Goal: Information Seeking & Learning: Learn about a topic

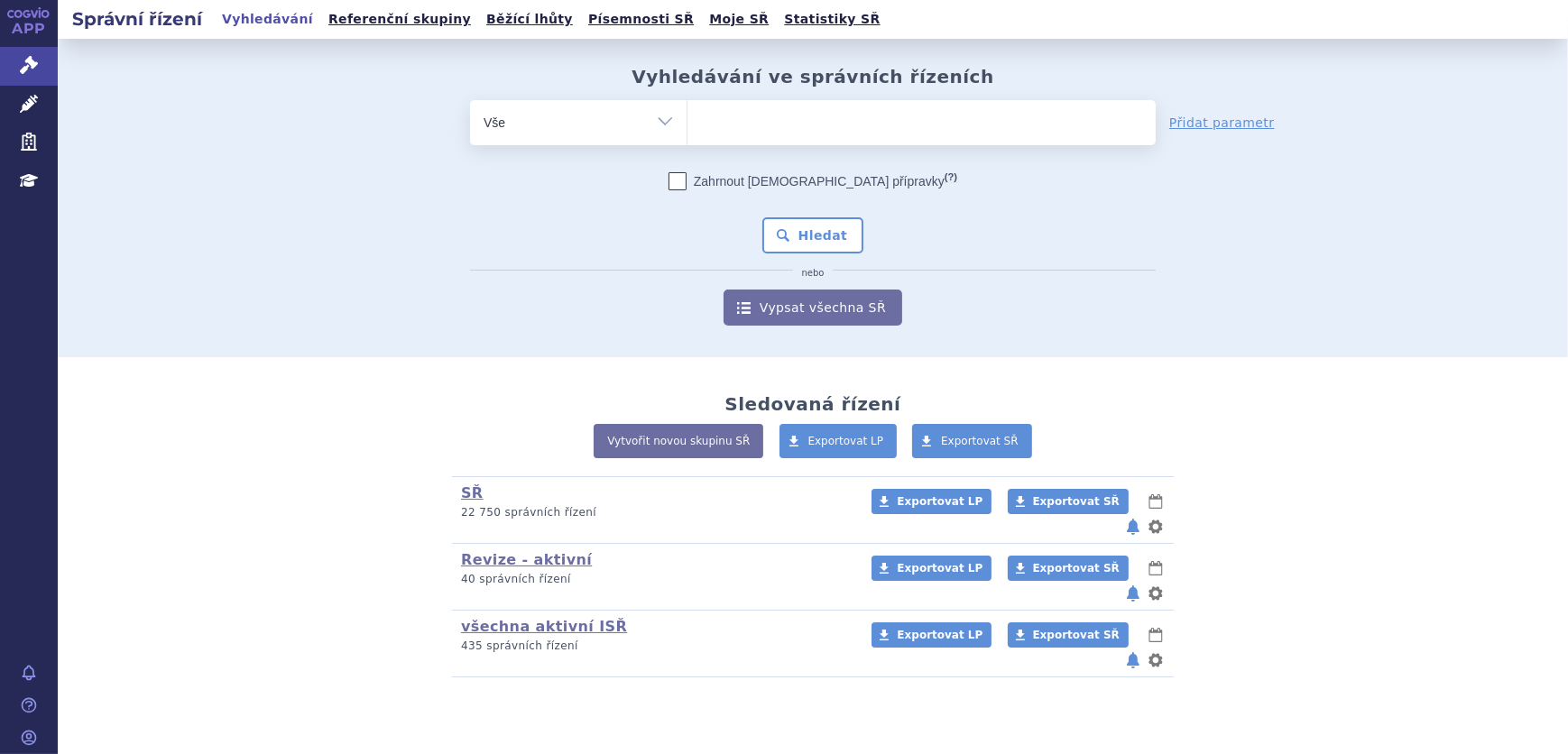
click at [744, 128] on ul at bounding box center [921, 119] width 468 height 38
click at [688, 128] on select at bounding box center [687, 122] width 1 height 45
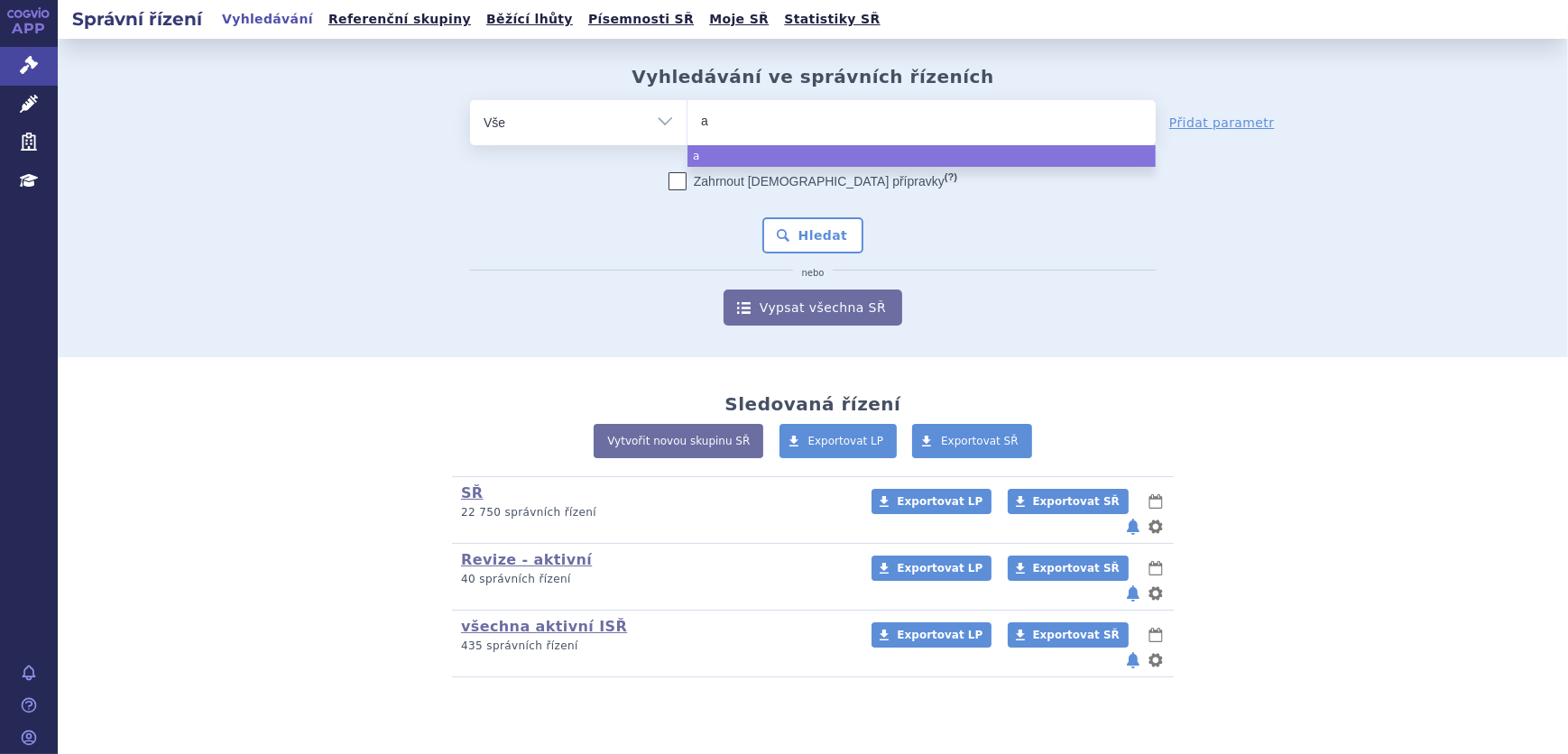
type input "aj"
type input "ajo"
type input "ajov"
type input "ajovy"
select select "ajovy"
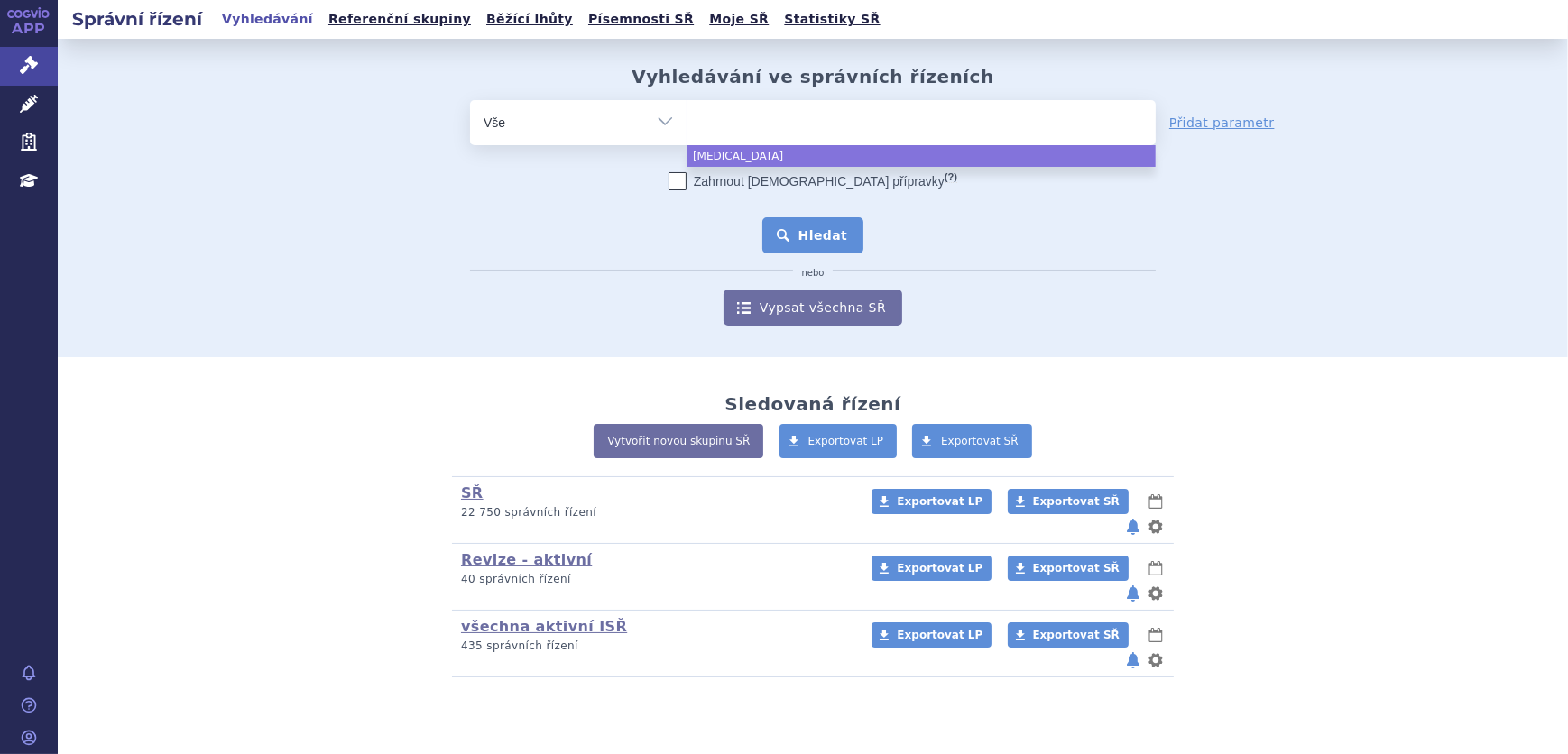
click at [810, 249] on button "Hledat" at bounding box center [813, 235] width 102 height 36
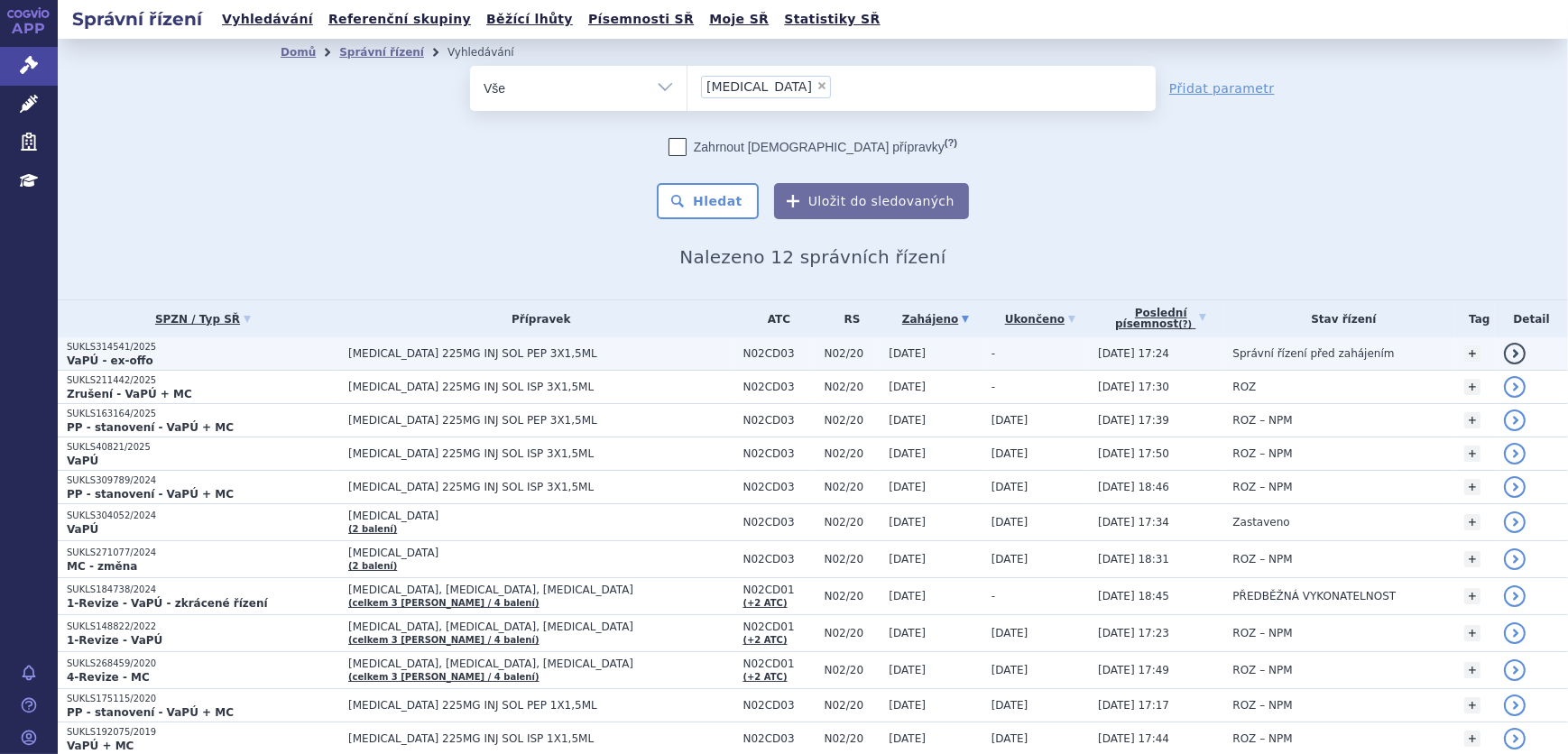
click at [535, 353] on span "AJOVY 225MG INJ SOL PEP 3X1,5ML" at bounding box center [540, 354] width 385 height 13
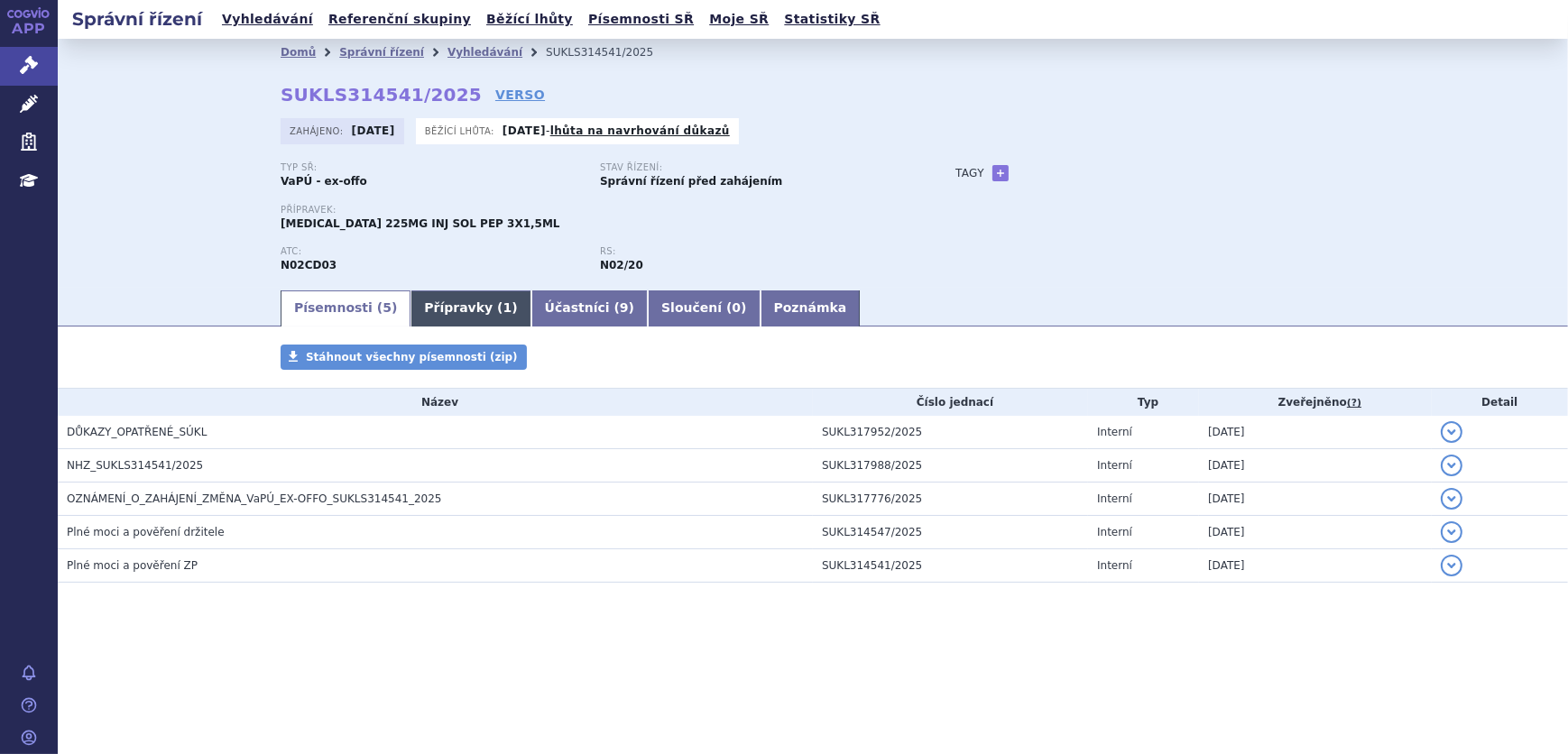
click at [457, 298] on link "Přípravky ( 1 )" at bounding box center [470, 308] width 120 height 36
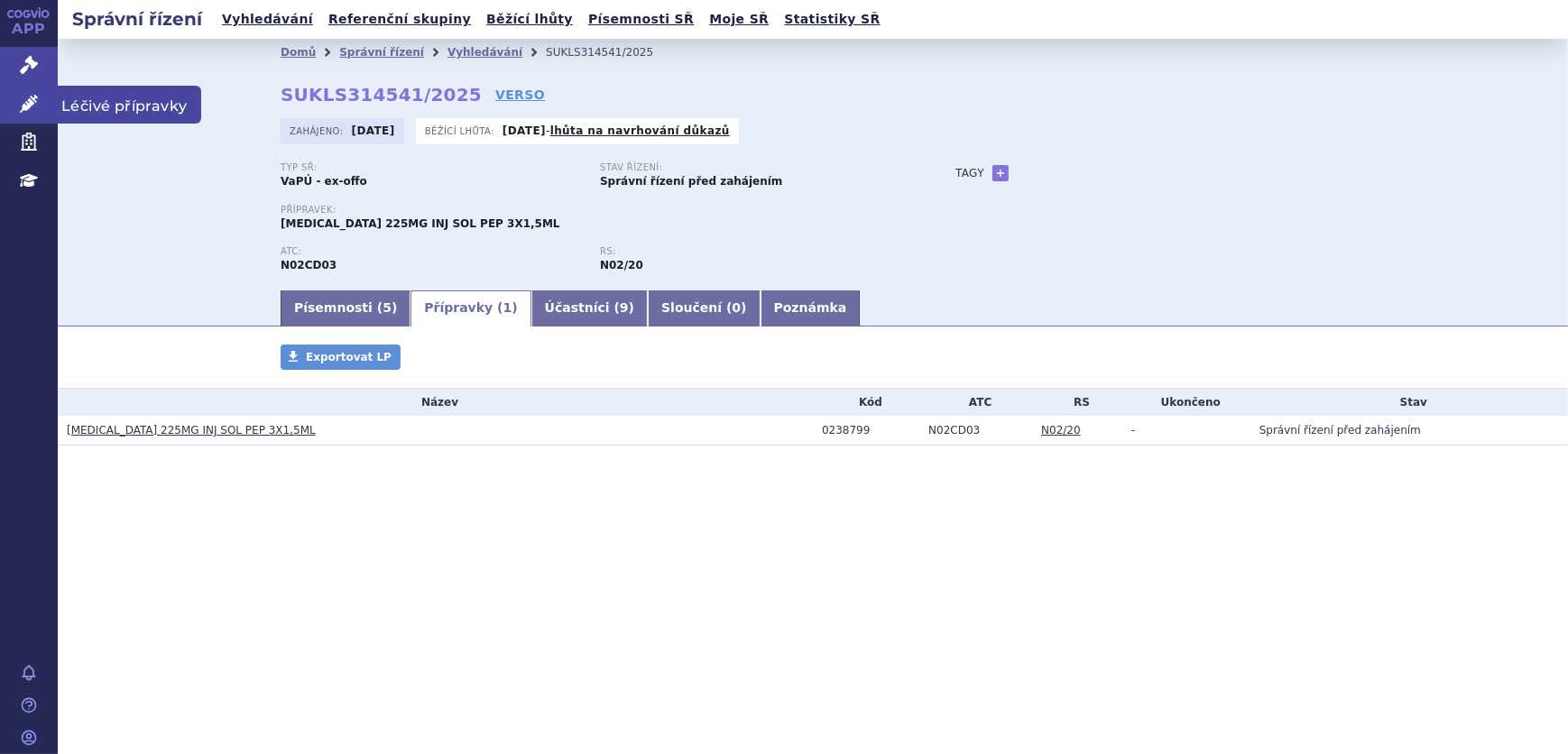
click at [30, 93] on link "Léčivé přípravky" at bounding box center [28, 105] width 58 height 38
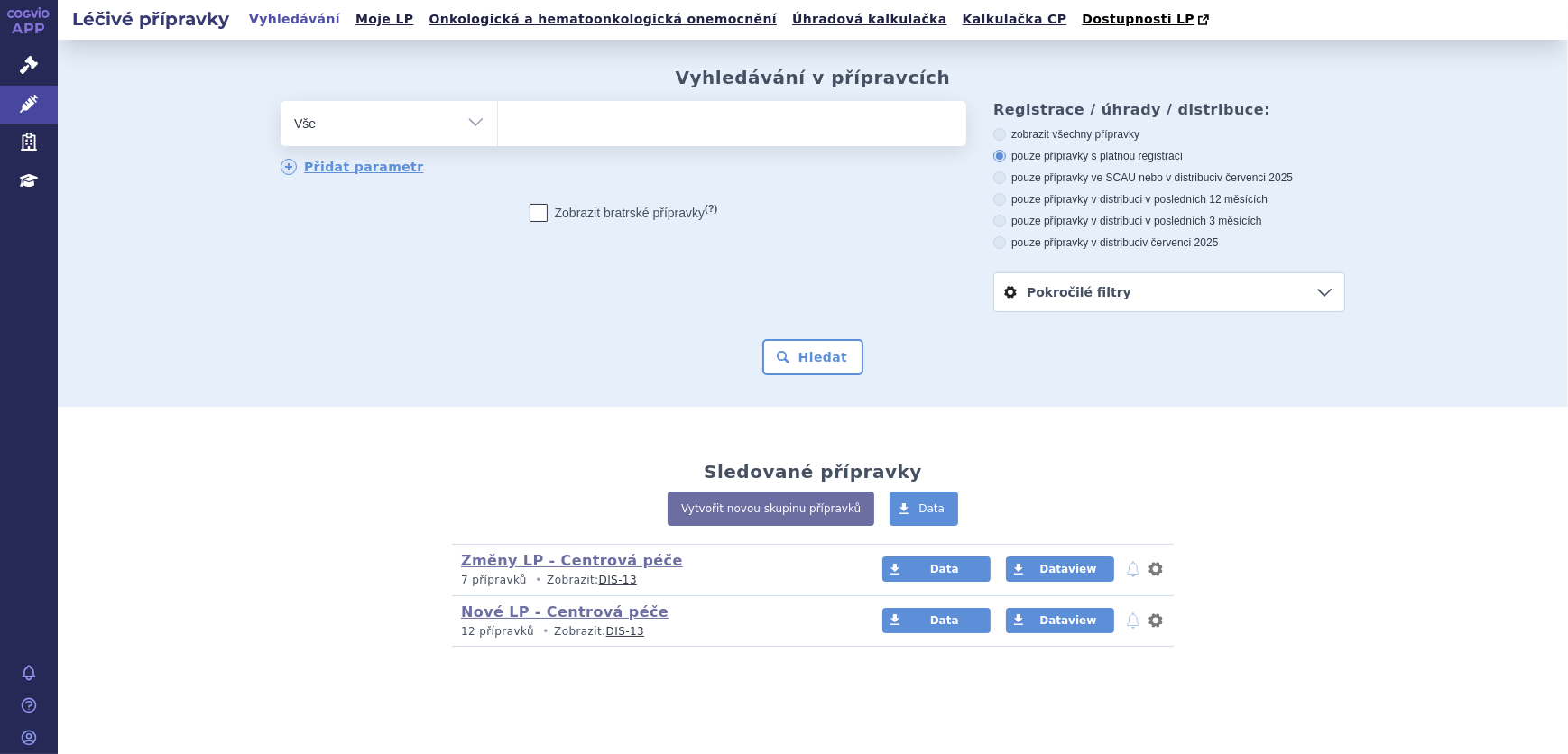
click at [523, 126] on ul at bounding box center [732, 119] width 468 height 38
click at [498, 126] on select at bounding box center [497, 123] width 1 height 45
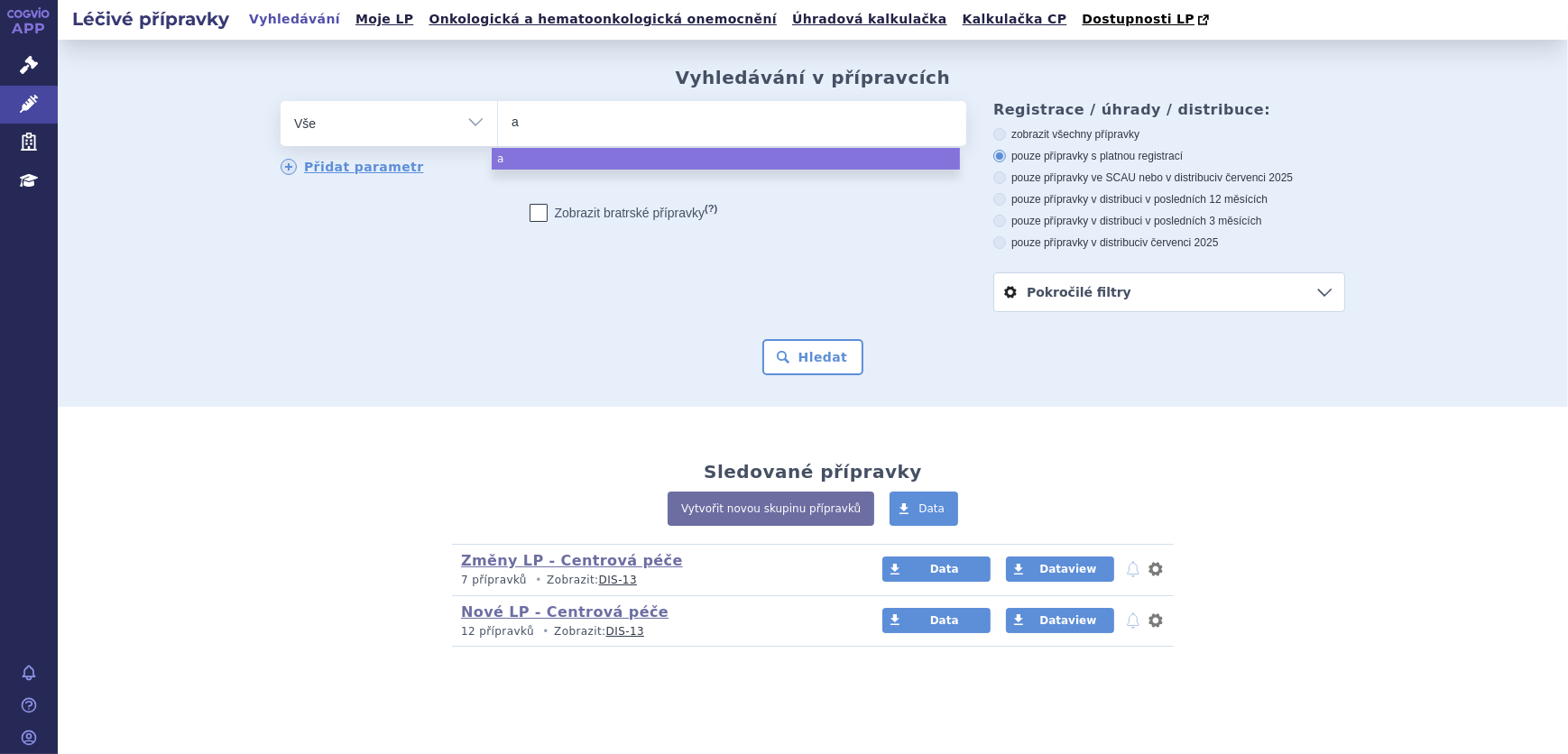
type input "aj"
type input "ajo"
type input "ajov"
type input "[MEDICAL_DATA]"
select select "[MEDICAL_DATA]"
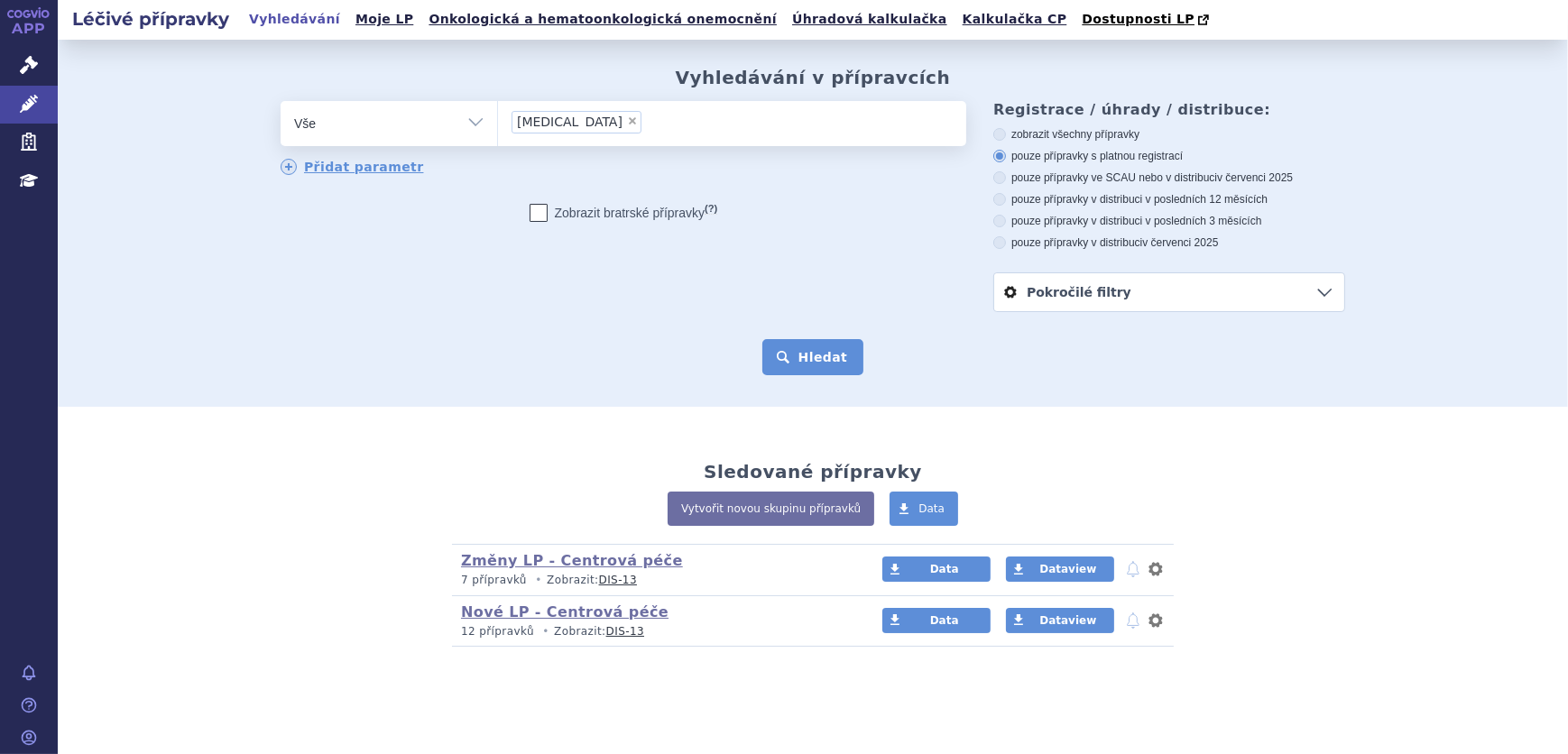
click at [795, 356] on button "Hledat" at bounding box center [813, 356] width 102 height 36
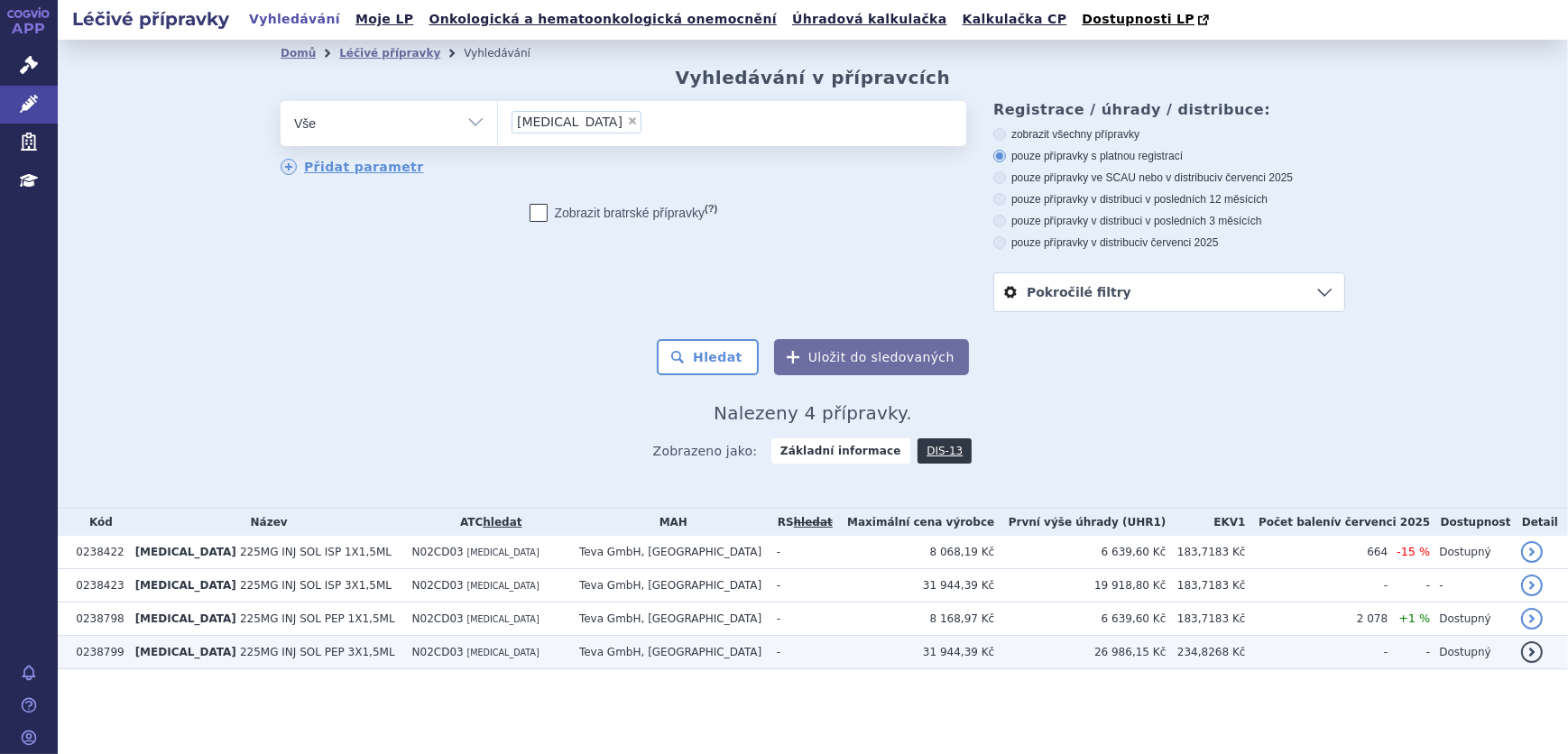
click at [467, 655] on span "[MEDICAL_DATA]" at bounding box center [503, 652] width 72 height 10
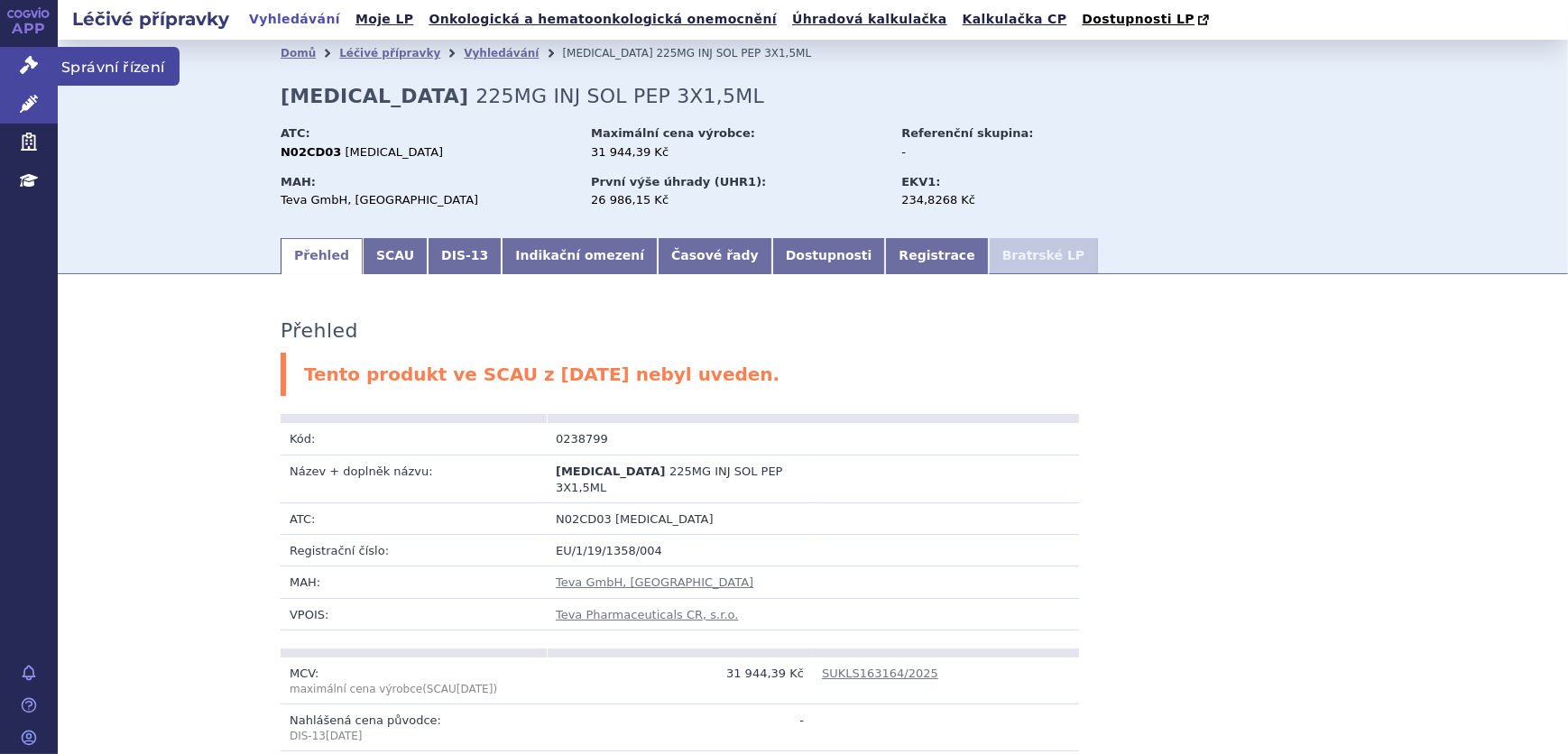
click at [30, 59] on icon at bounding box center [28, 64] width 18 height 18
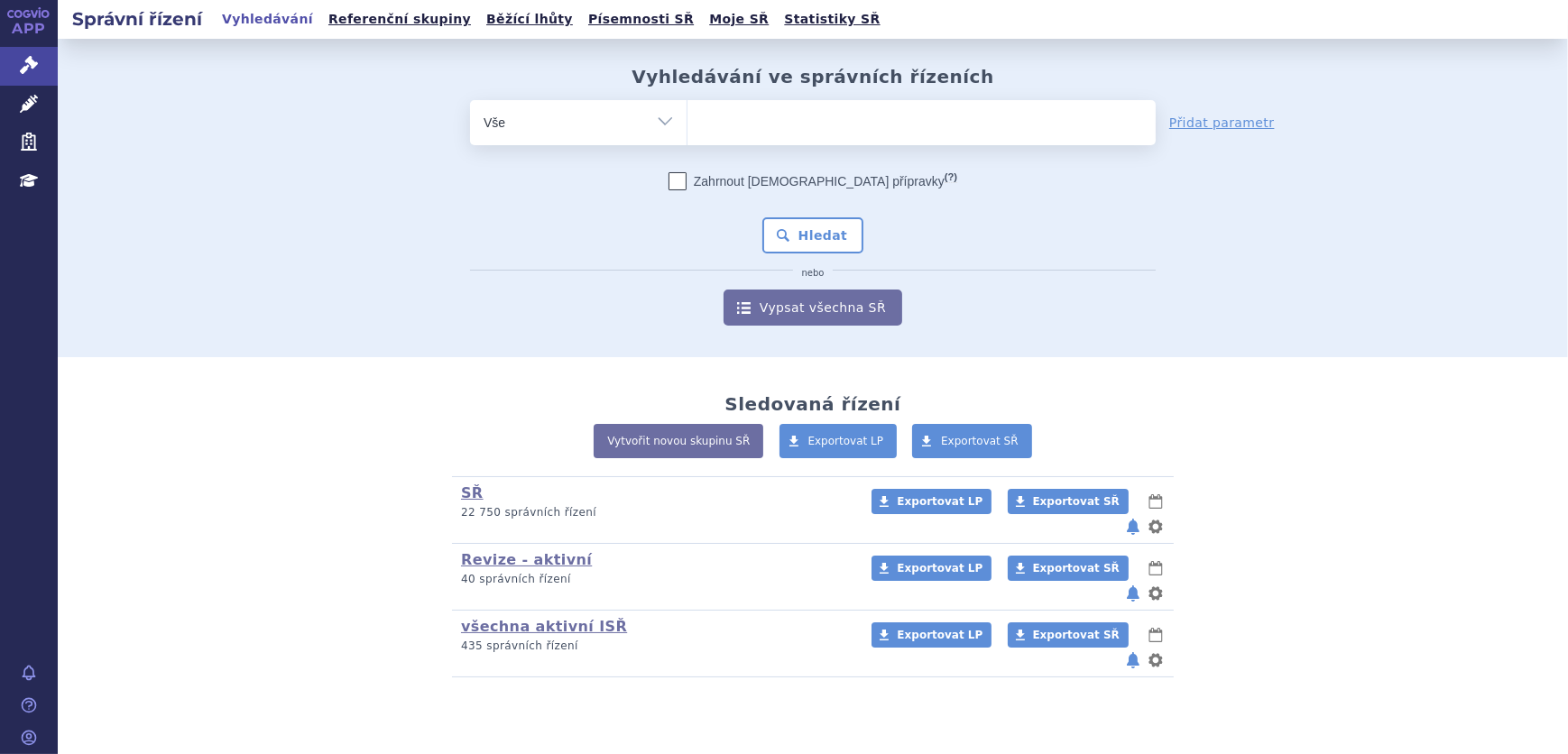
drag, startPoint x: 920, startPoint y: 136, endPoint x: 924, endPoint y: 124, distance: 12.6
click at [920, 129] on ul at bounding box center [921, 119] width 468 height 38
click at [688, 129] on select at bounding box center [687, 122] width 1 height 45
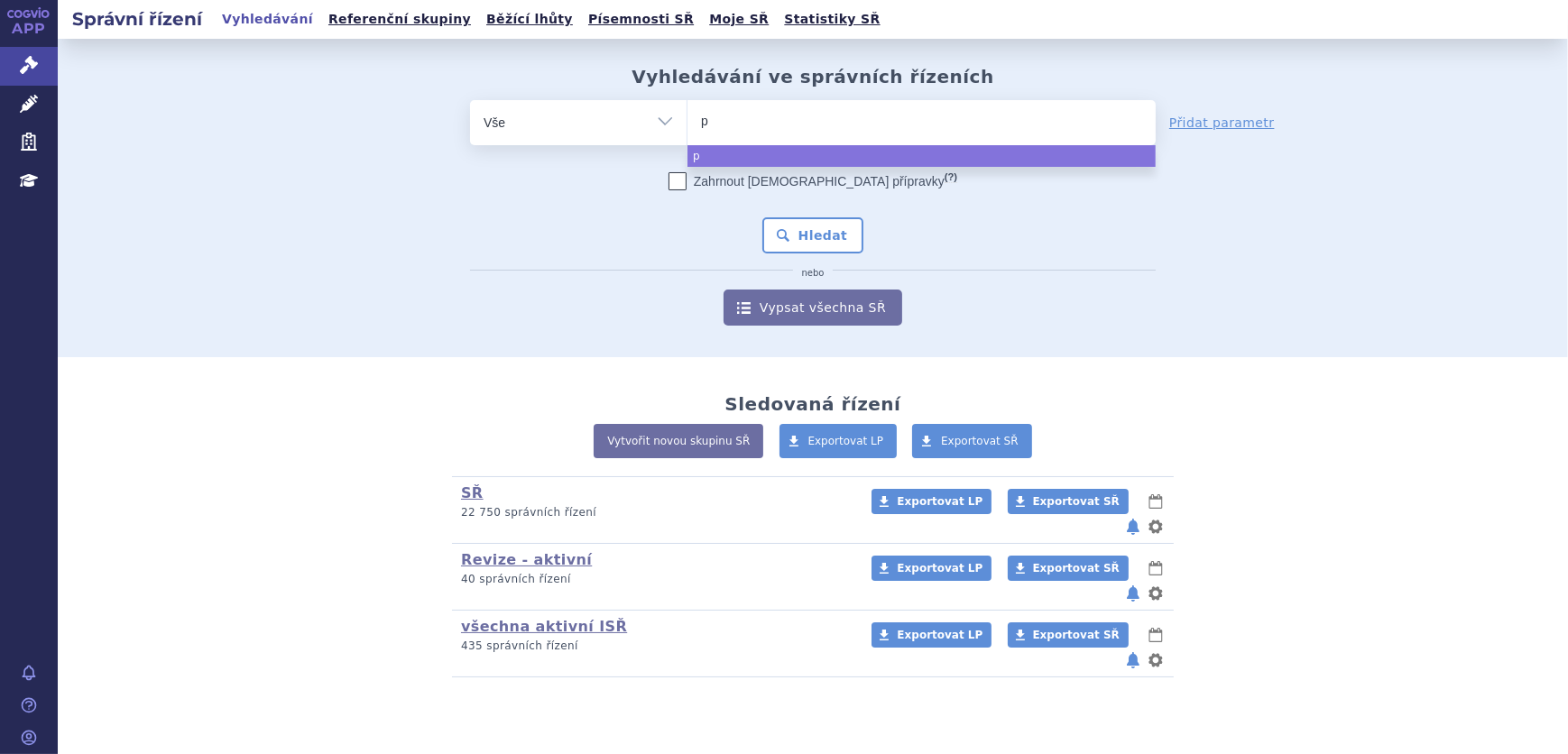
type input "pe"
type input "pem"
type input "peme"
type input "pemet"
type input "pemetre"
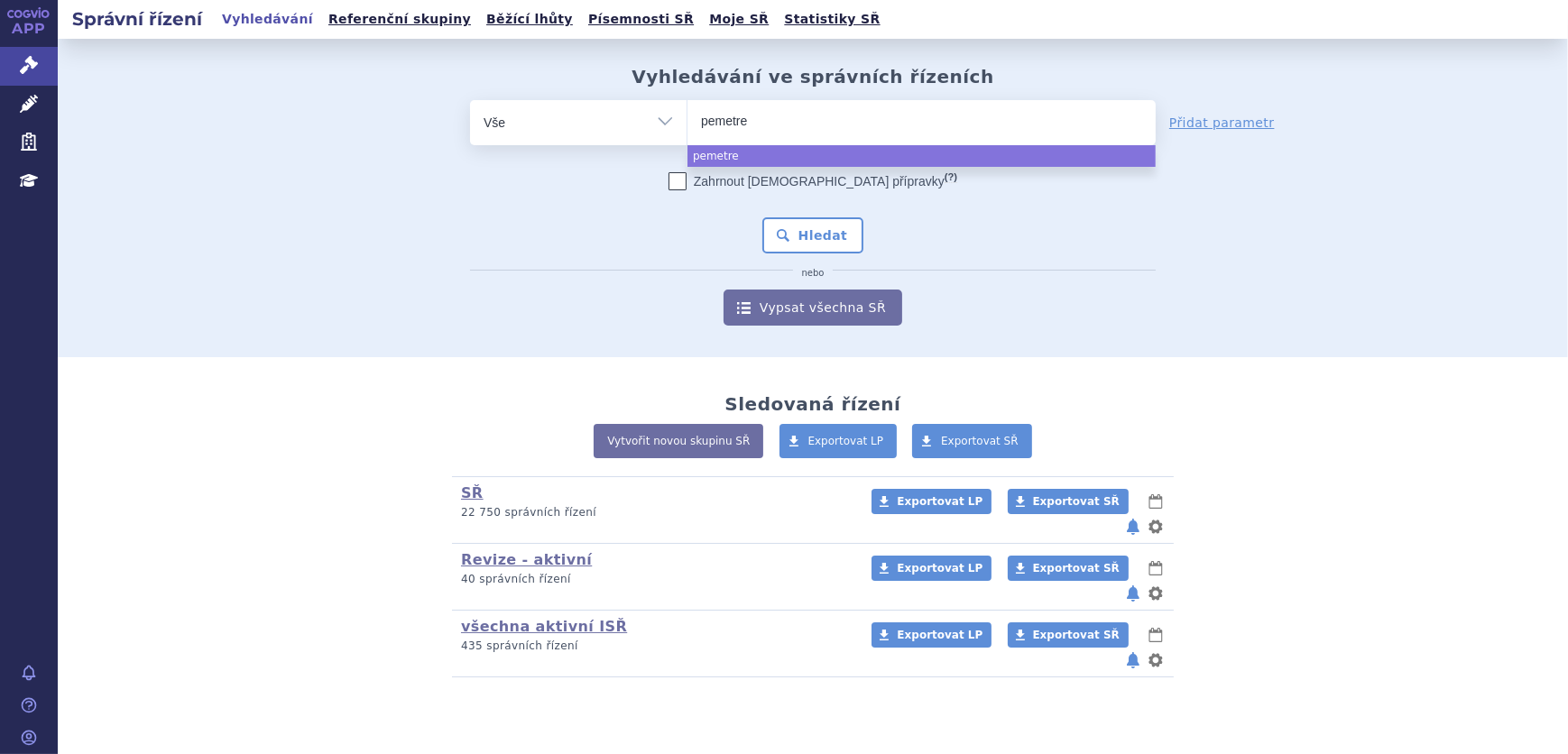
type input "pemetrex"
type input "pemetrexe"
type input "pemetrexed"
select select "pemetrexed"
click at [828, 250] on button "Hledat" at bounding box center [813, 235] width 102 height 36
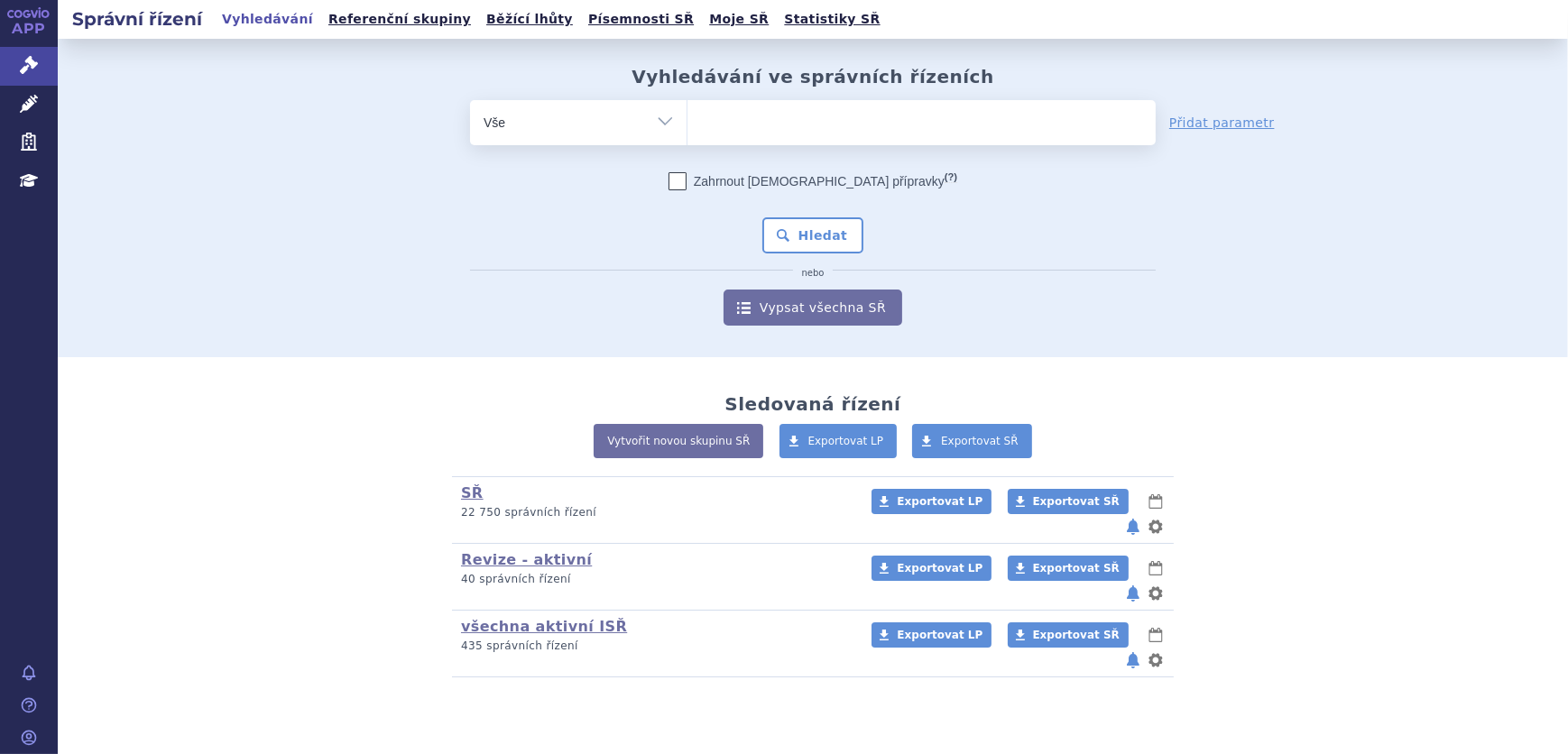
click at [761, 109] on ul at bounding box center [921, 119] width 468 height 38
click at [688, 109] on select at bounding box center [687, 122] width 1 height 45
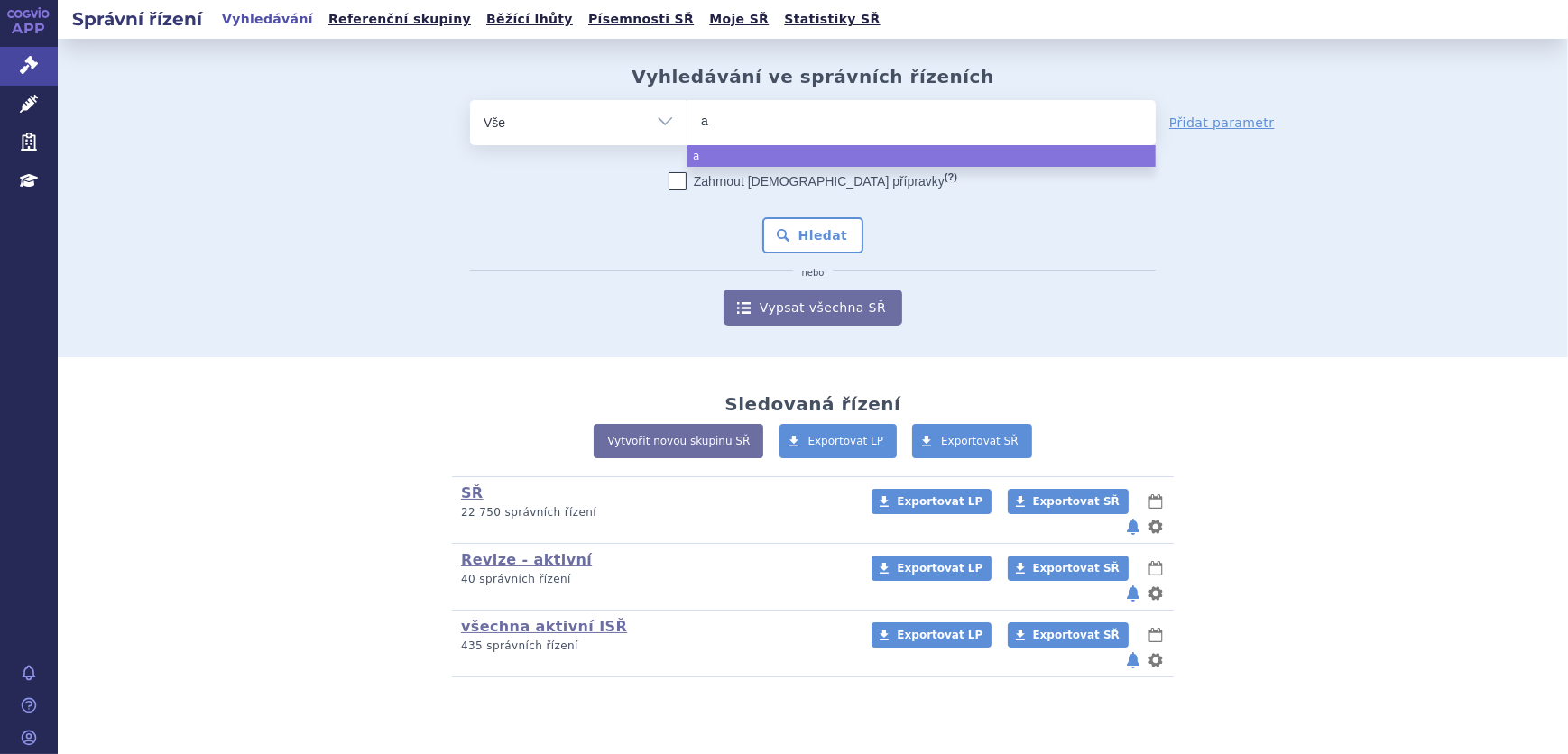
type input "av"
type input "avo"
type input "avon"
type input "avone"
type input "[MEDICAL_DATA]"
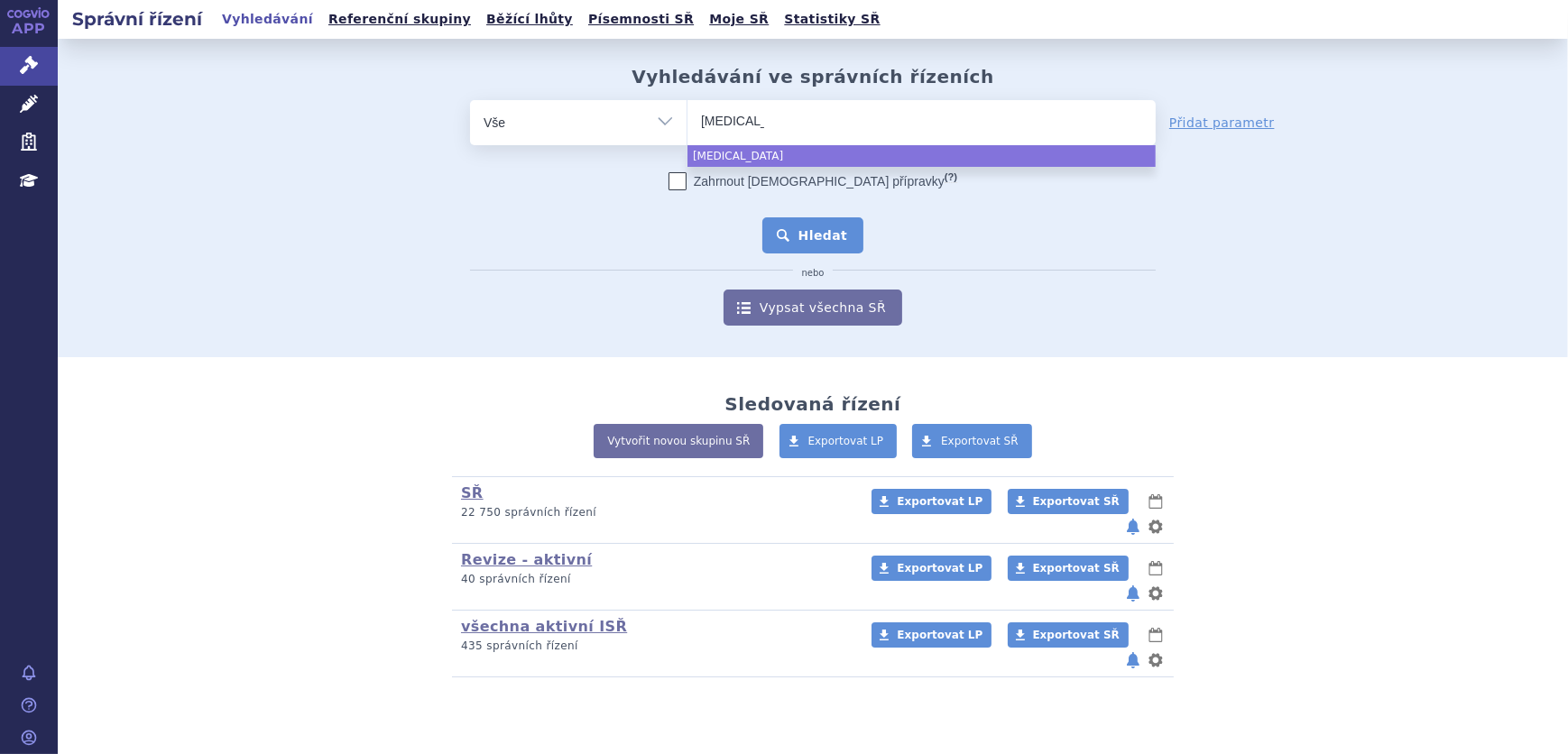
select select "avonex"
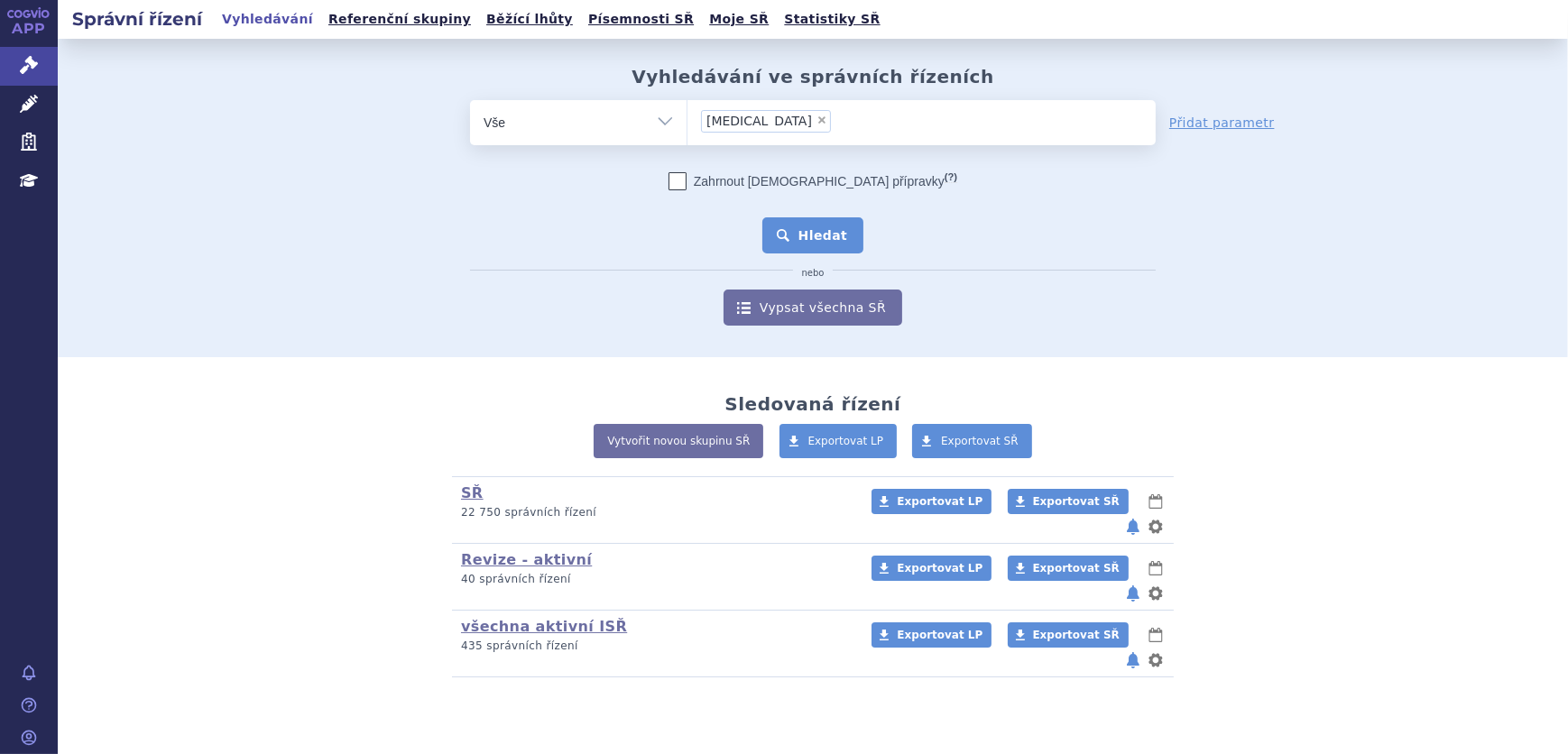
click at [834, 225] on button "Hledat" at bounding box center [813, 235] width 102 height 36
click at [779, 140] on span at bounding box center [921, 123] width 468 height 45
click at [688, 140] on select at bounding box center [687, 122] width 1 height 45
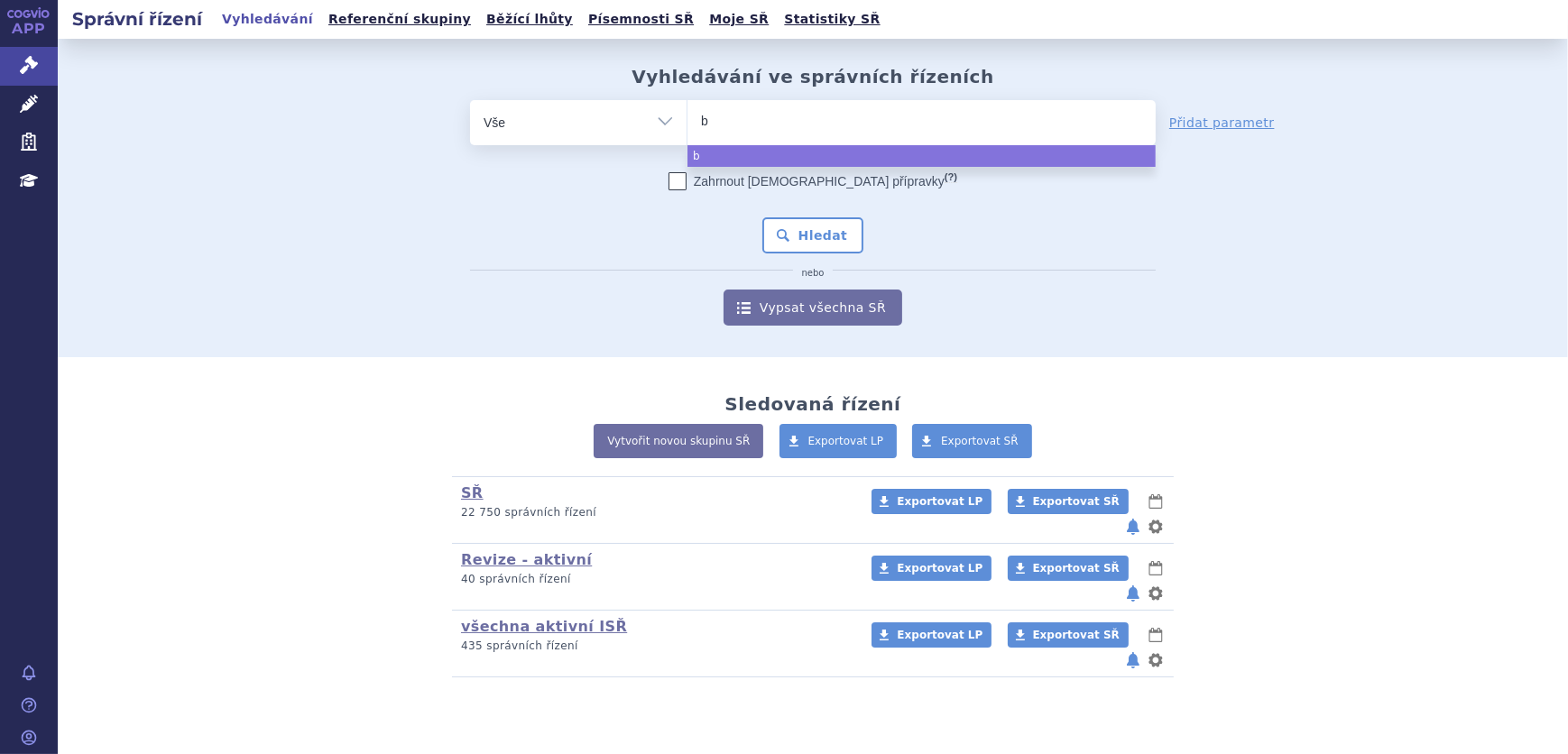
type input "bl"
type input "ble"
type input "bleo"
type input "bleom"
type input "bleomy"
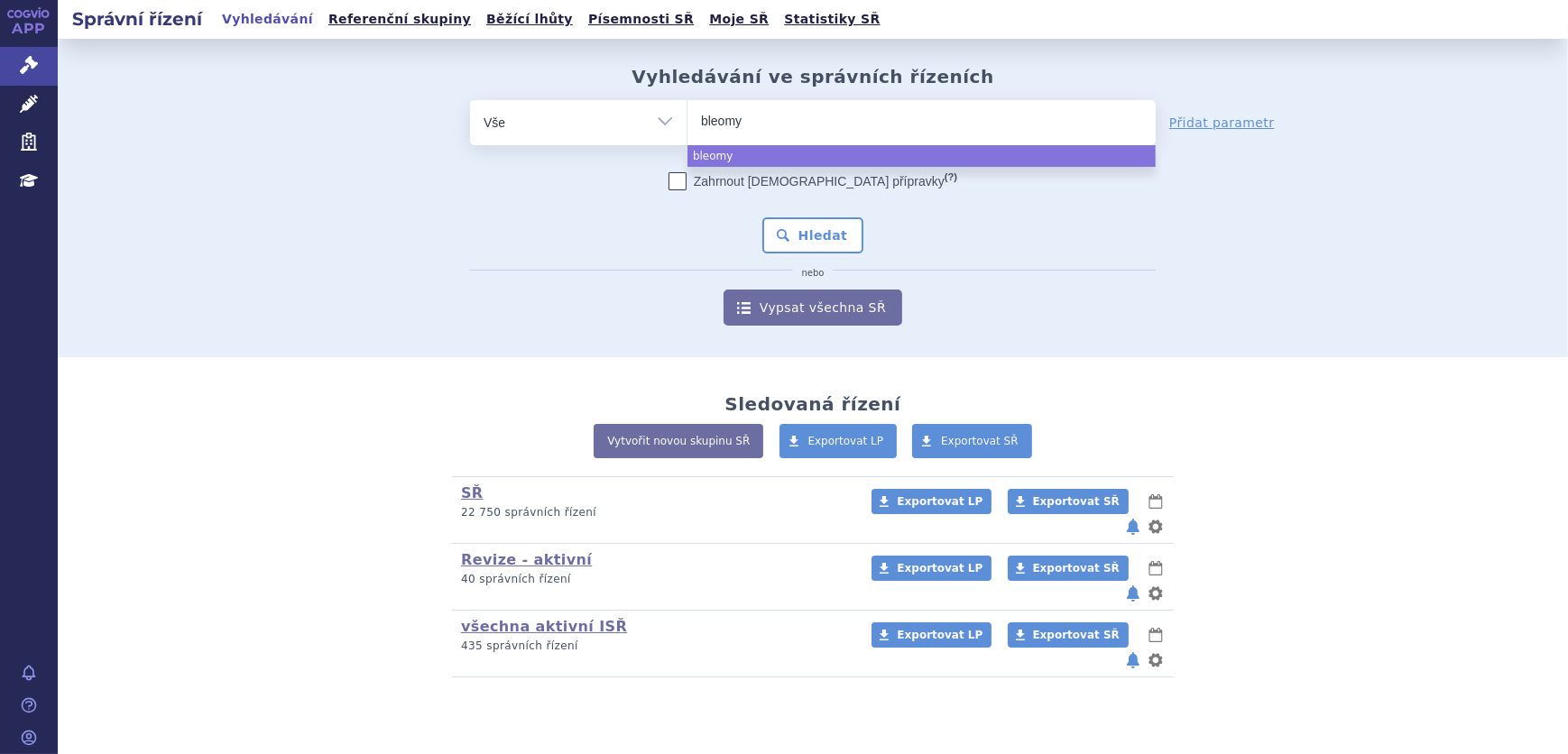
type input "bleomyc"
type input "bleomyci"
type input "bleomycin"
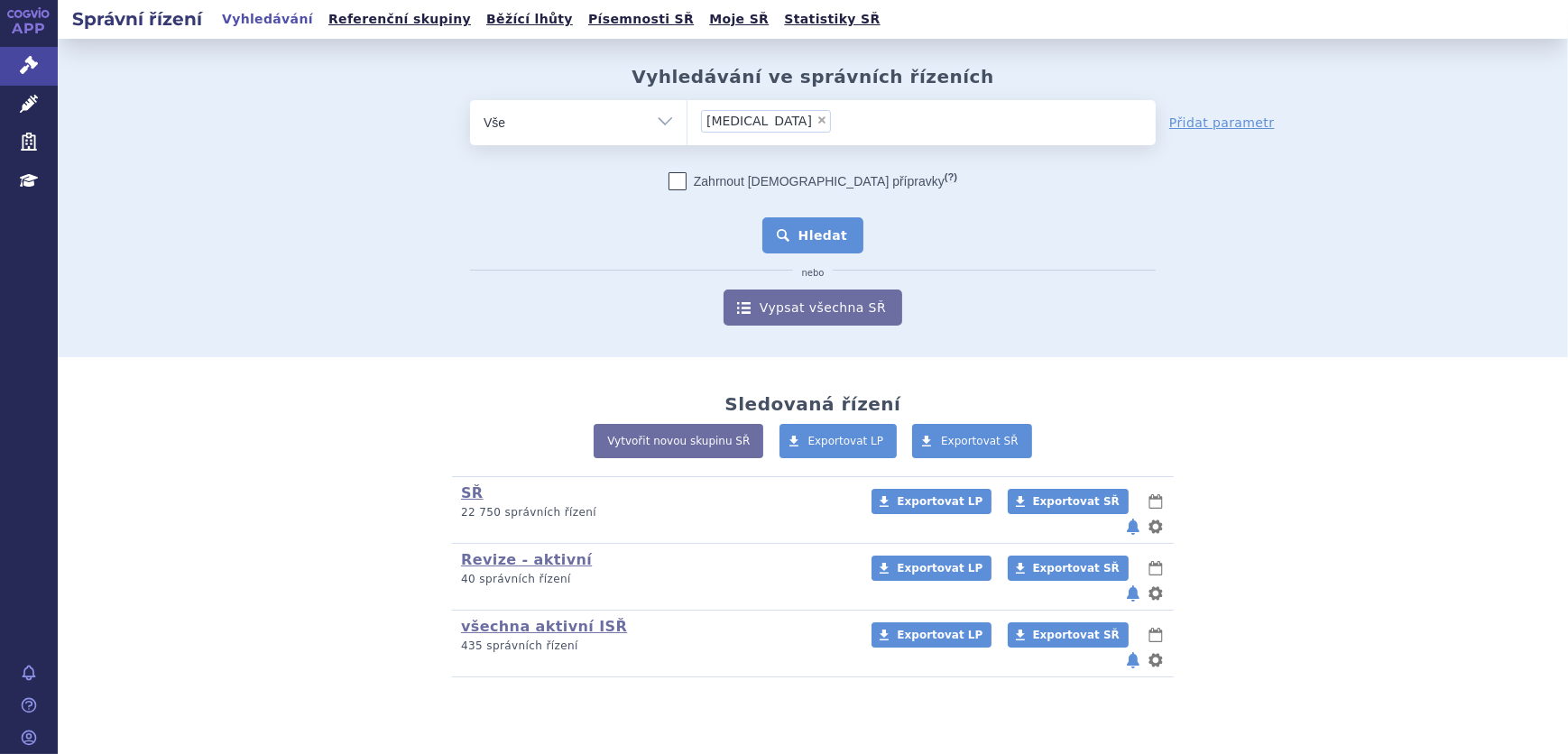
select select "bleomycin"
click at [801, 233] on button "Hledat" at bounding box center [813, 235] width 102 height 36
click at [791, 113] on ul at bounding box center [921, 119] width 468 height 38
click at [688, 113] on select at bounding box center [687, 122] width 1 height 45
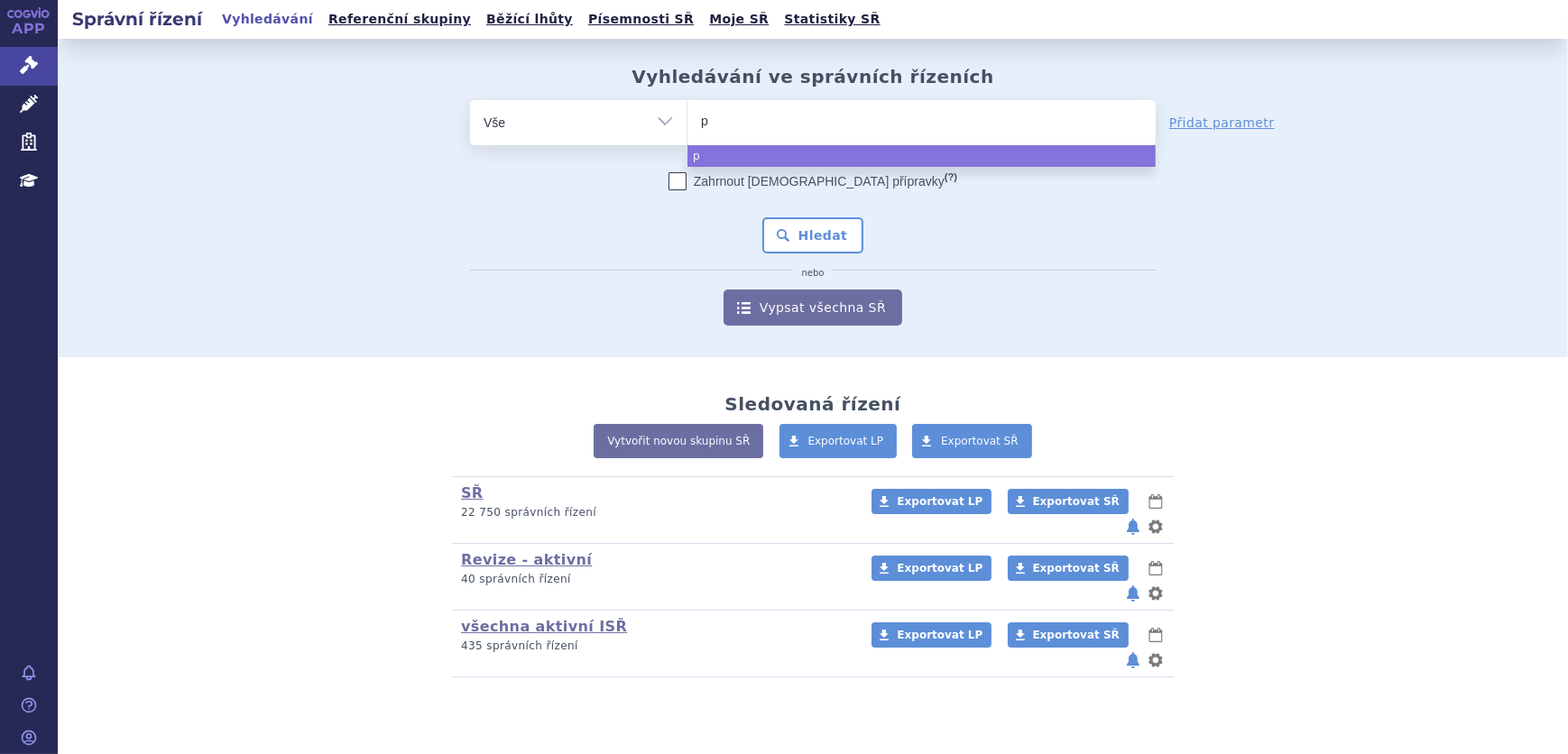
type input "pl"
type input "ple"
type input "pleg"
type input "plegr"
type input "plegri"
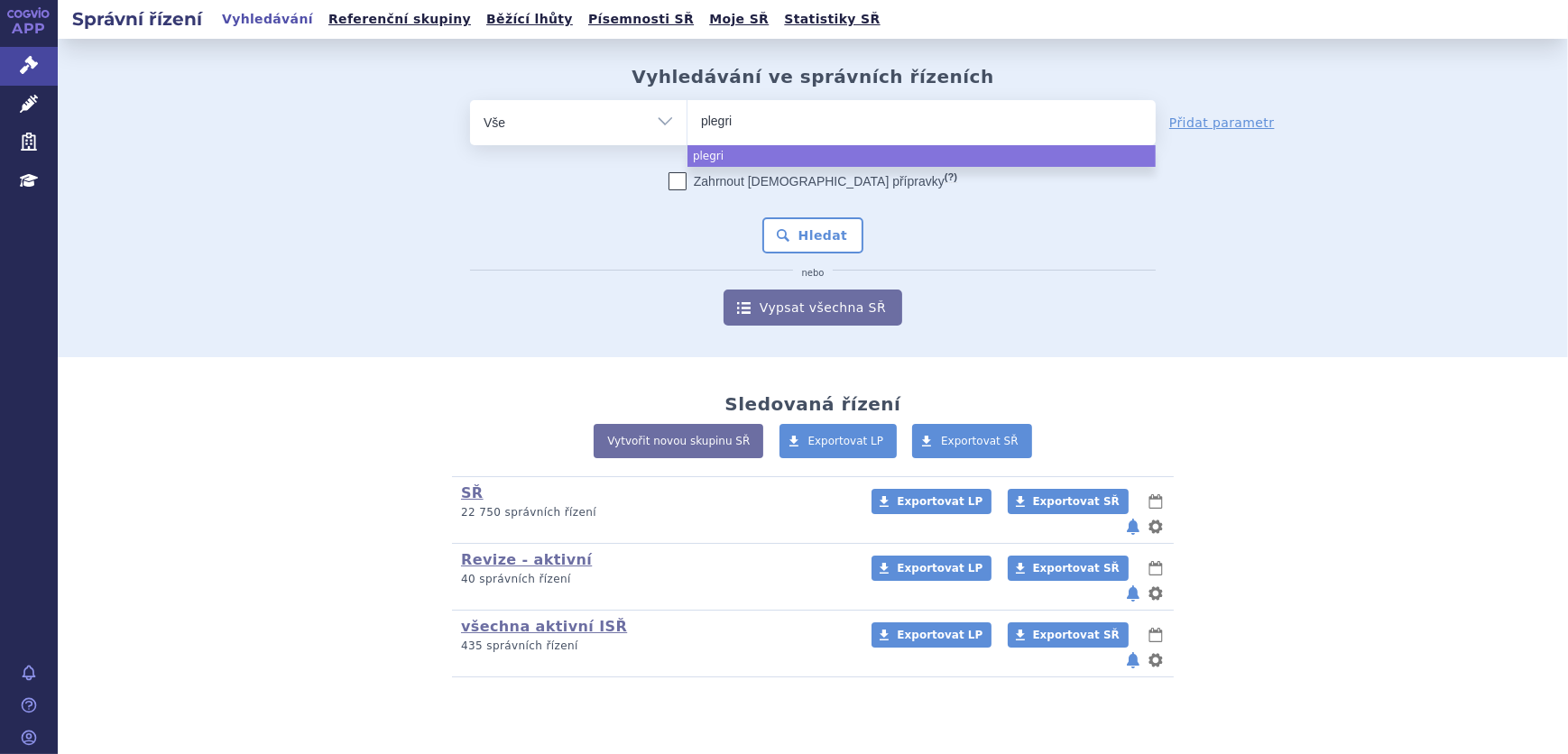
type input "plegrid"
type input "plegridy"
select select "plegridy"
click at [808, 245] on button "Hledat" at bounding box center [813, 235] width 102 height 36
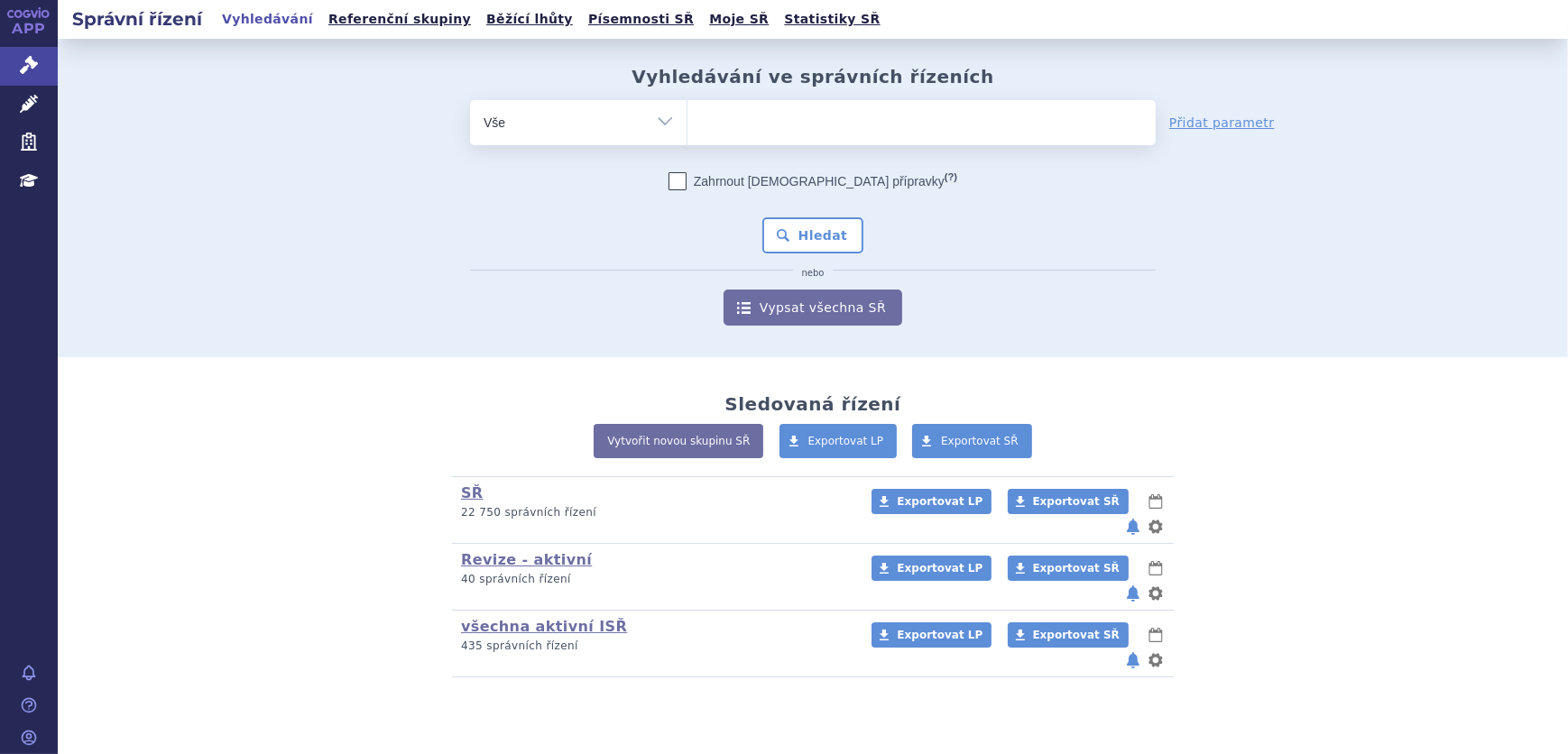
click at [784, 113] on ul at bounding box center [921, 119] width 468 height 38
click at [688, 113] on select at bounding box center [687, 122] width 1 height 45
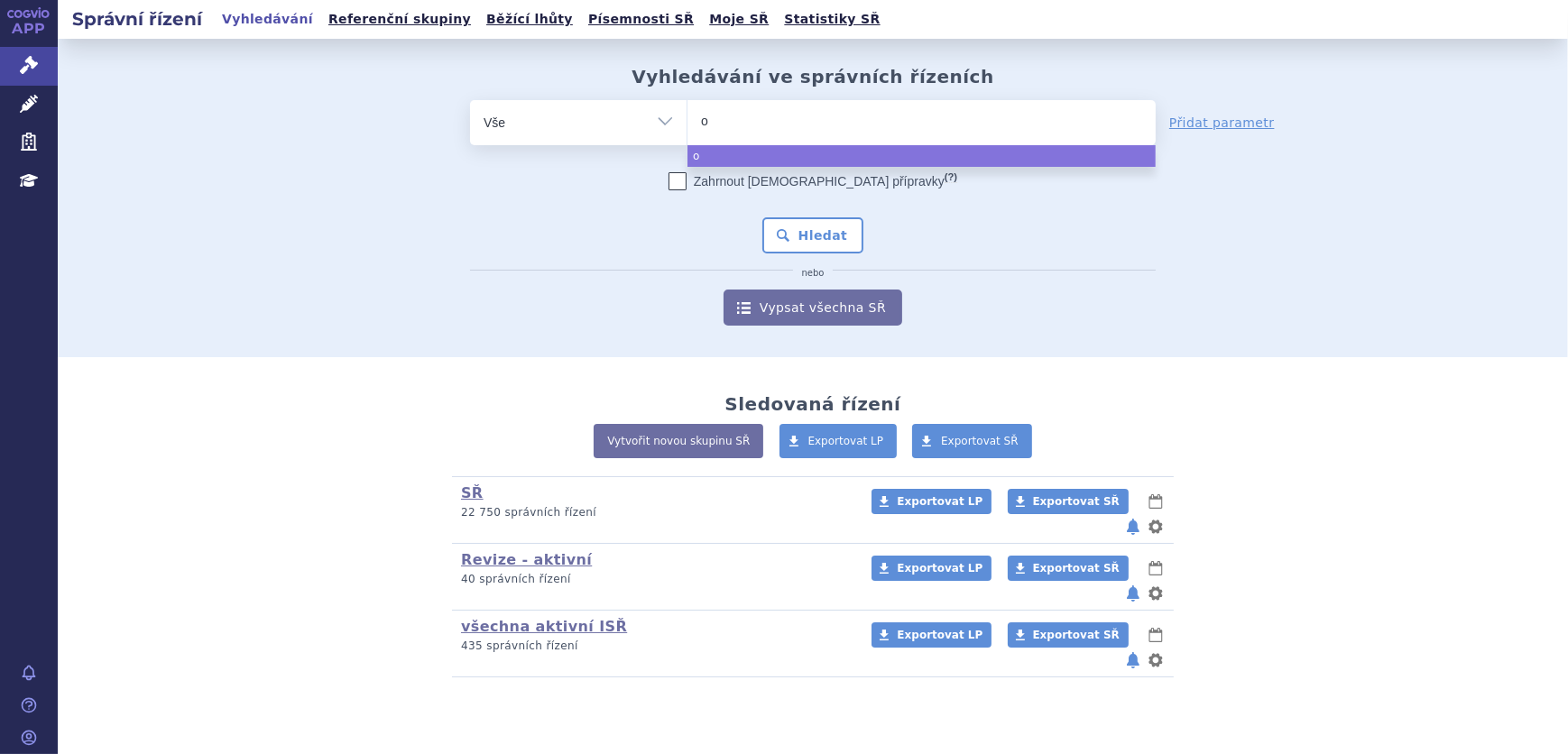
type input "ot"
type input "ote"
type input "otez"
type input "otezl"
type input "[MEDICAL_DATA]"
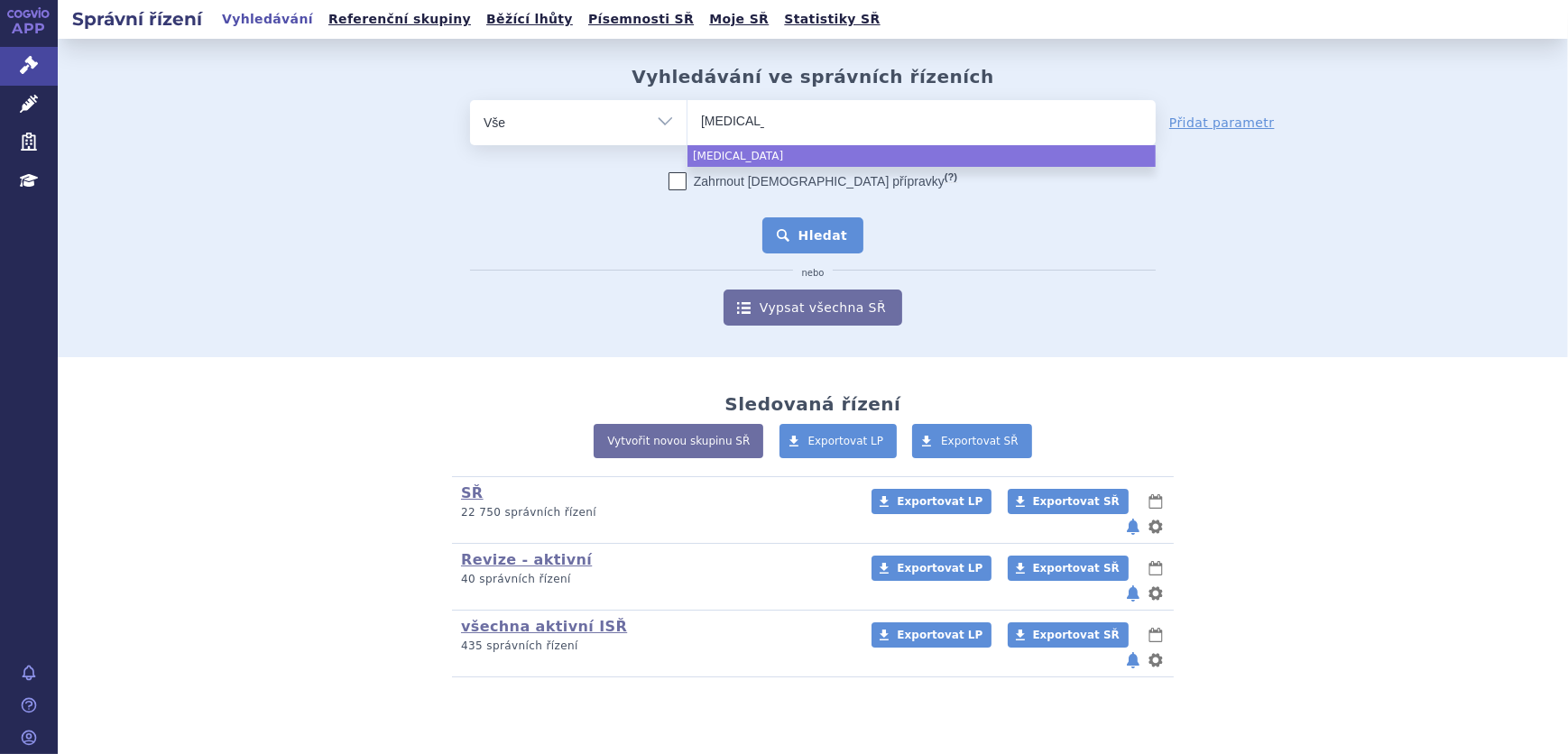
select select "otezla"
click at [811, 223] on button "Hledat" at bounding box center [813, 235] width 102 height 36
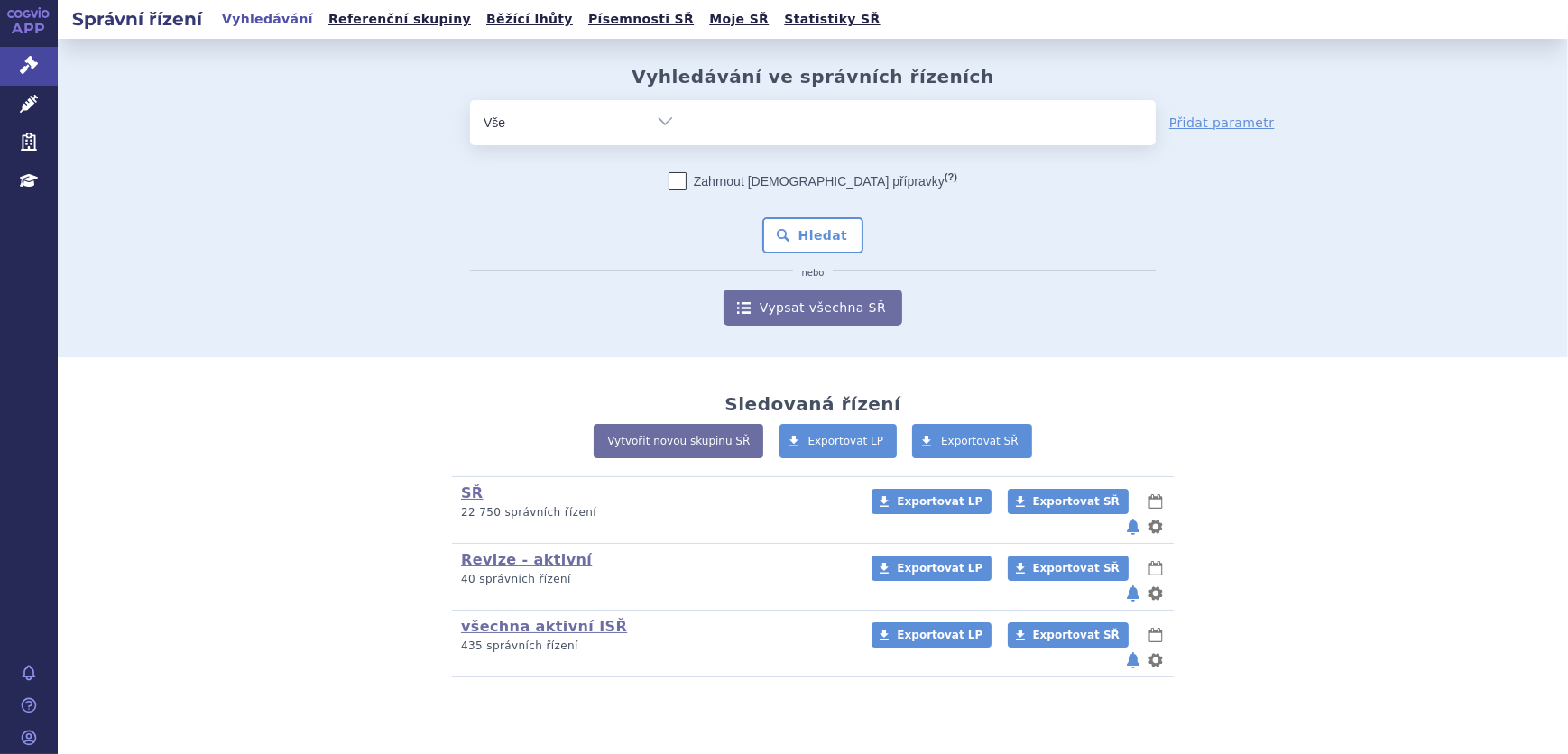
click at [762, 126] on ul at bounding box center [921, 119] width 468 height 38
click at [688, 126] on select at bounding box center [687, 122] width 1 height 45
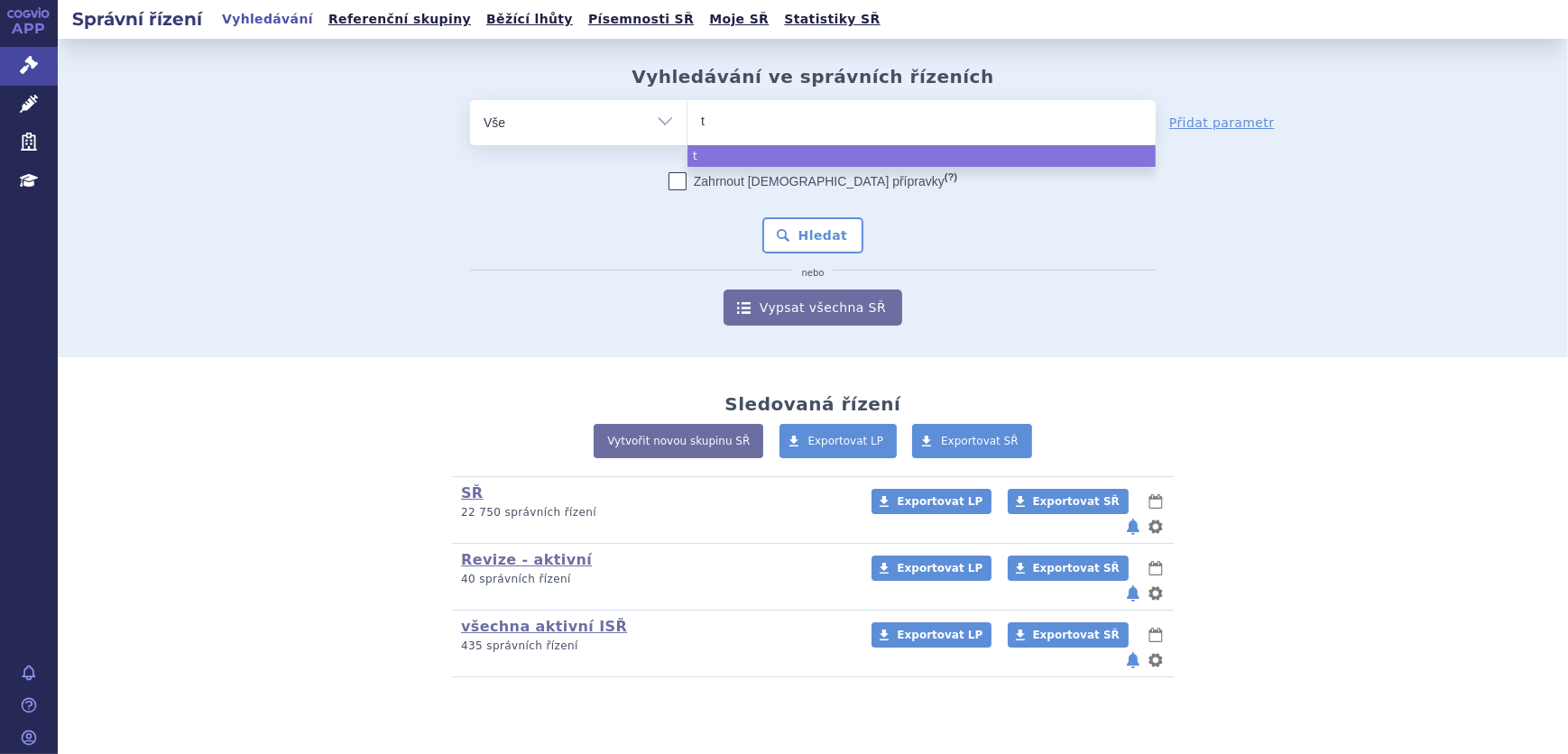
type input "tr"
type input "tre"
type input "trem"
type input "tremf"
type input "tremfy"
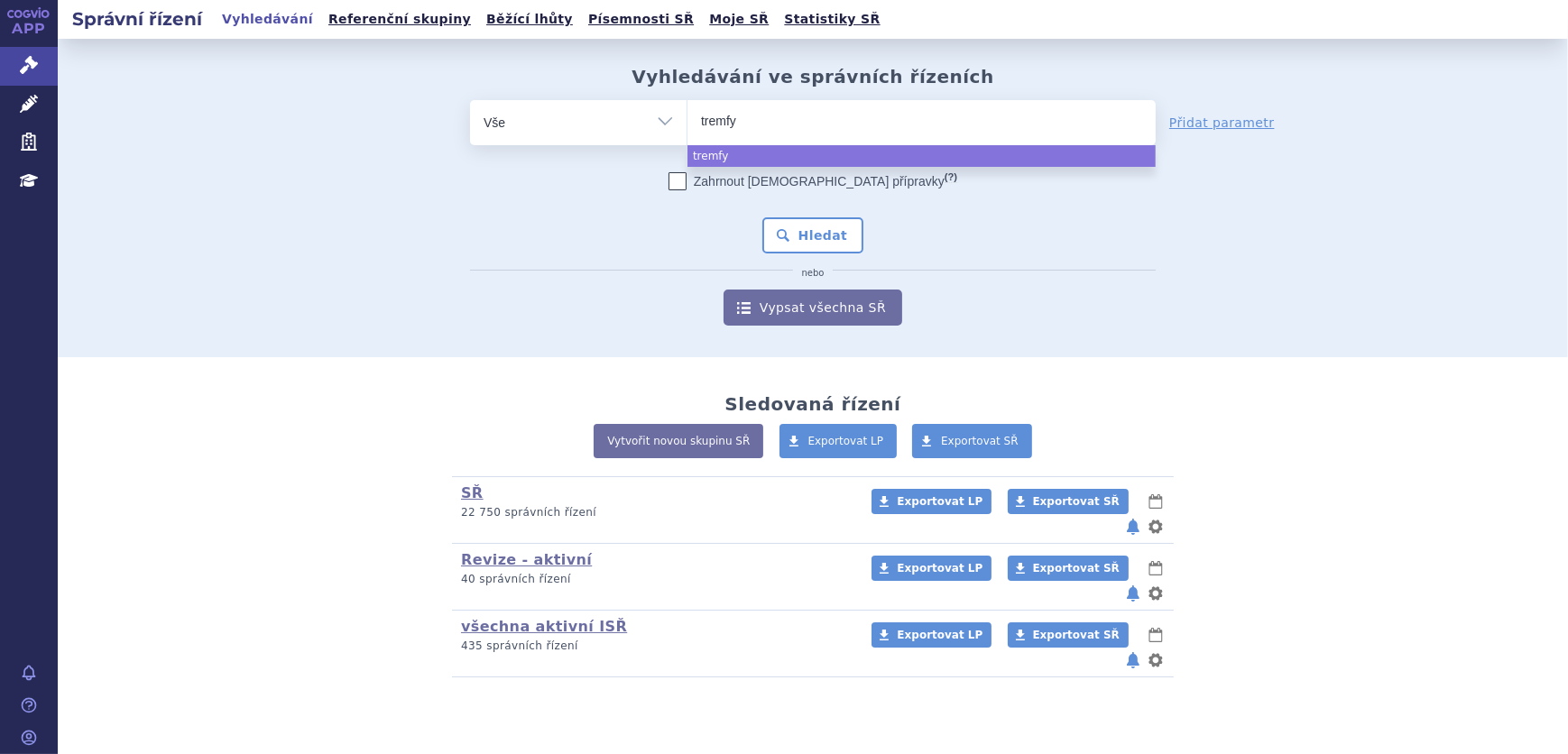
type input "tremfya"
select select "tremfya"
click at [807, 243] on button "Hledat" at bounding box center [813, 235] width 102 height 36
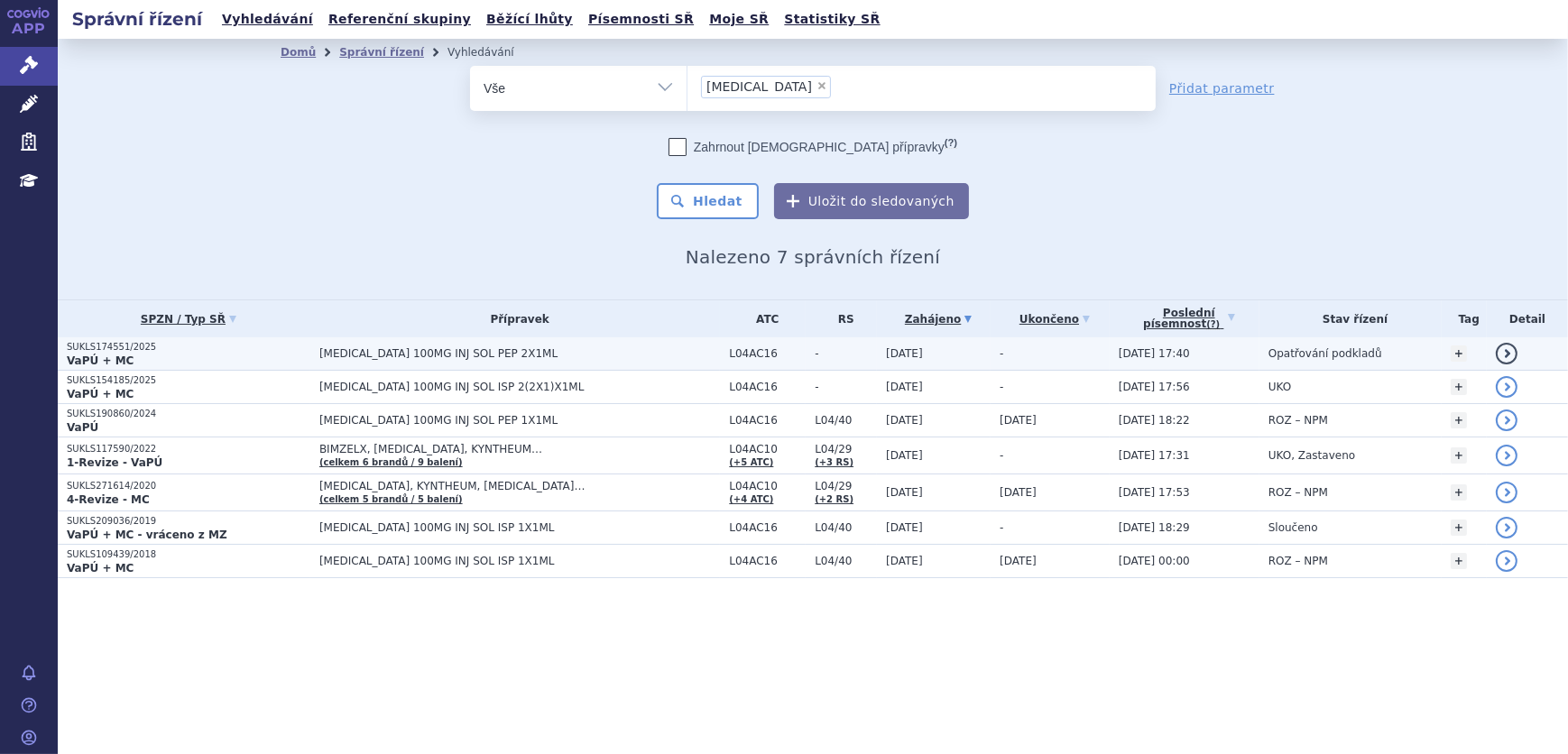
click at [529, 359] on td "[MEDICAL_DATA] 100MG INJ SOL PEP 2X1ML" at bounding box center [515, 354] width 409 height 33
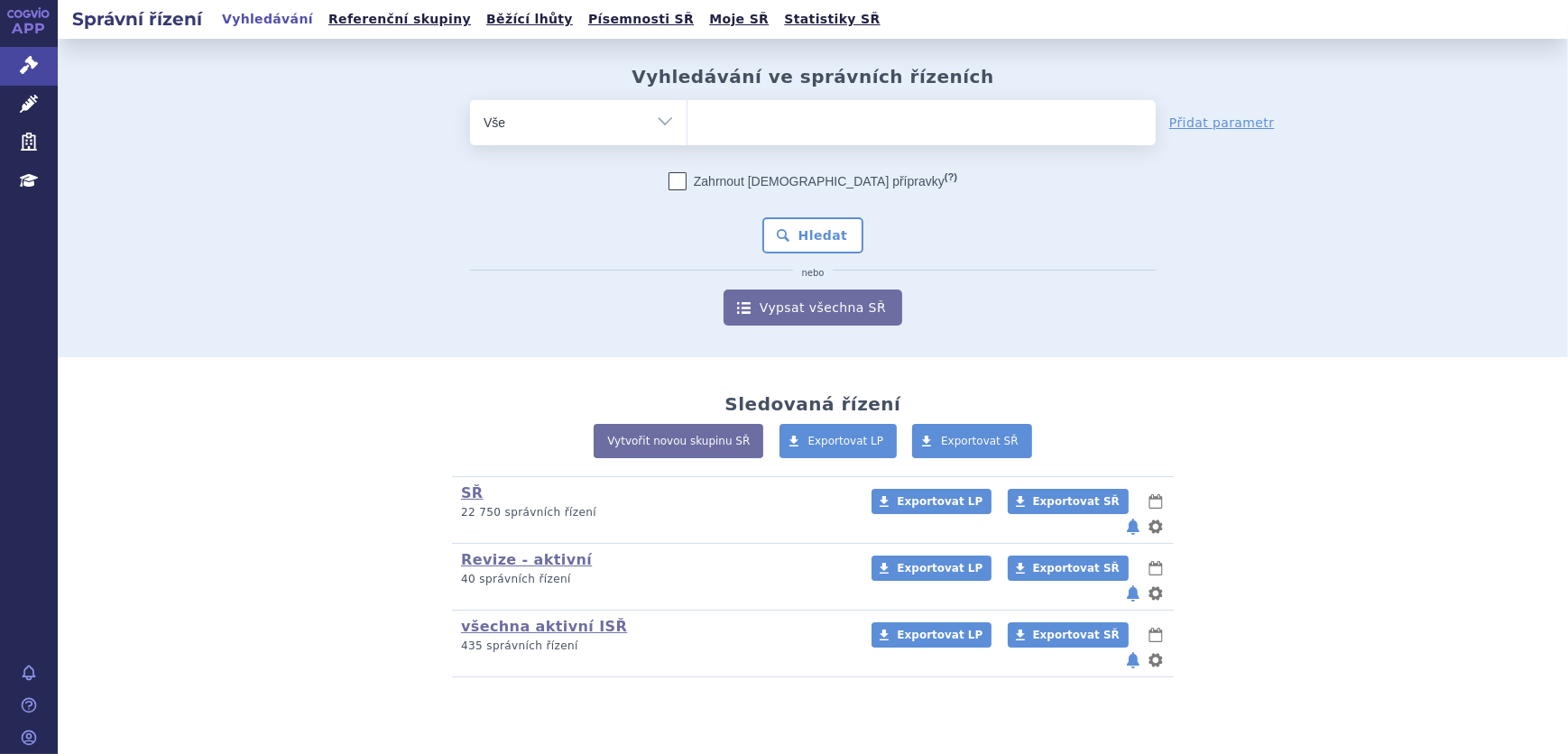
click at [767, 143] on span at bounding box center [921, 123] width 468 height 45
click at [688, 143] on select at bounding box center [687, 122] width 1 height 45
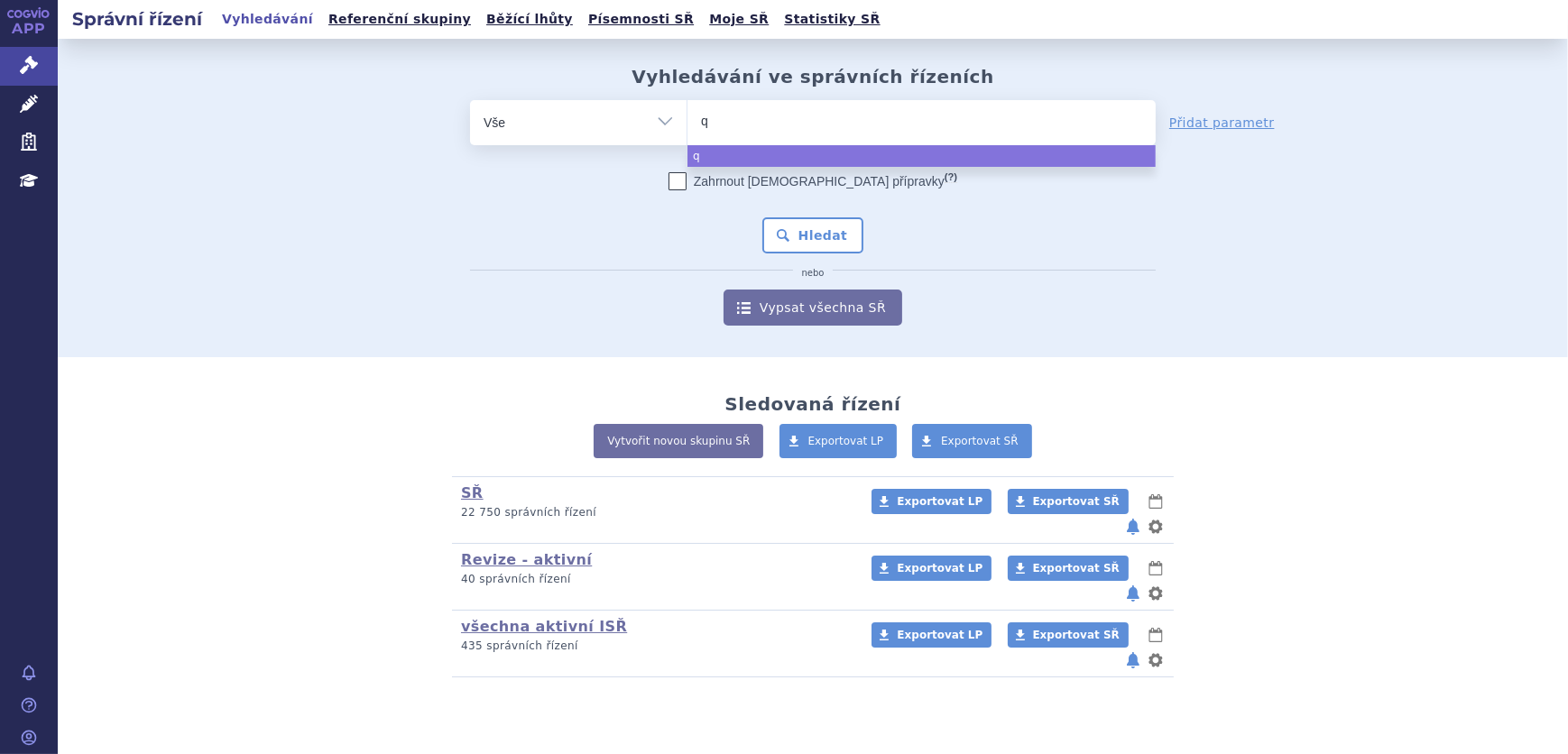
type input "qi"
type input "qin"
type input "qinlo"
type input "qinloc"
type input "[MEDICAL_DATA]"
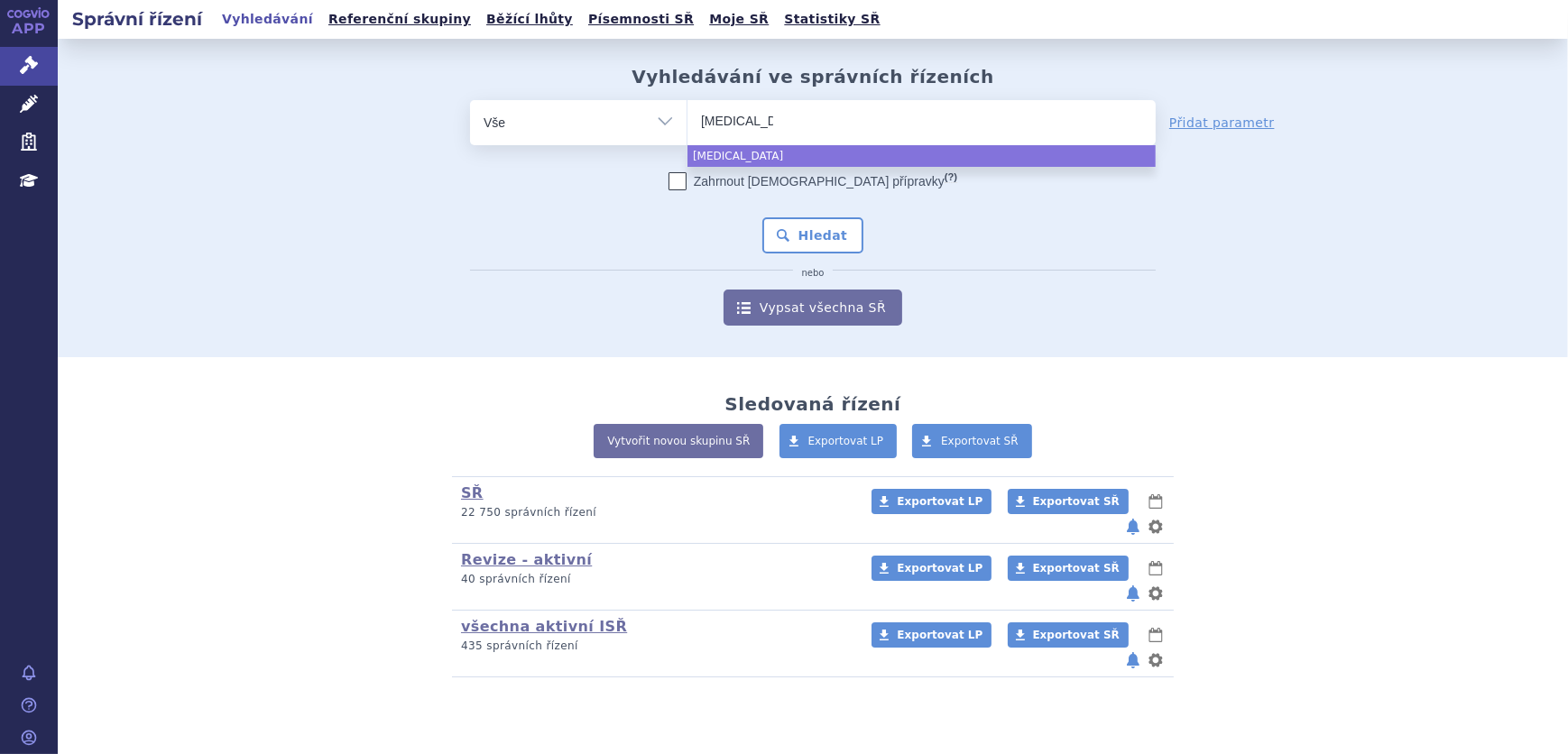
select select "[MEDICAL_DATA]"
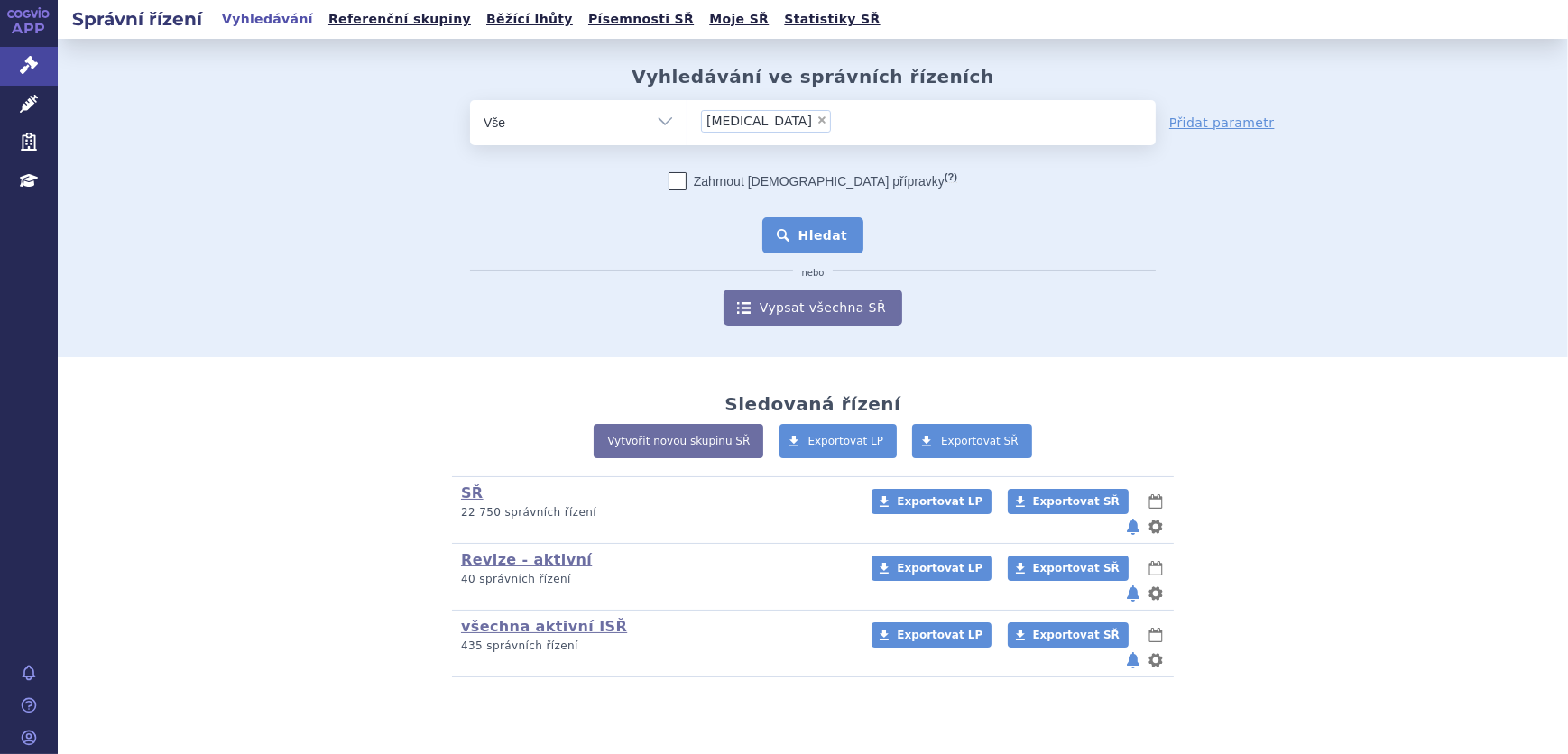
click at [830, 230] on button "Hledat" at bounding box center [813, 235] width 102 height 36
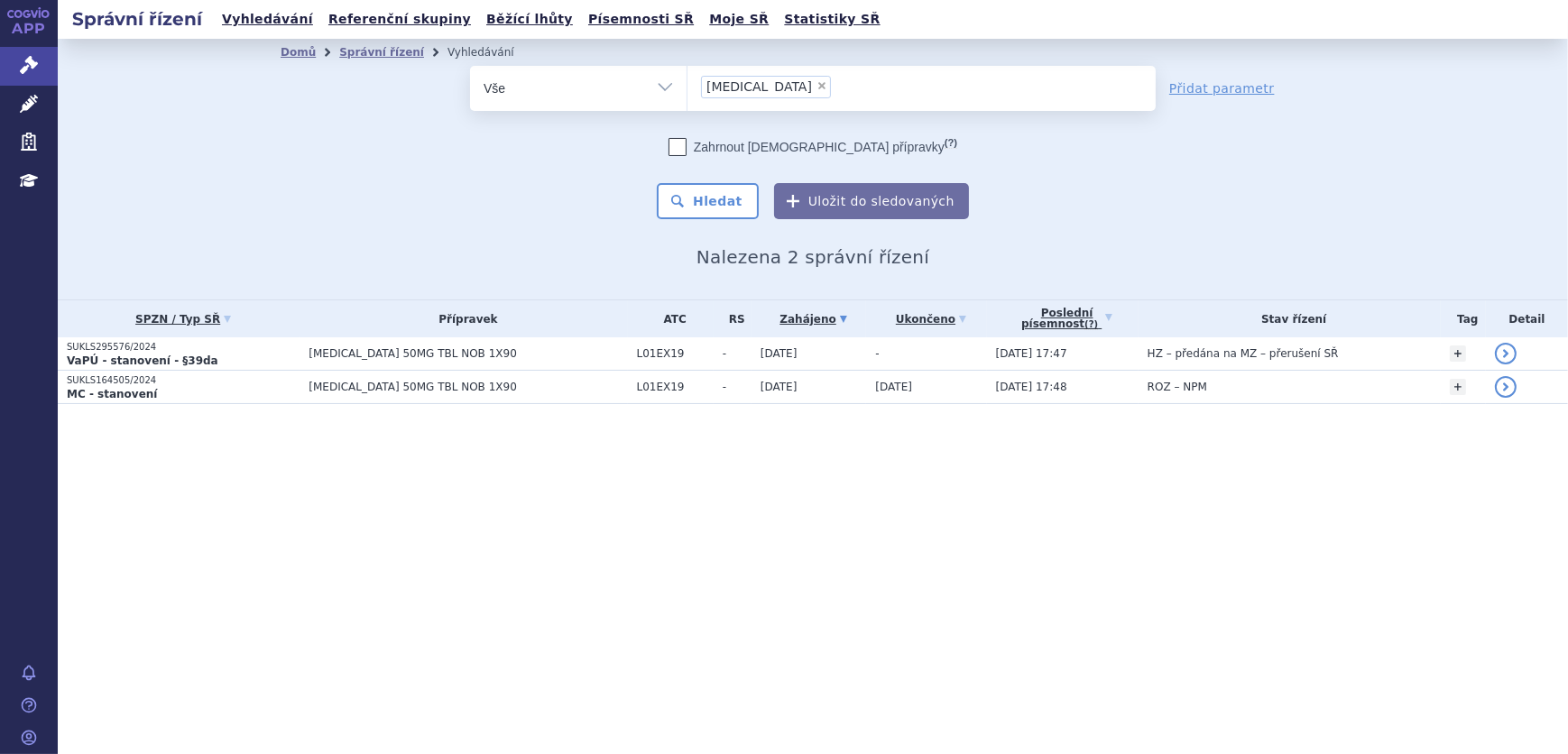
click at [523, 508] on div "Správní řízení Vyhledávání Referenční skupiny Běžící lhůty Písemnosti SŘ Moje S…" at bounding box center [813, 377] width 1510 height 754
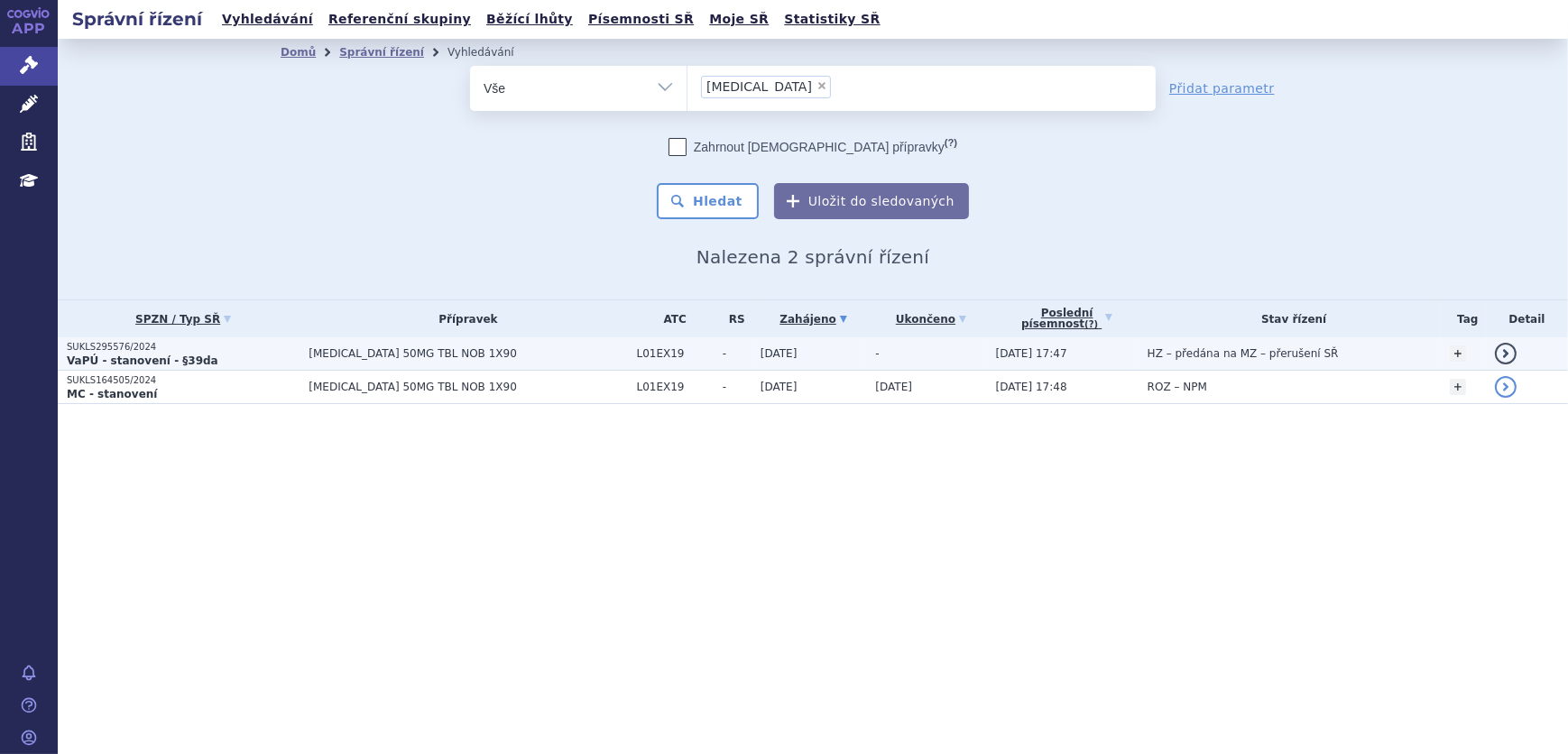
click at [566, 346] on td "[MEDICAL_DATA] 50MG TBL NOB 1X90" at bounding box center [463, 354] width 327 height 33
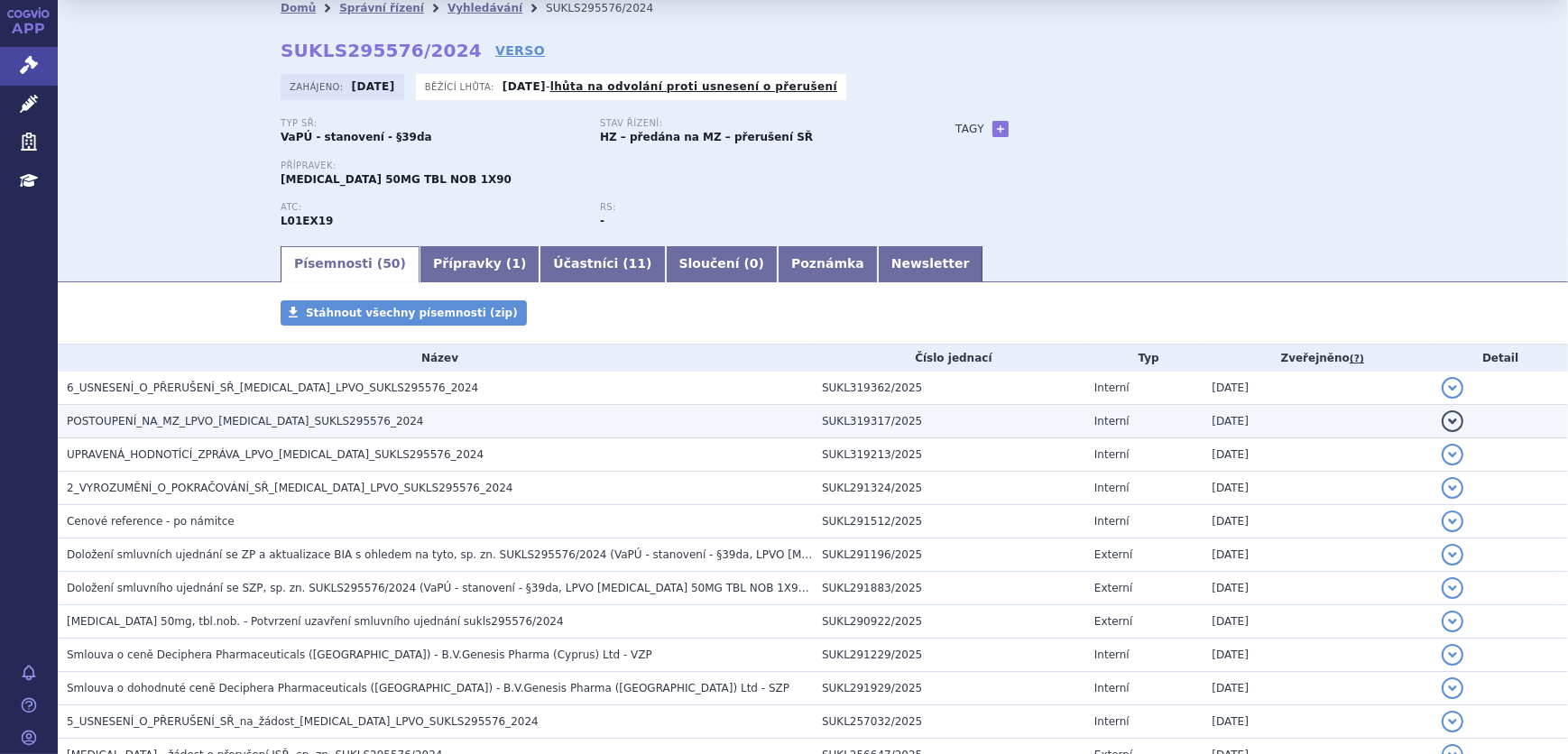
scroll to position [81, 0]
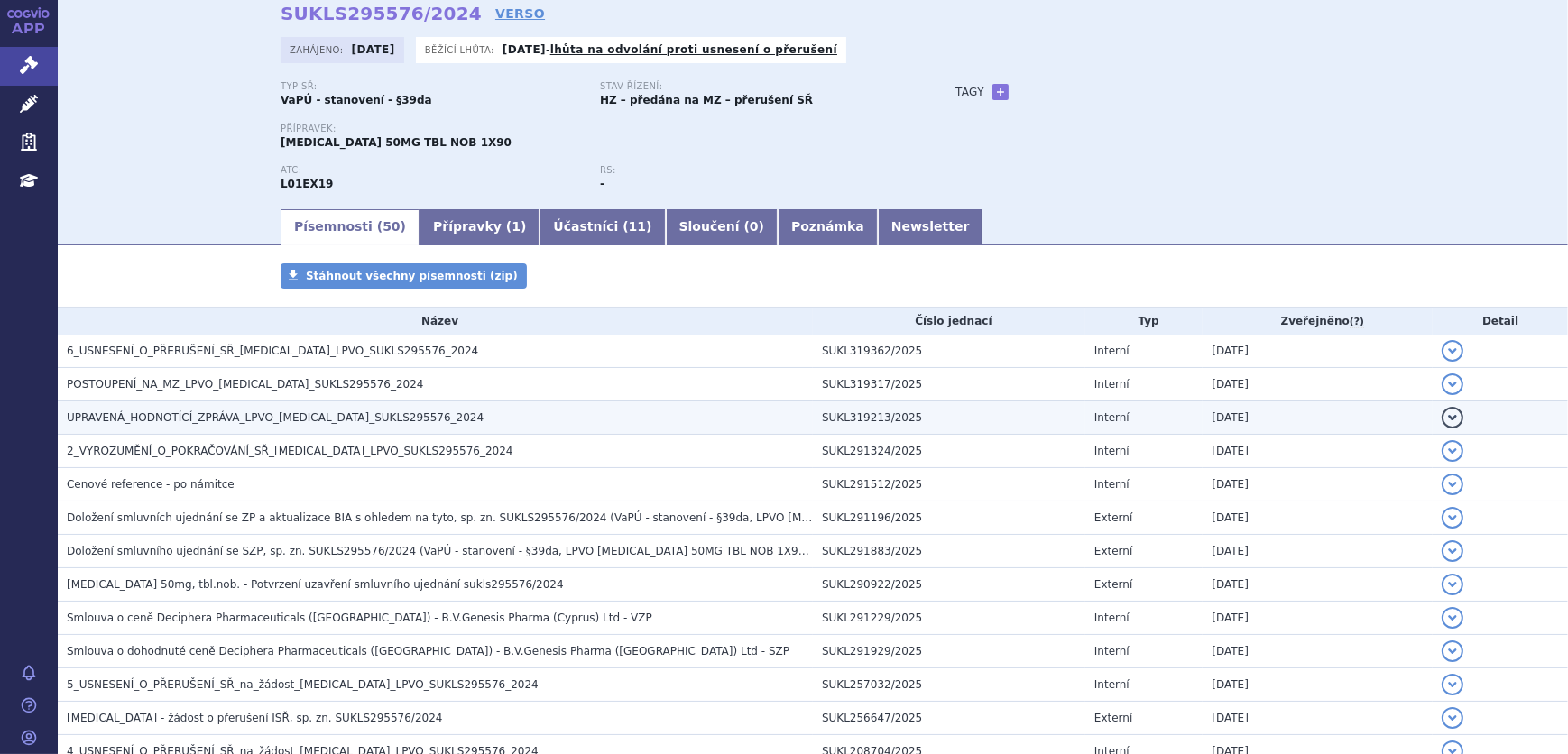
click at [315, 421] on span "UPRAVENÁ_HODNOTÍCÍ_ZPRÁVA_LPVO_QINLOCK_SUKLS295576_2024" at bounding box center [275, 417] width 417 height 13
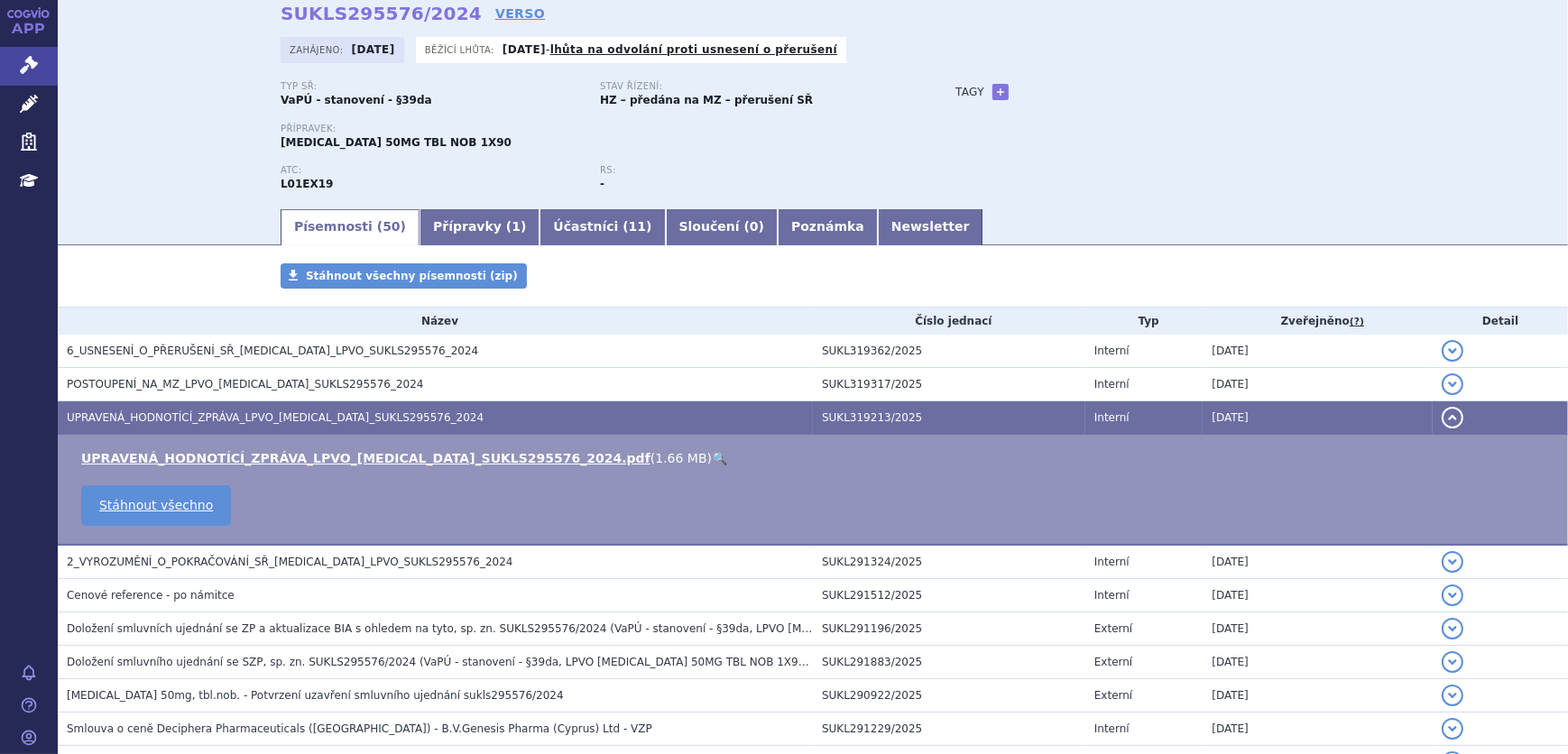
click at [712, 456] on link "🔍" at bounding box center [720, 458] width 16 height 15
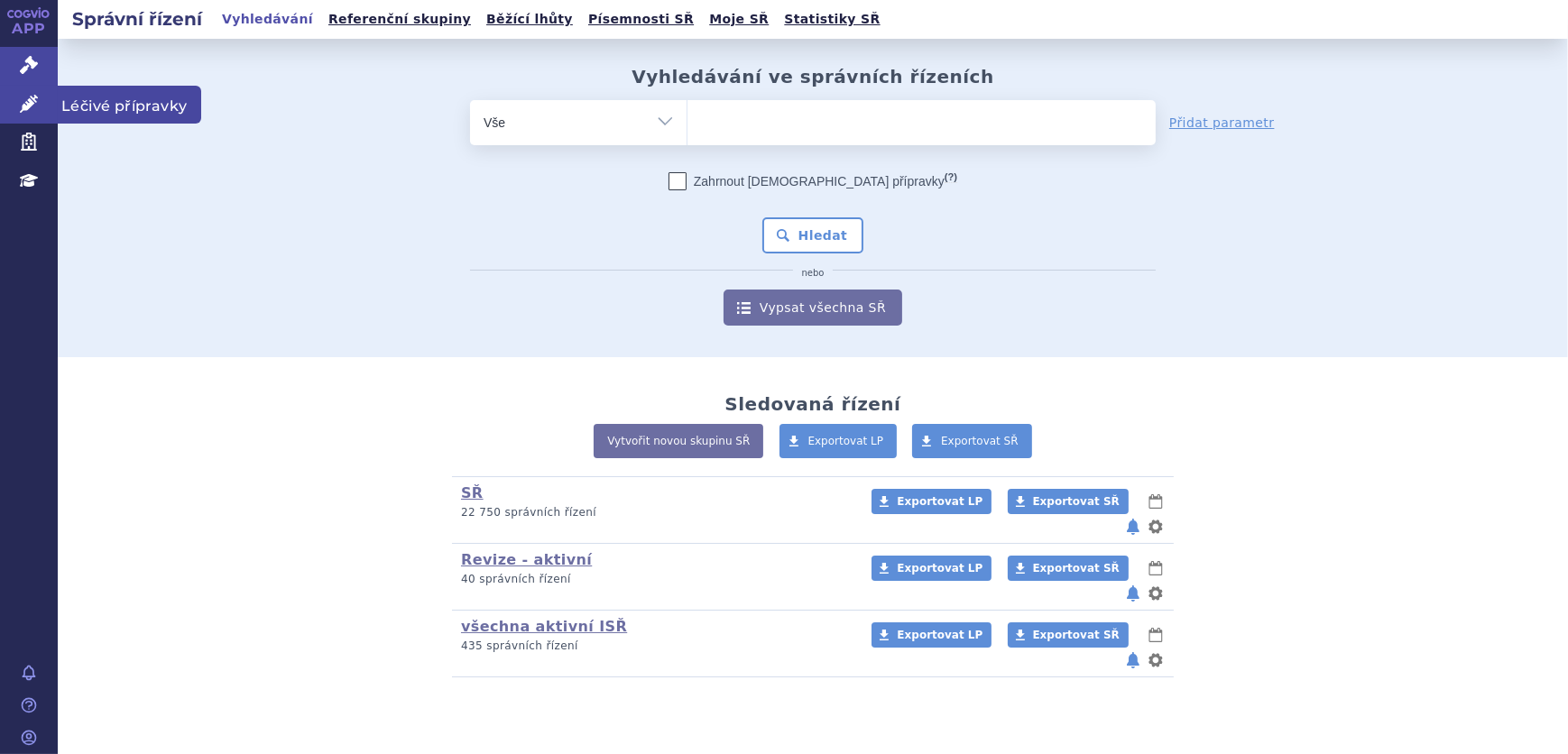
click at [44, 101] on link "Léčivé přípravky" at bounding box center [28, 105] width 58 height 38
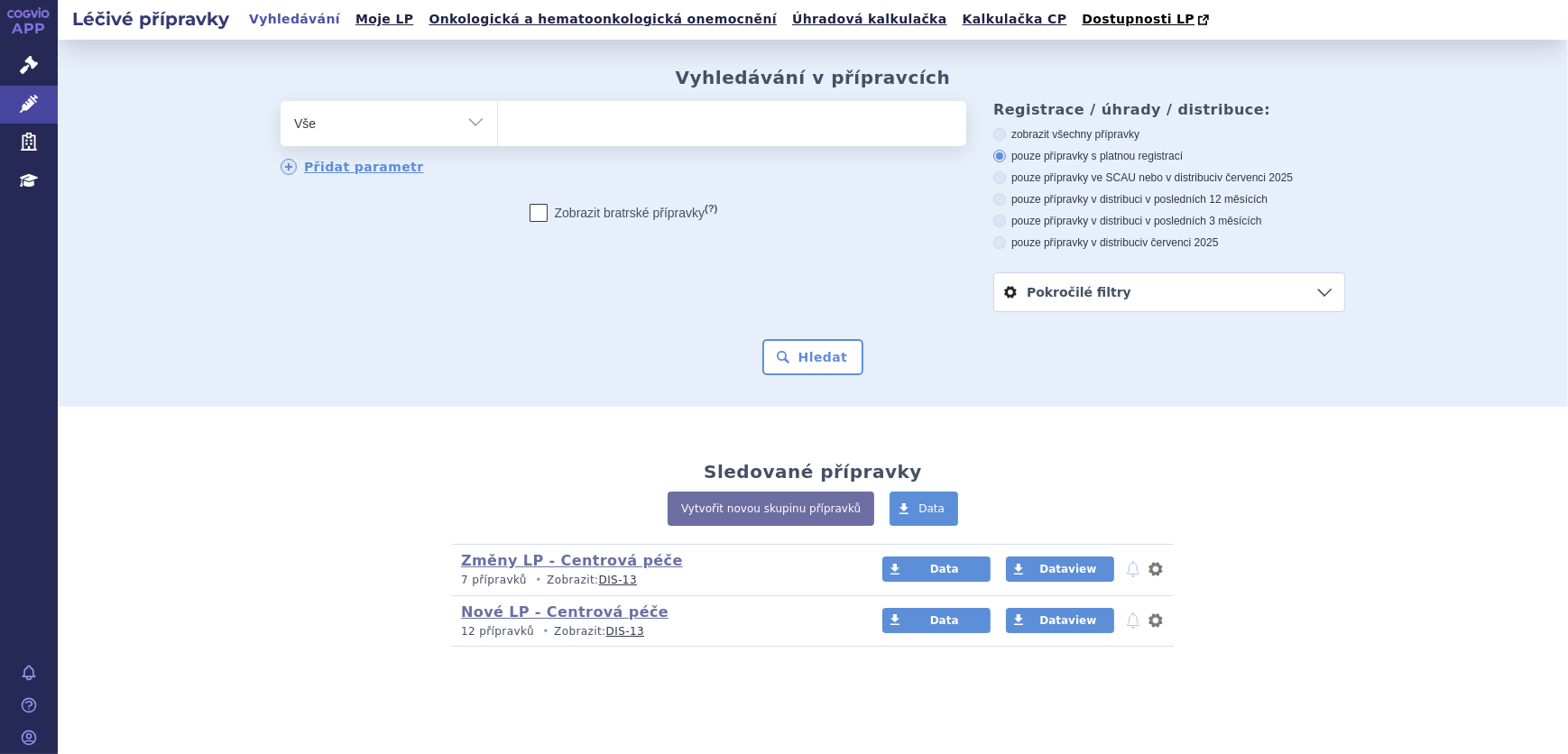
click at [631, 115] on ul at bounding box center [732, 119] width 468 height 38
click at [498, 115] on select at bounding box center [497, 123] width 1 height 45
type input "he"
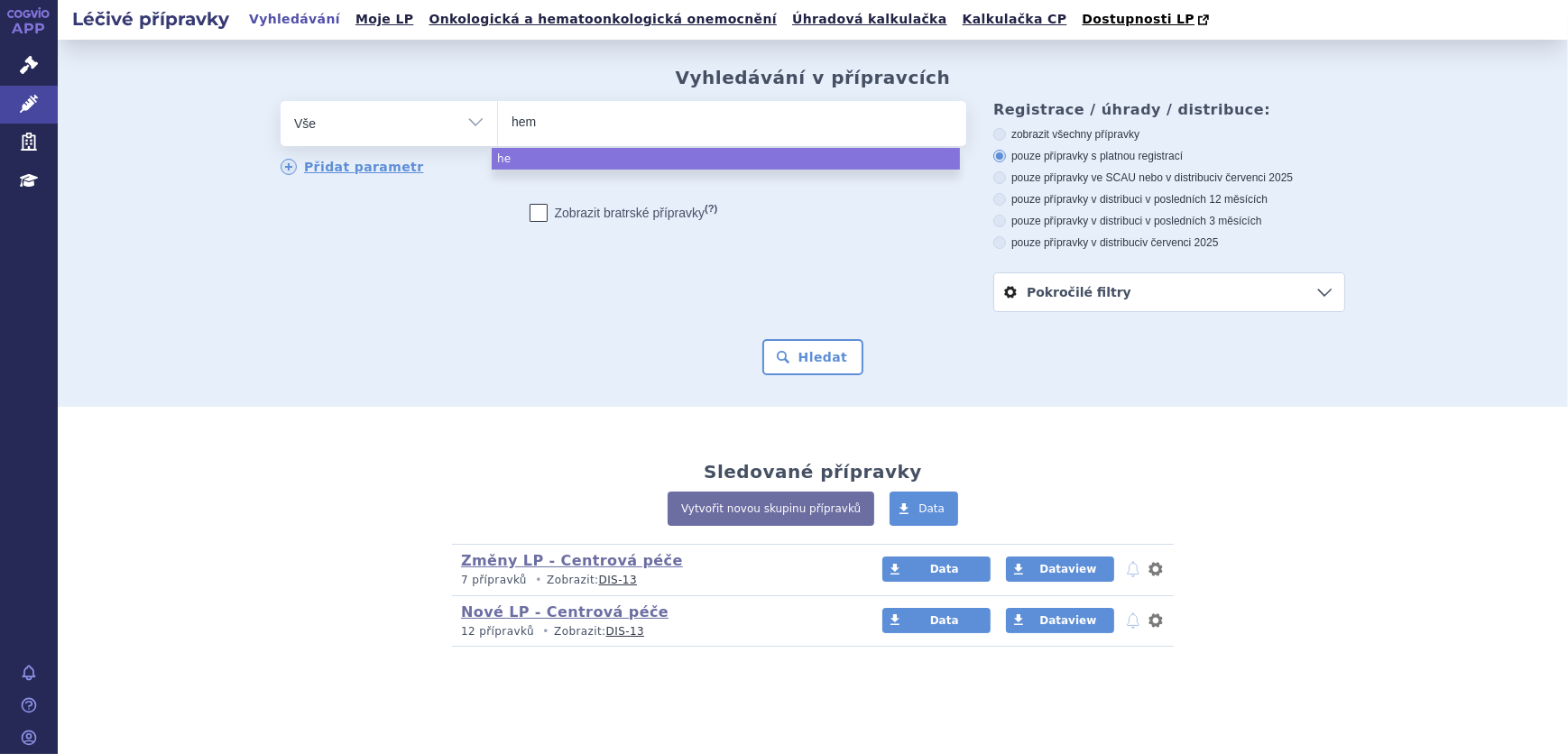
type input "hema"
type input "hemag"
type input "hemagel"
select select "hemagel"
click at [767, 360] on button "Hledat" at bounding box center [813, 356] width 102 height 36
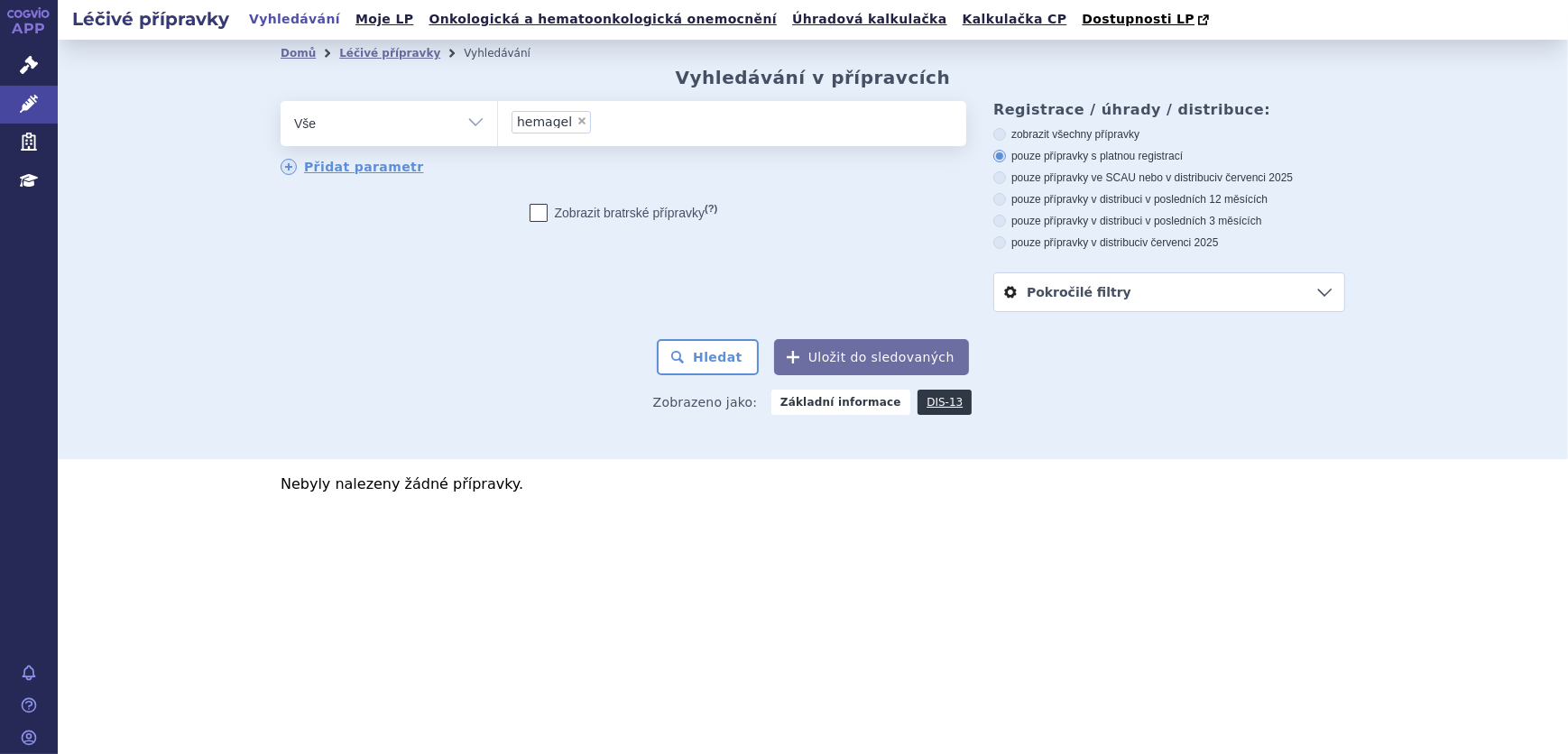
click at [1020, 136] on label "zobrazit všechny přípravky" at bounding box center [1169, 134] width 352 height 15
click at [1007, 136] on input "zobrazit všechny přípravky" at bounding box center [1001, 137] width 12 height 12
radio input "true"
click at [734, 369] on button "Hledat" at bounding box center [707, 356] width 102 height 36
click at [31, 137] on icon at bounding box center [28, 142] width 18 height 18
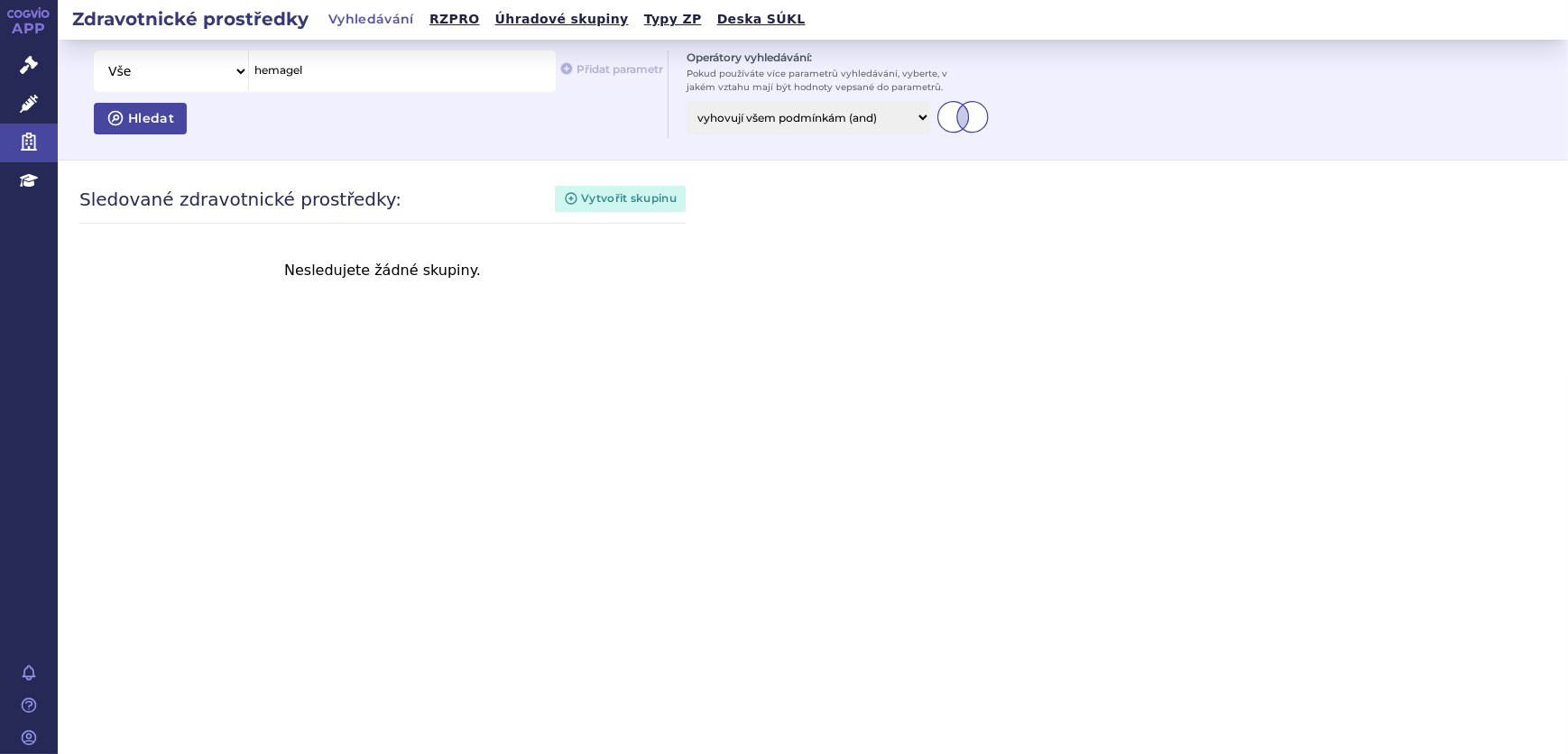
click at [127, 116] on span "Hledat" at bounding box center [148, 118] width 50 height 17
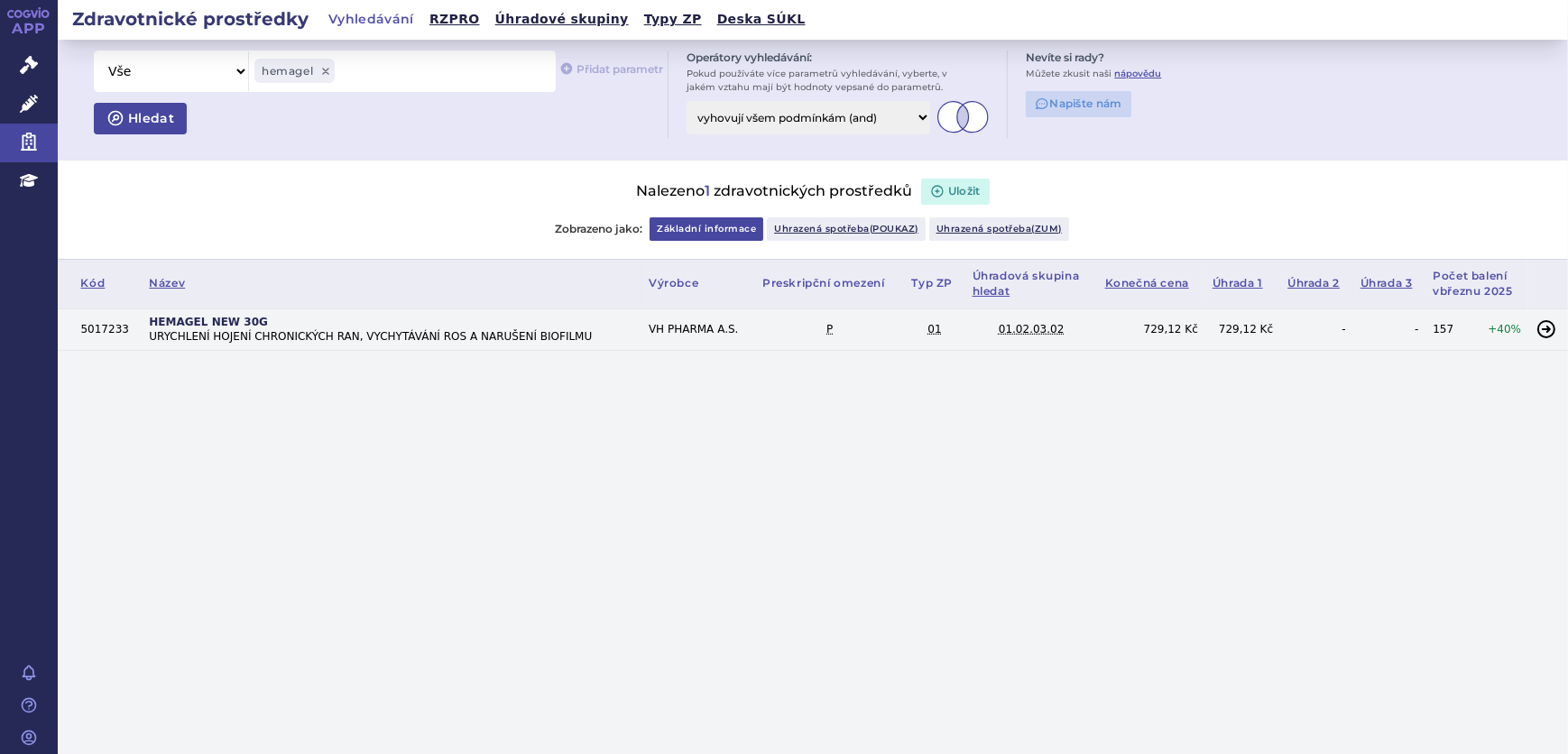
click at [344, 343] on span "URYCHLENÍ HOJENÍ CHRONICKÝCH RAN, VYCHYTÁVÁNÍ ROS A NARUŠENÍ BIOFILMU" at bounding box center [391, 337] width 486 height 16
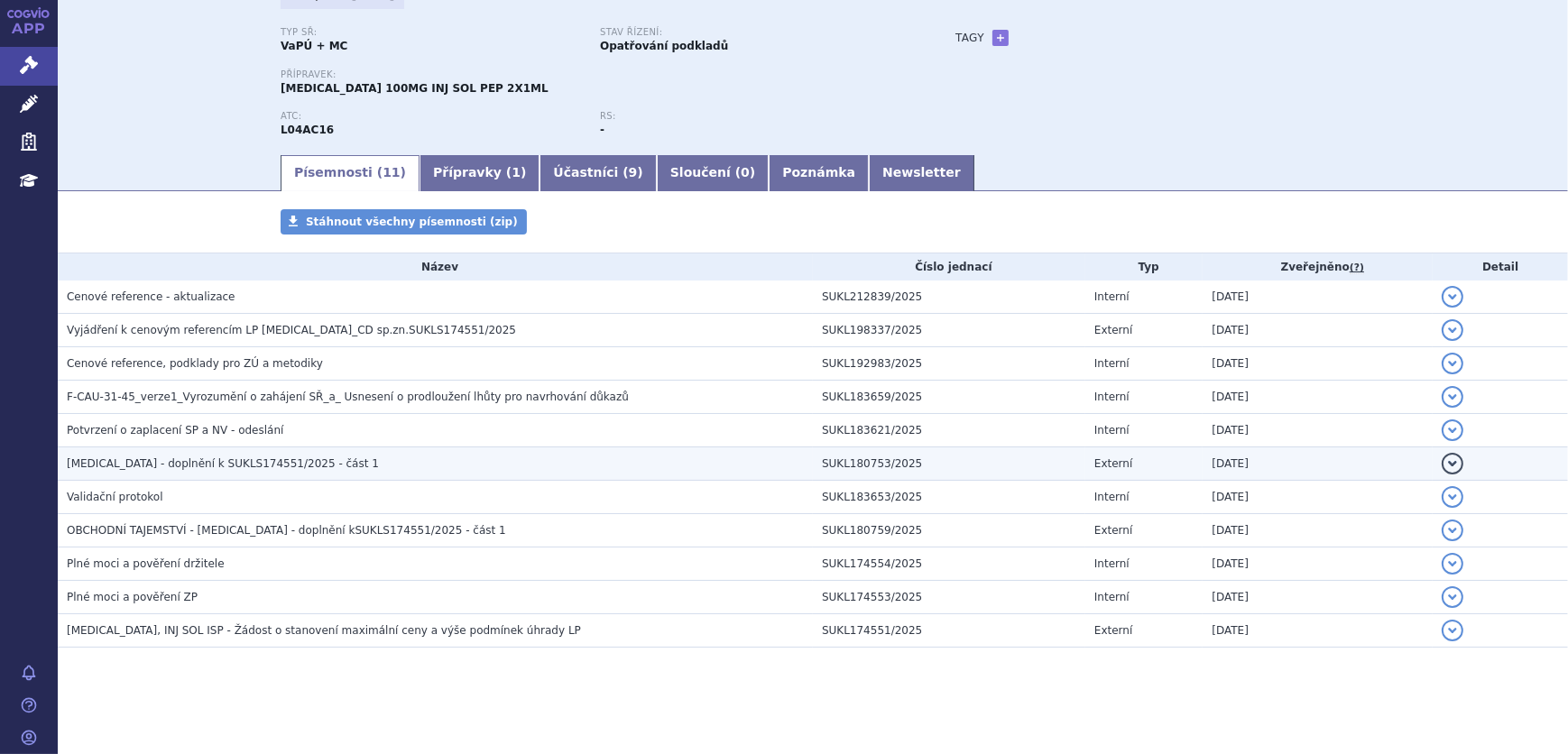
scroll to position [53, 0]
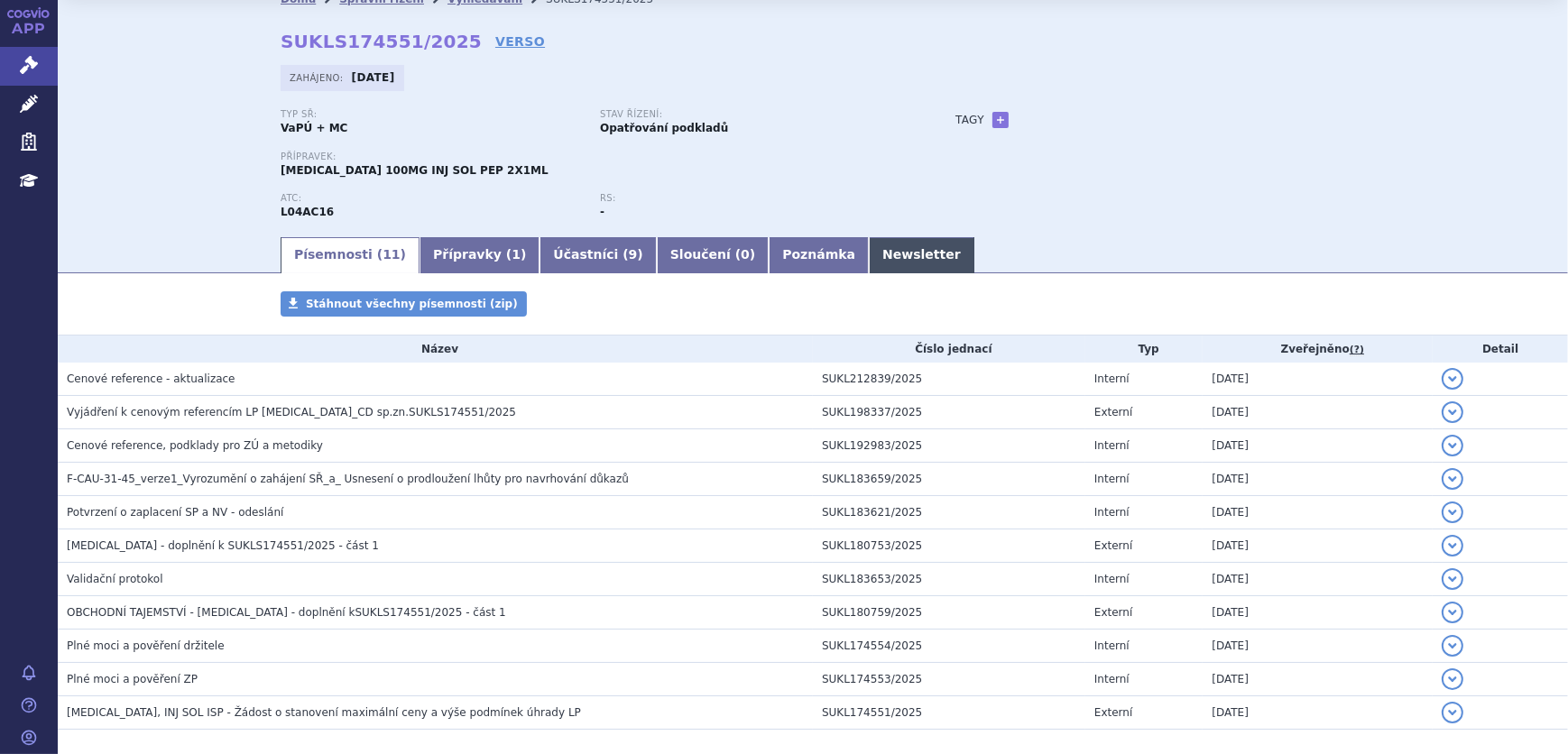
click at [869, 244] on link "Newsletter" at bounding box center [921, 255] width 106 height 36
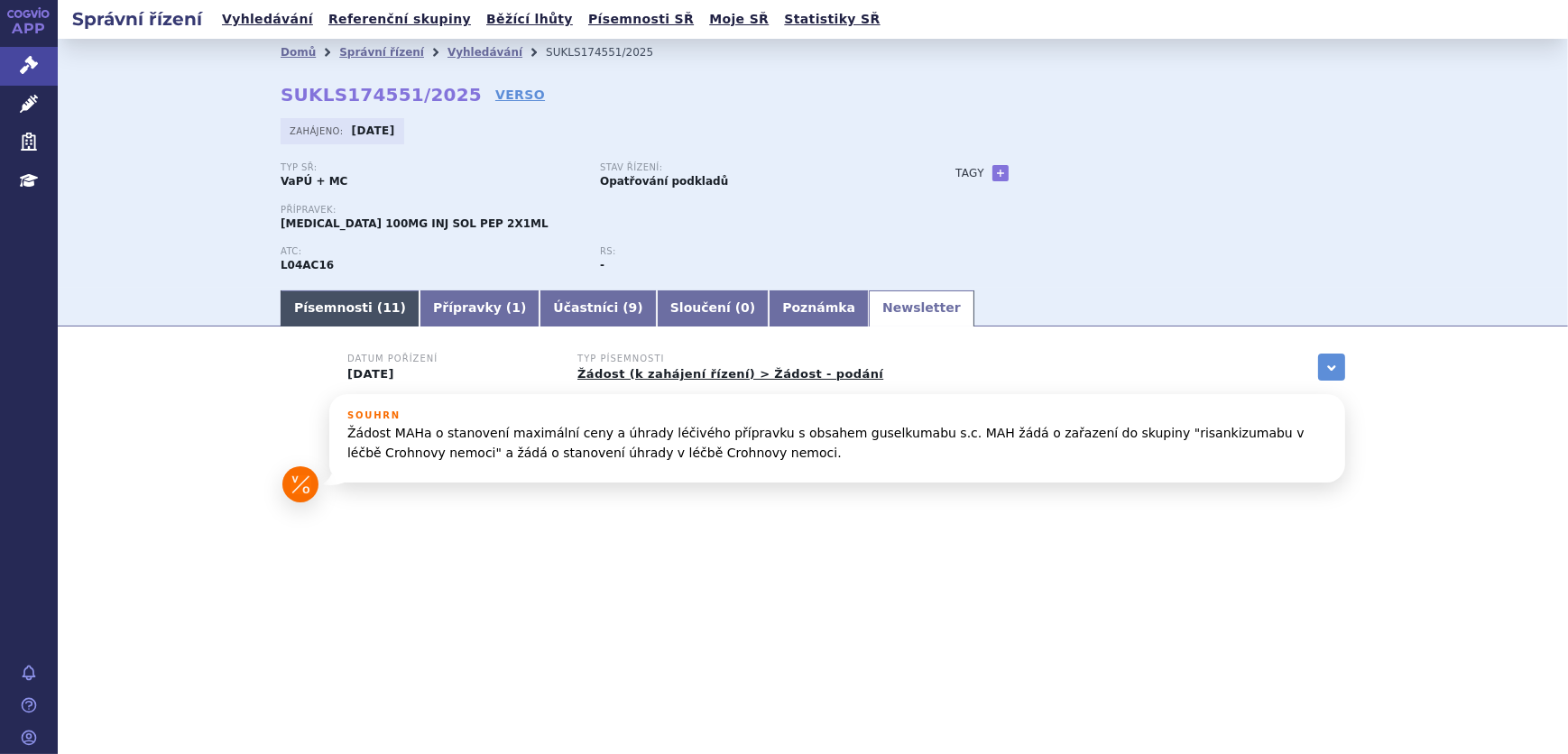
click at [298, 316] on link "Písemnosti ( 11 )" at bounding box center [350, 308] width 139 height 36
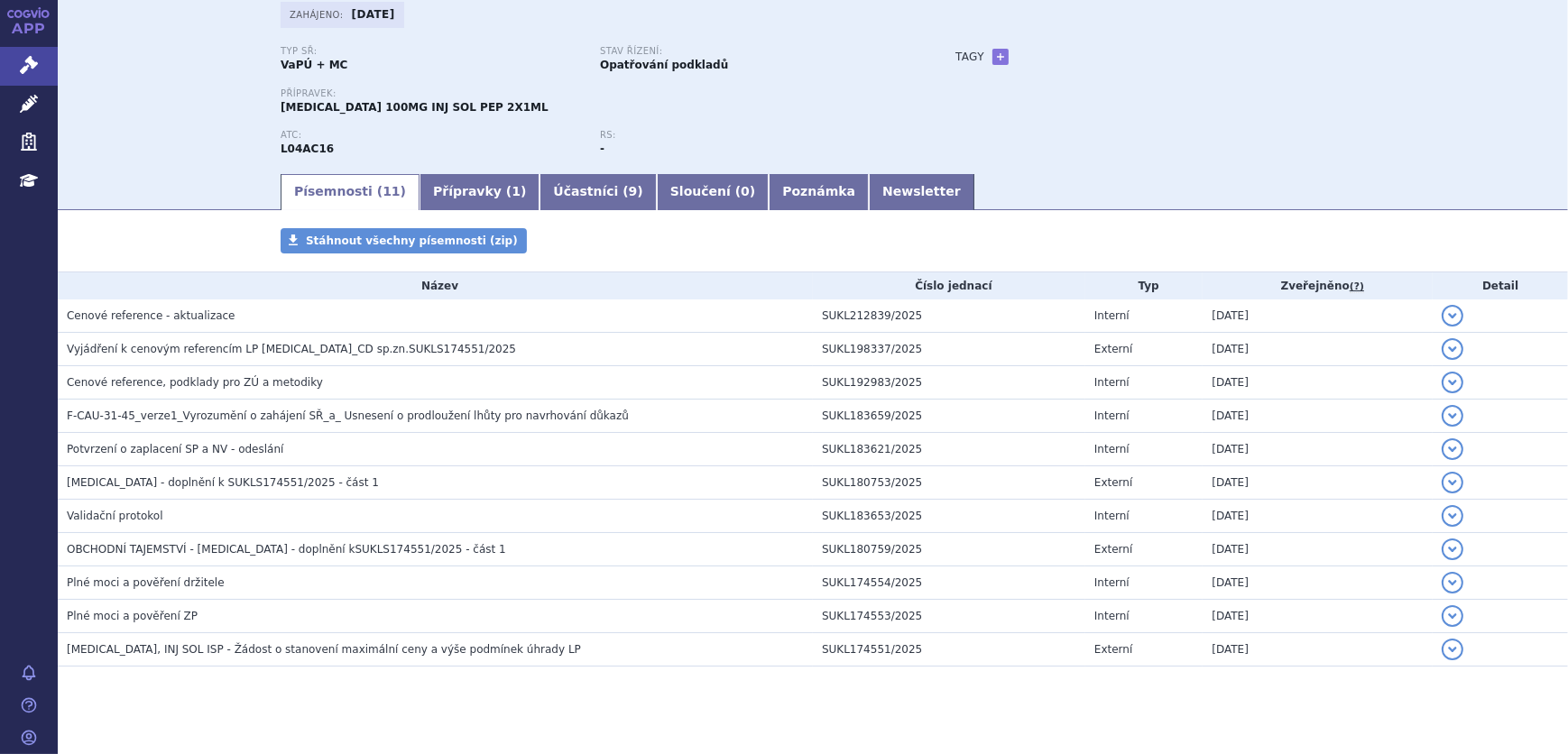
scroll to position [136, 0]
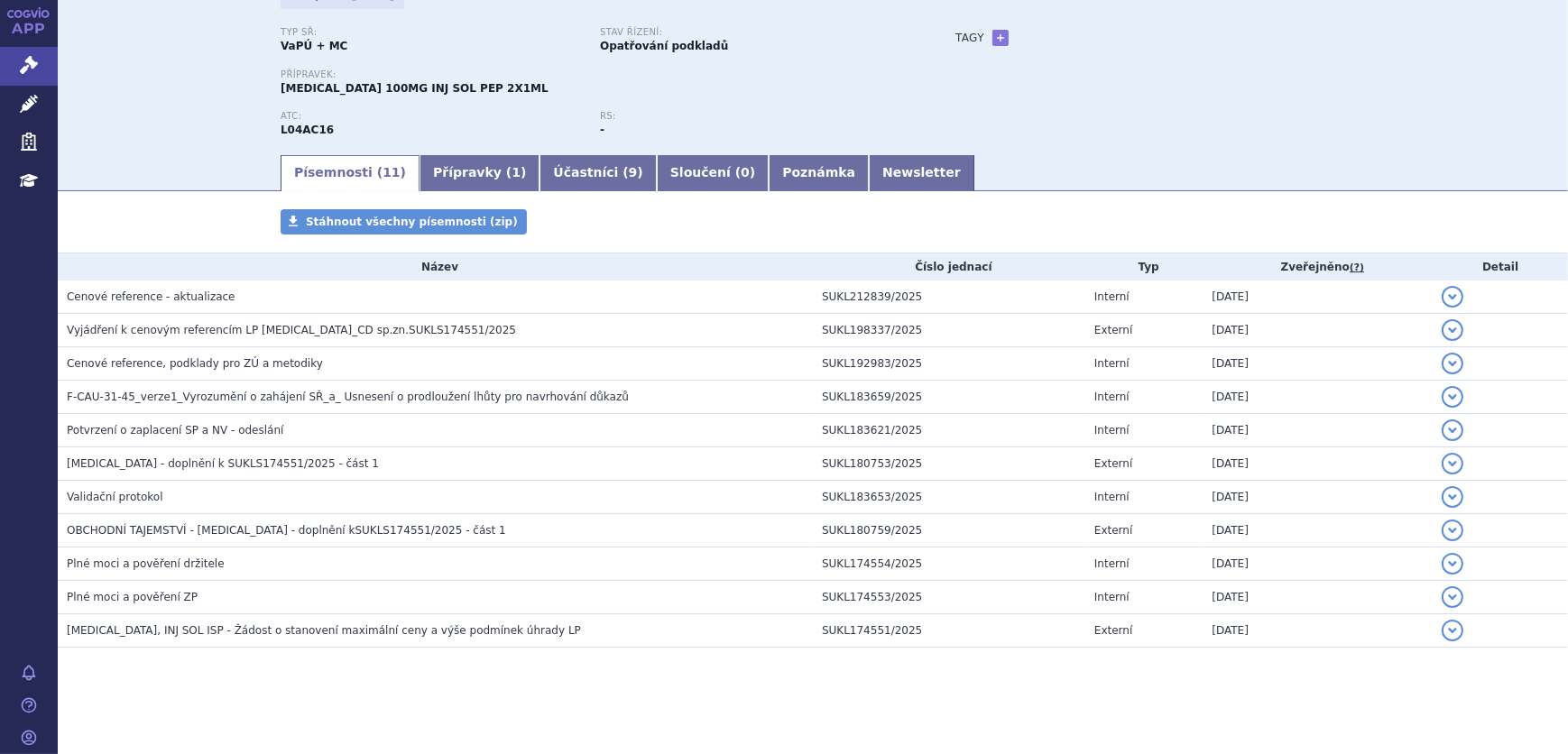
click at [869, 168] on link "Newsletter" at bounding box center [921, 173] width 106 height 36
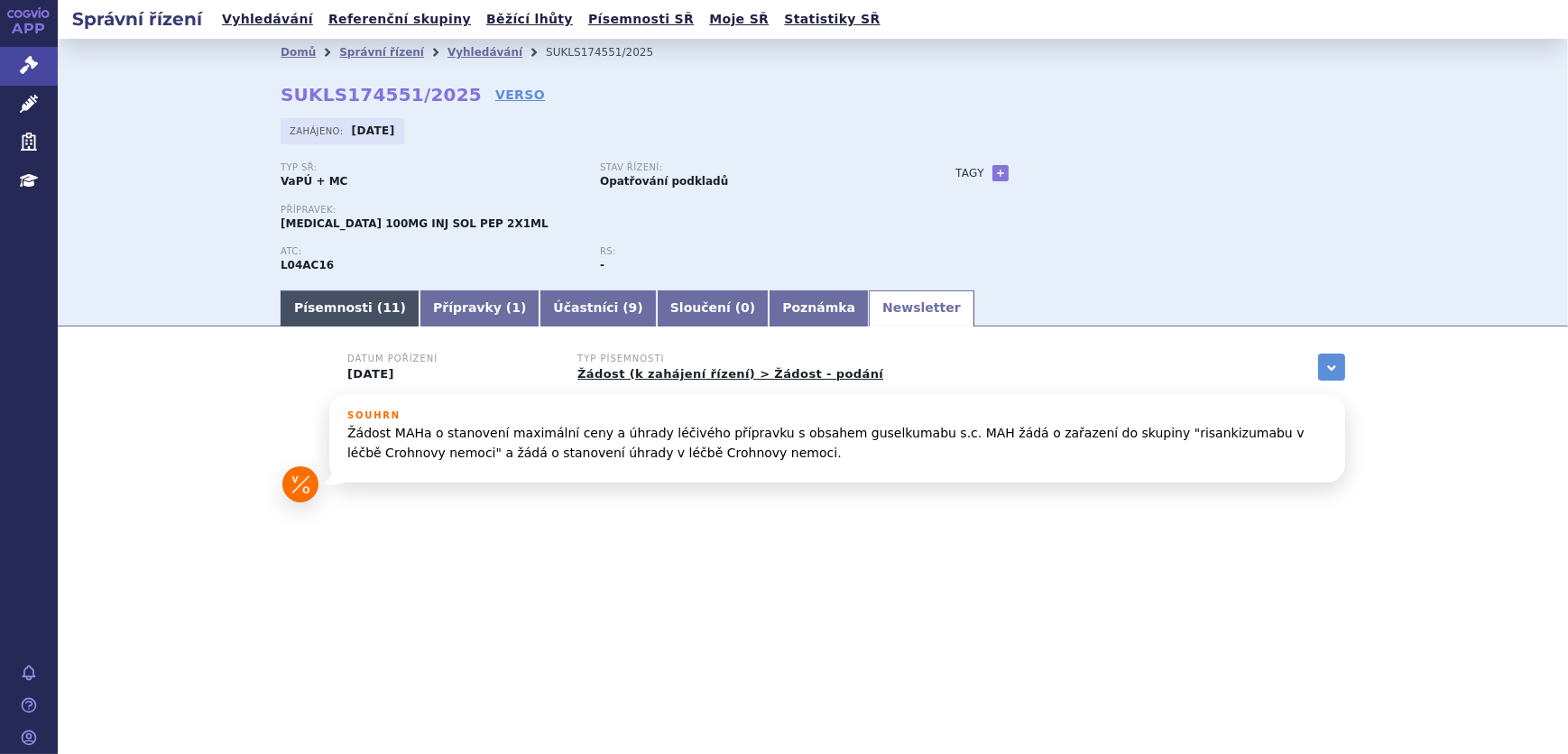
click at [343, 307] on link "Písemnosti ( 11 )" at bounding box center [350, 308] width 139 height 36
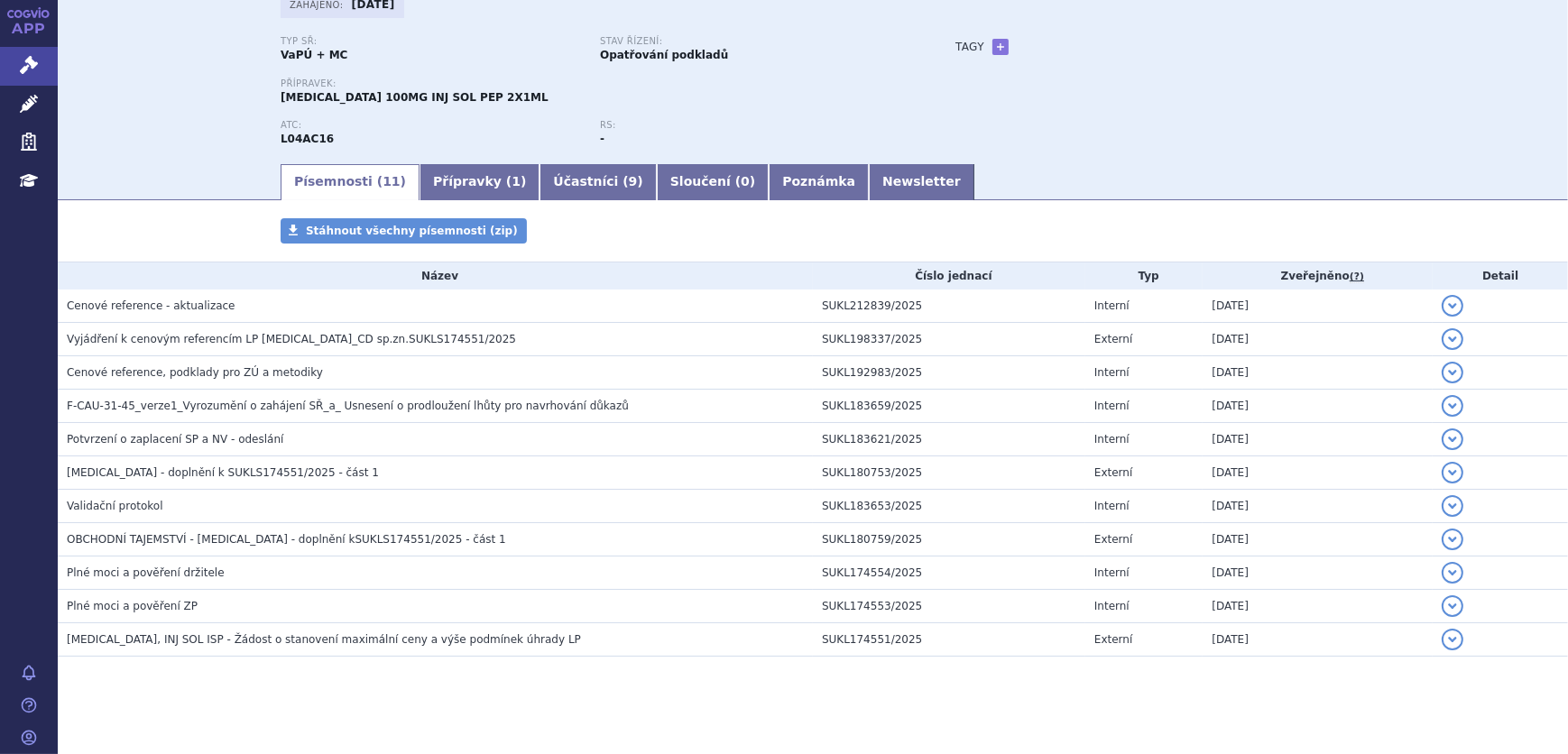
scroll to position [136, 0]
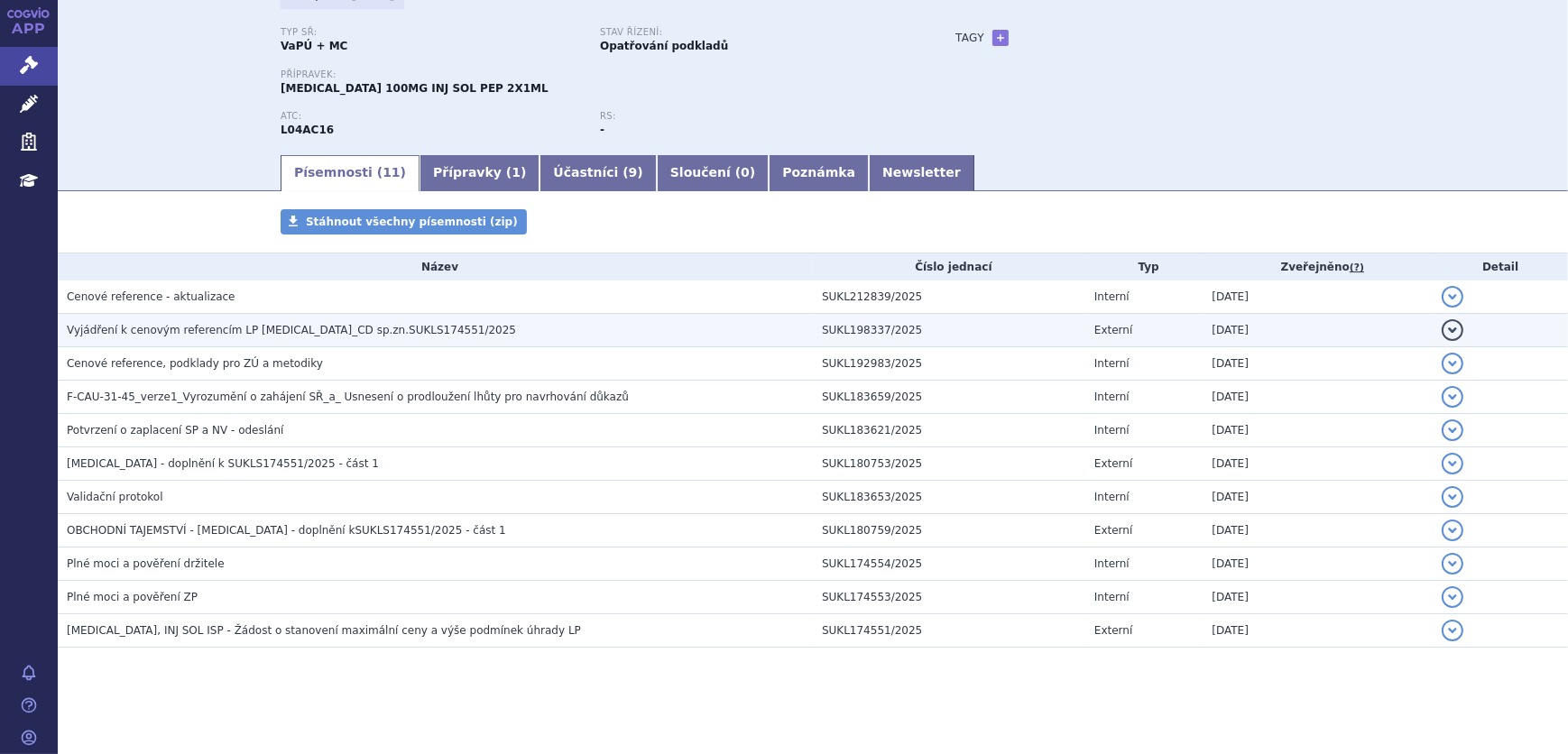
click at [353, 330] on span "Vyjádření k cenovým referencím LP TREMFYA_CD sp.zn.SUKLS174551/2025" at bounding box center [291, 330] width 449 height 13
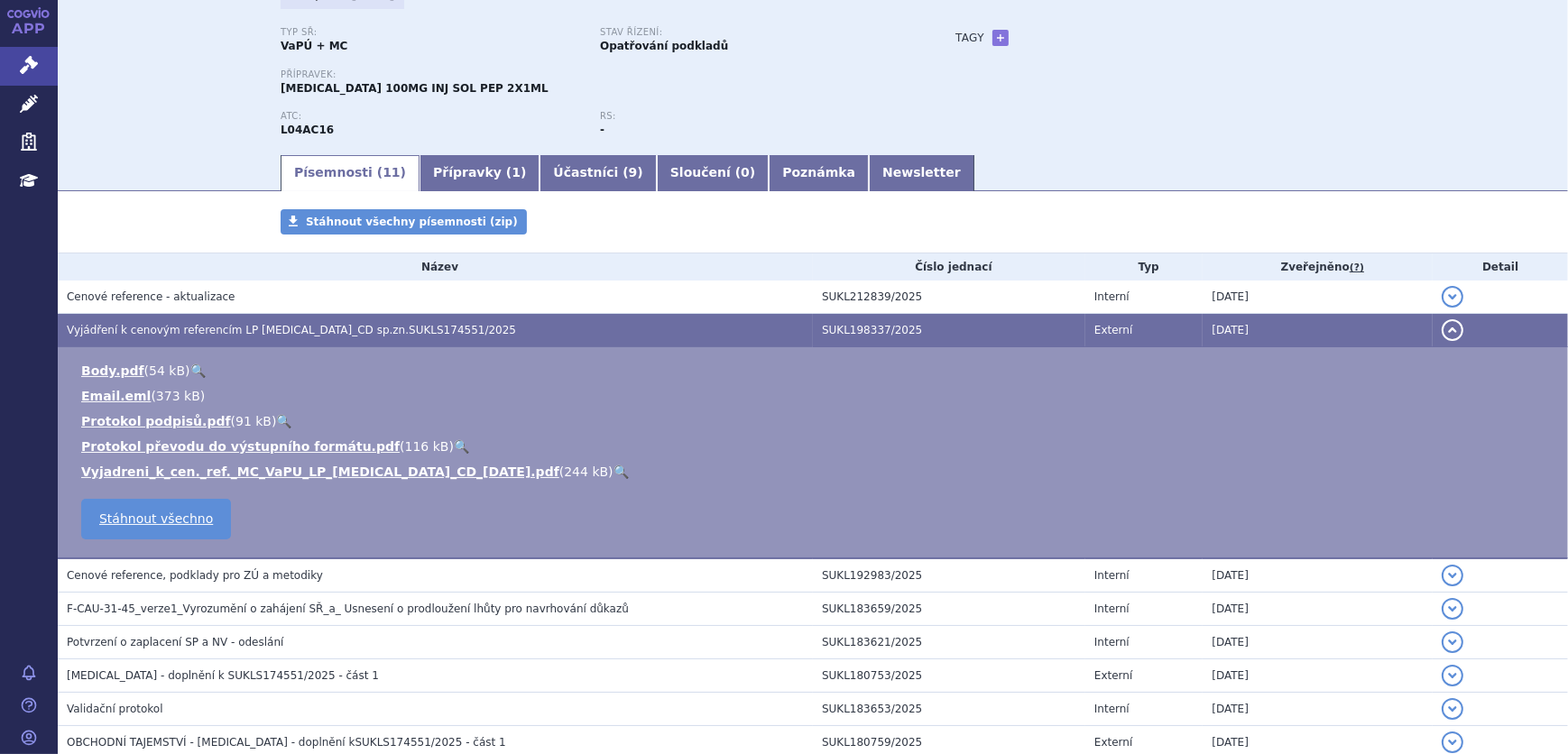
click at [614, 472] on link "🔍" at bounding box center [621, 472] width 16 height 15
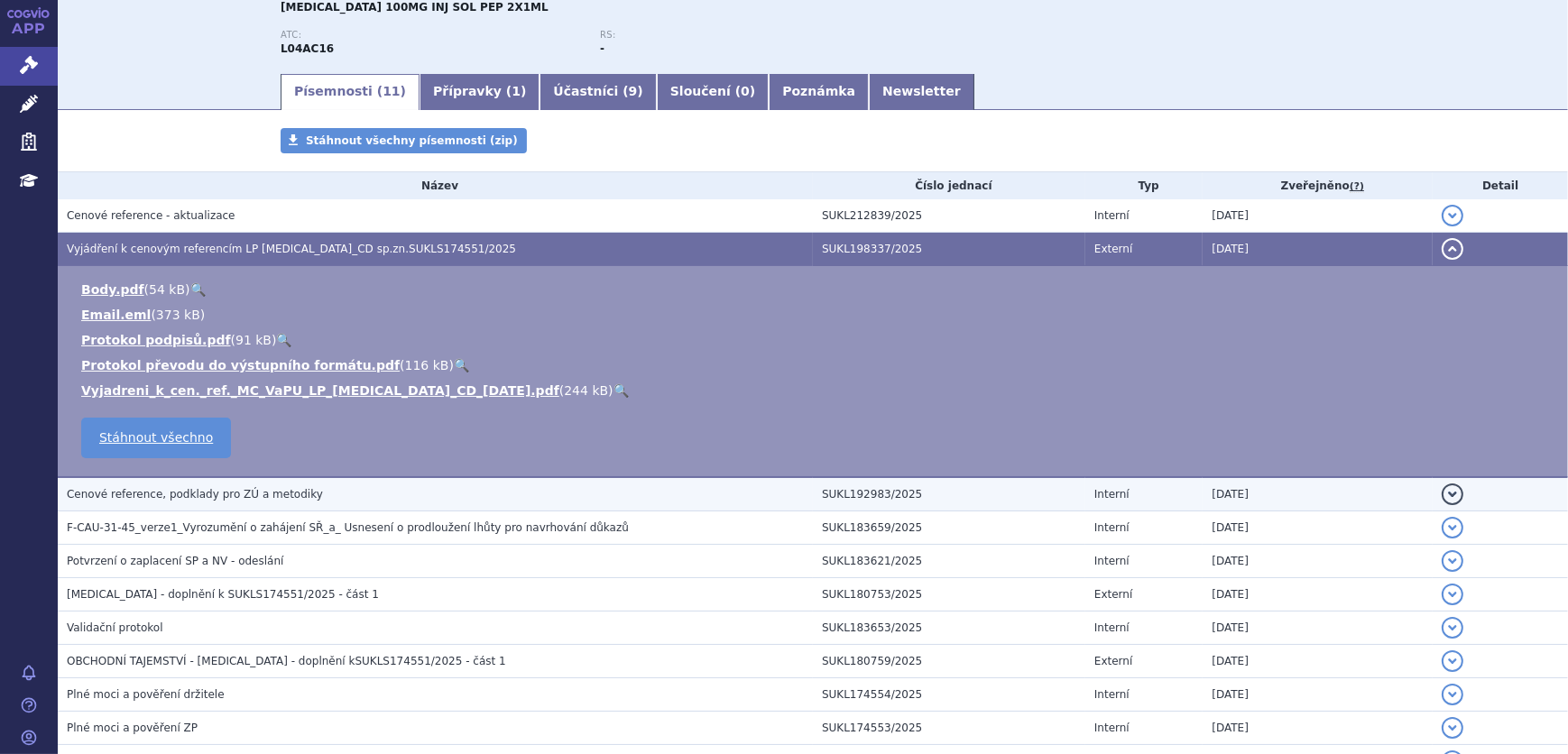
click at [315, 493] on h3 "Cenové reference, podklady pro ZÚ a metodiky" at bounding box center [440, 494] width 746 height 18
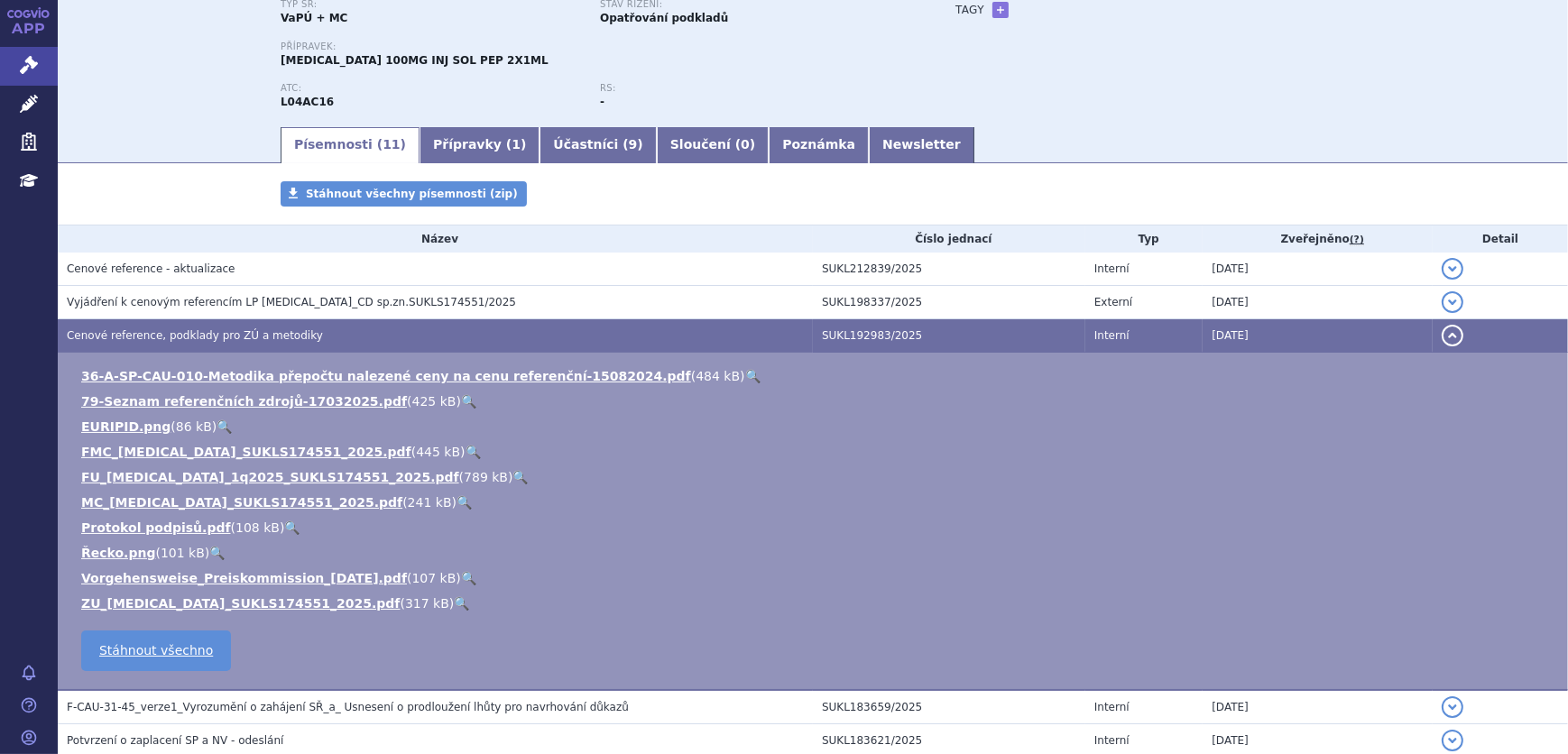
scroll to position [136, 0]
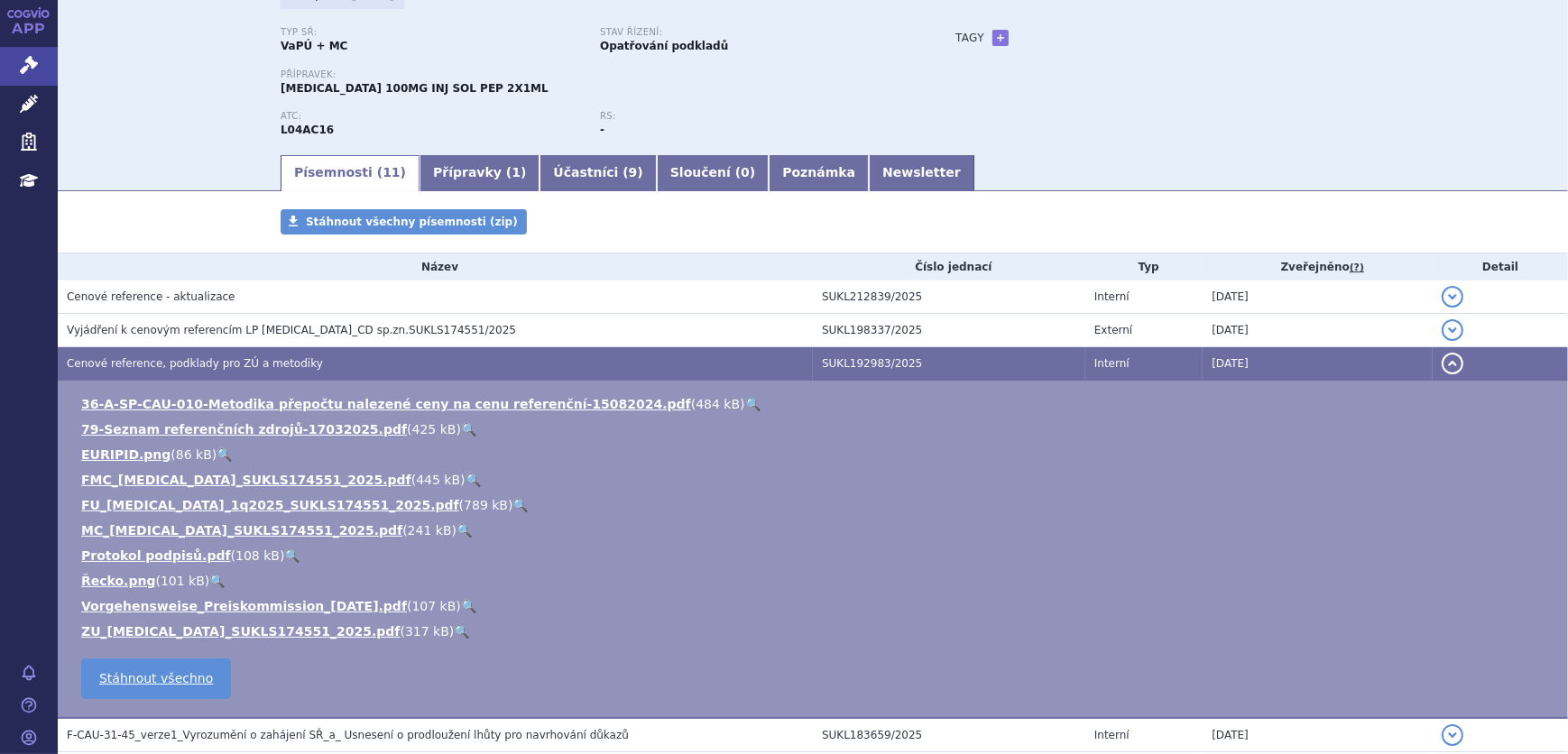
click at [466, 473] on link "🔍" at bounding box center [474, 480] width 16 height 15
click at [513, 502] on link "🔍" at bounding box center [521, 505] width 16 height 15
click at [303, 312] on td "Cenové reference - aktualizace" at bounding box center [435, 297] width 755 height 33
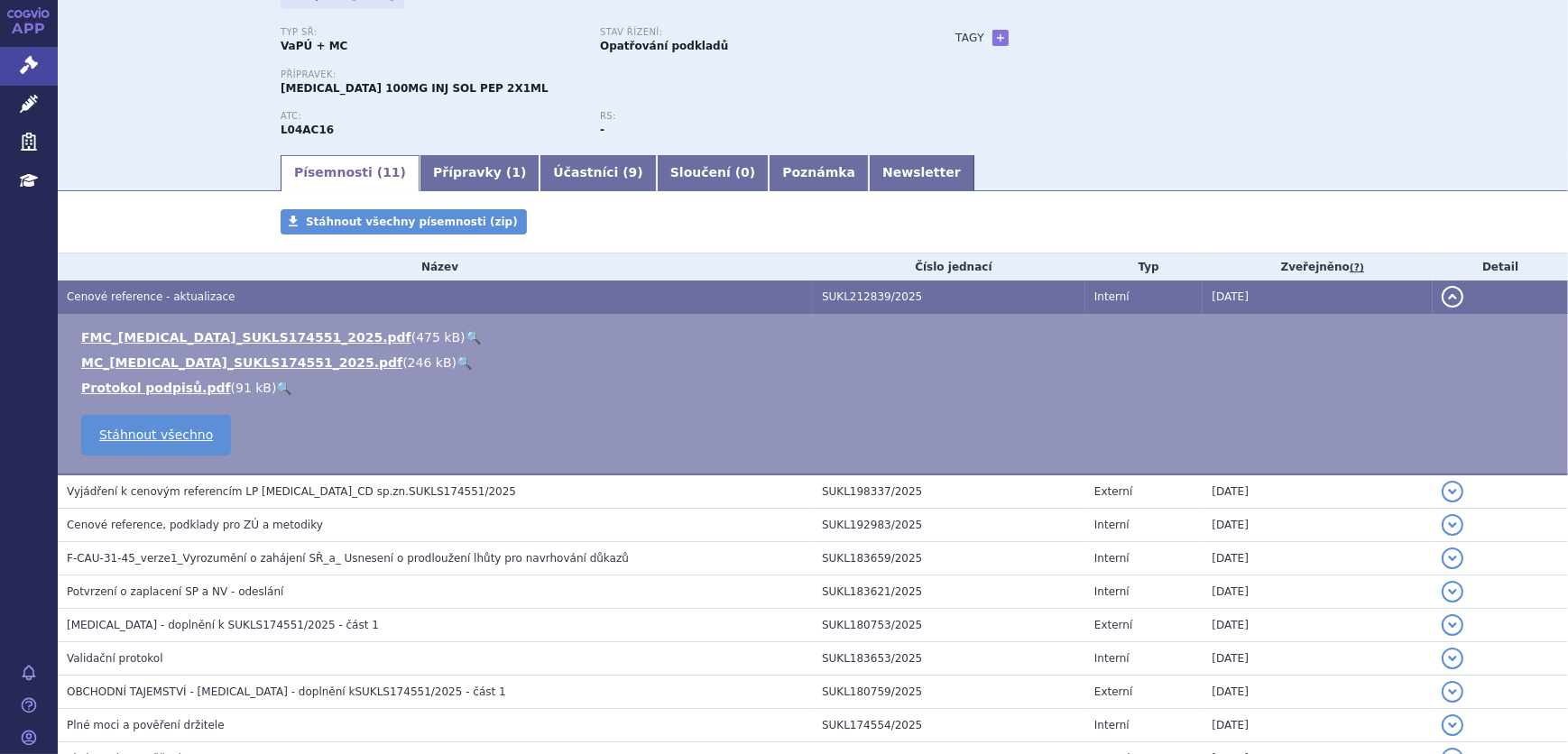
click at [466, 338] on link "🔍" at bounding box center [474, 337] width 16 height 15
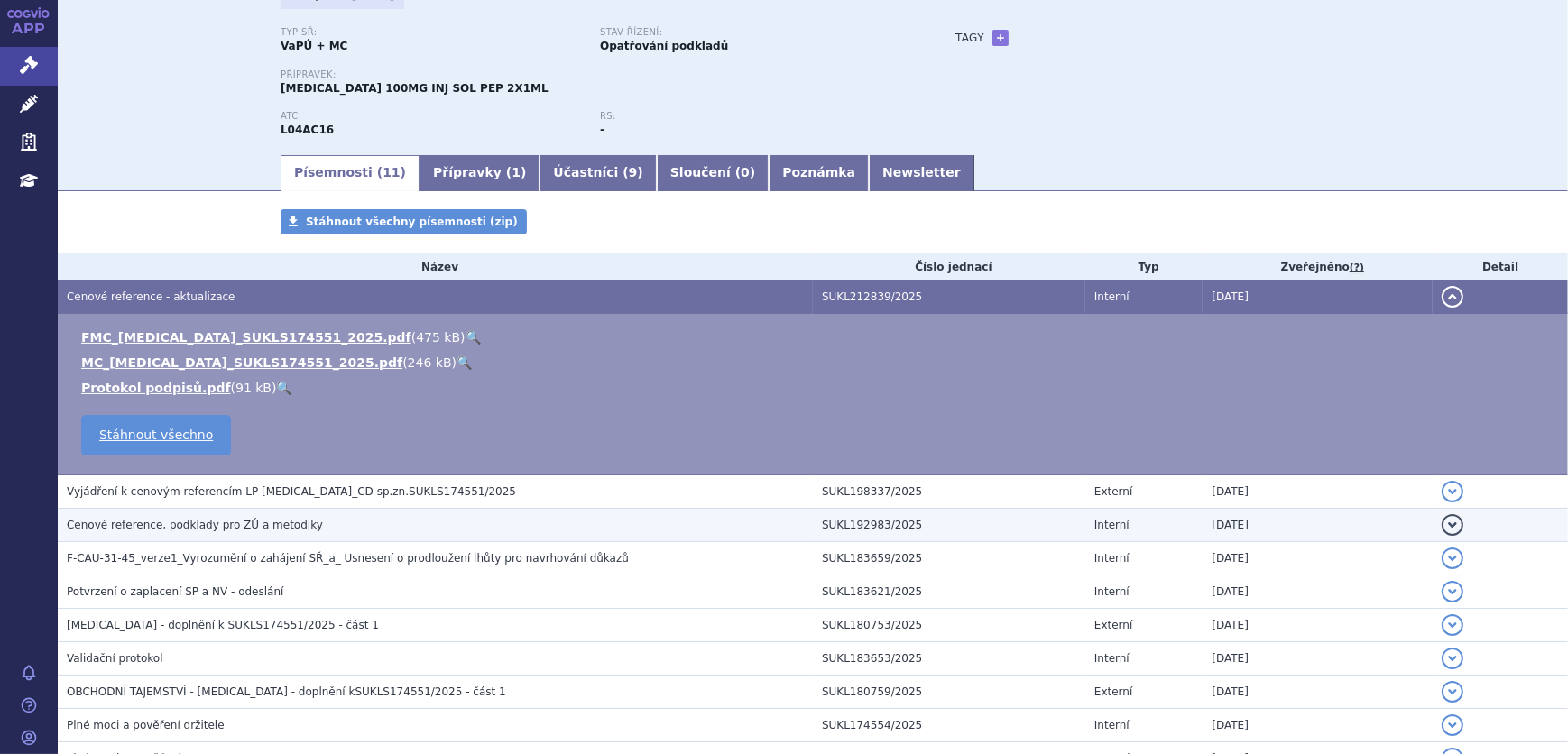
click at [266, 527] on span "Cenové reference, podklady pro ZÚ a metodiky" at bounding box center [194, 524] width 256 height 13
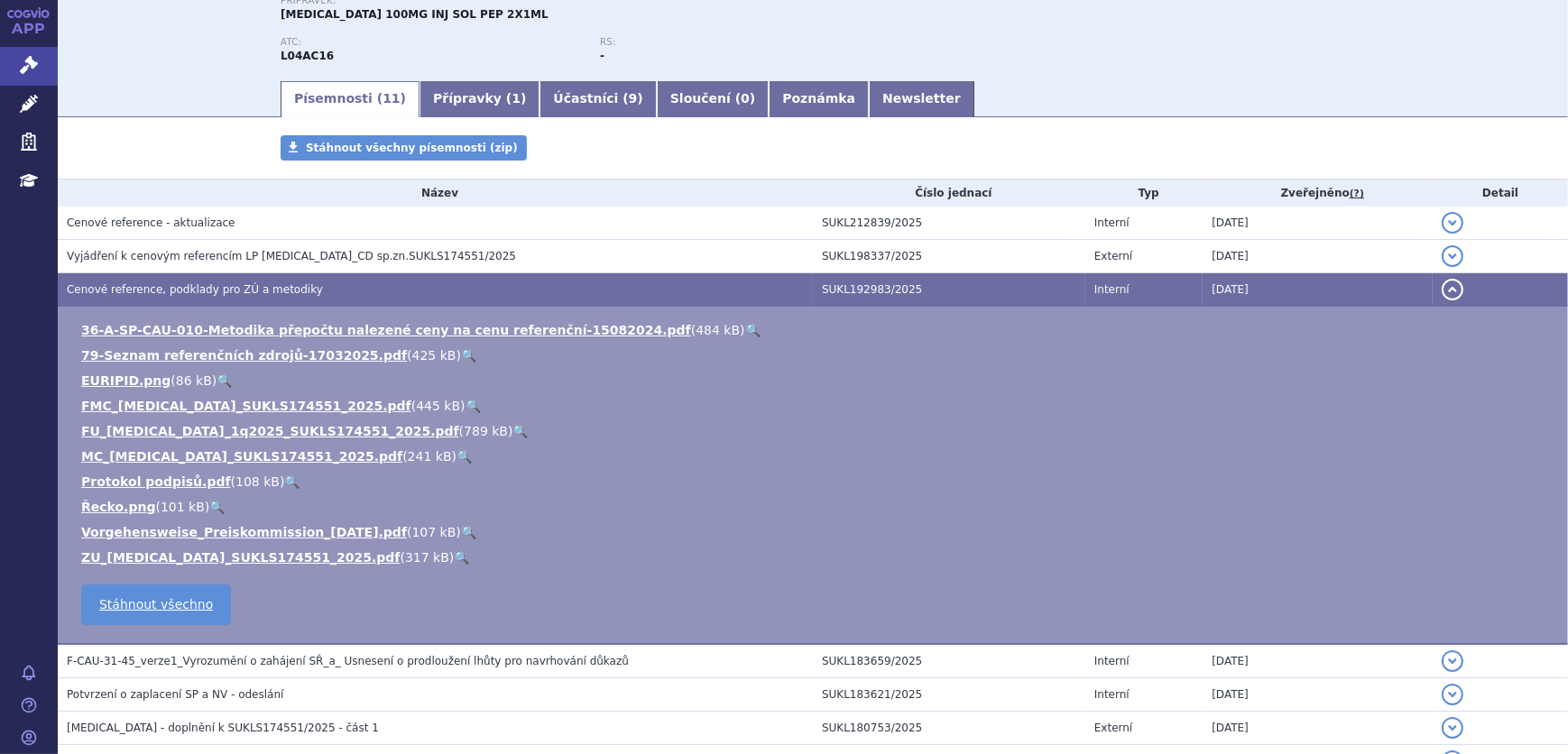
scroll to position [381, 0]
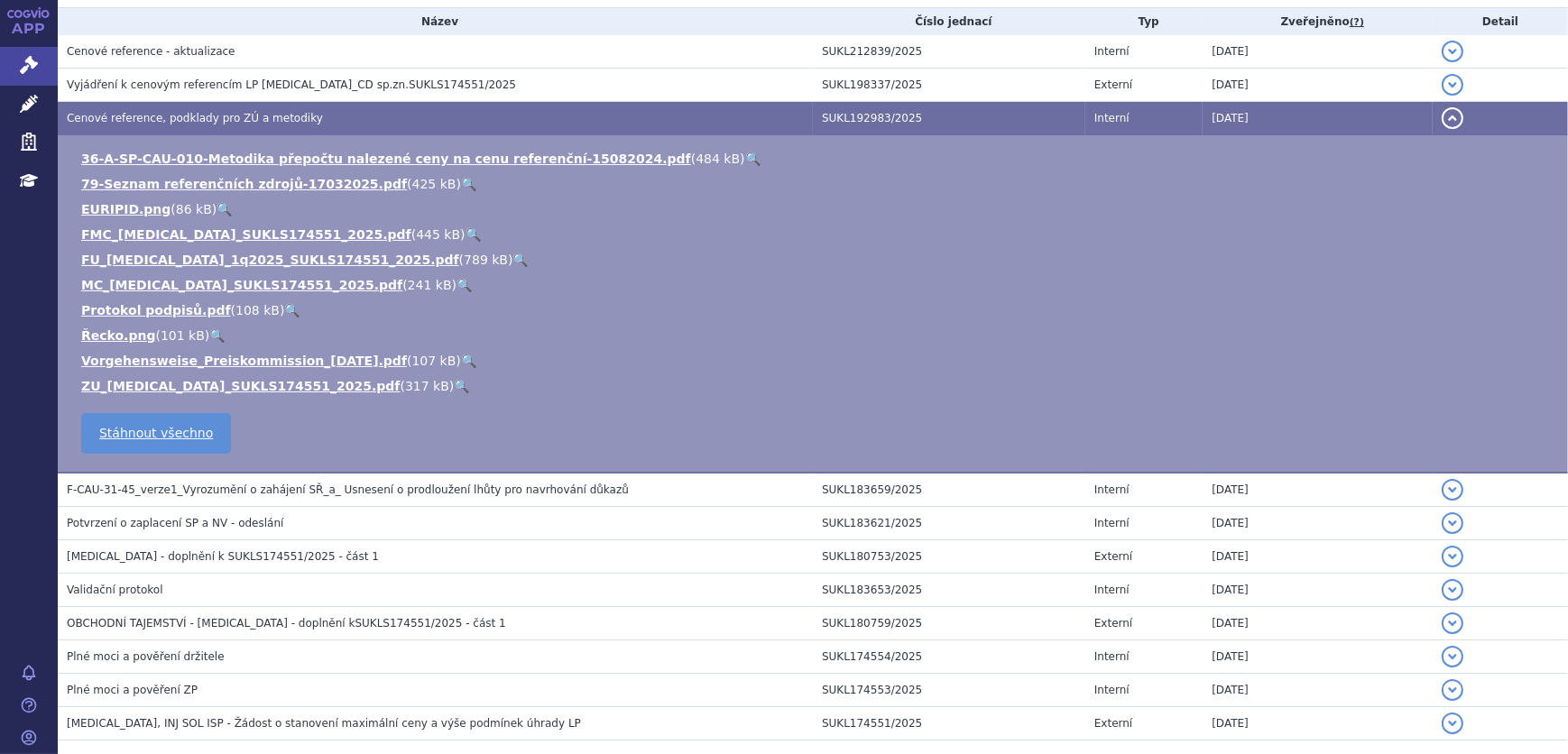
click at [454, 384] on link "🔍" at bounding box center [462, 386] width 16 height 15
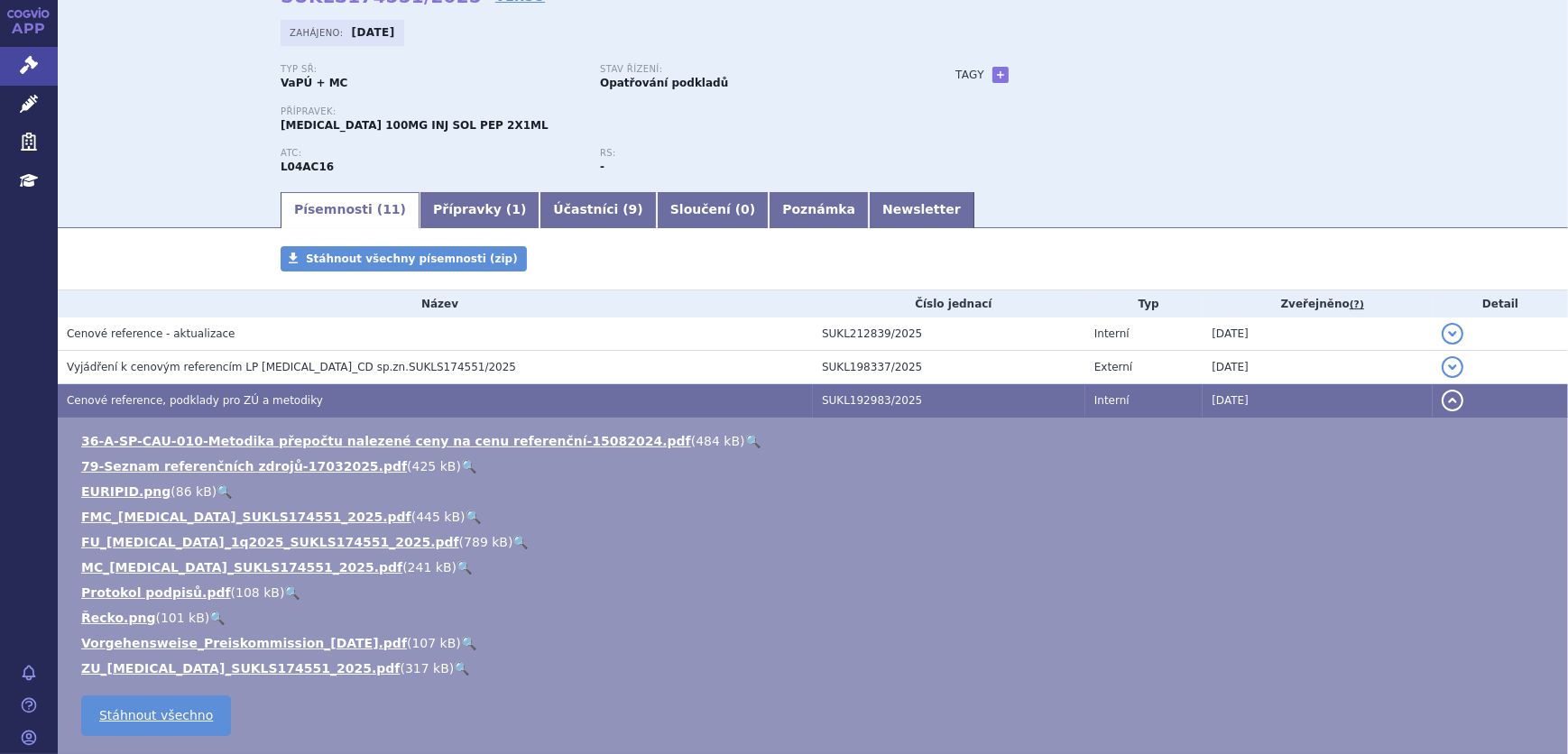
scroll to position [0, 0]
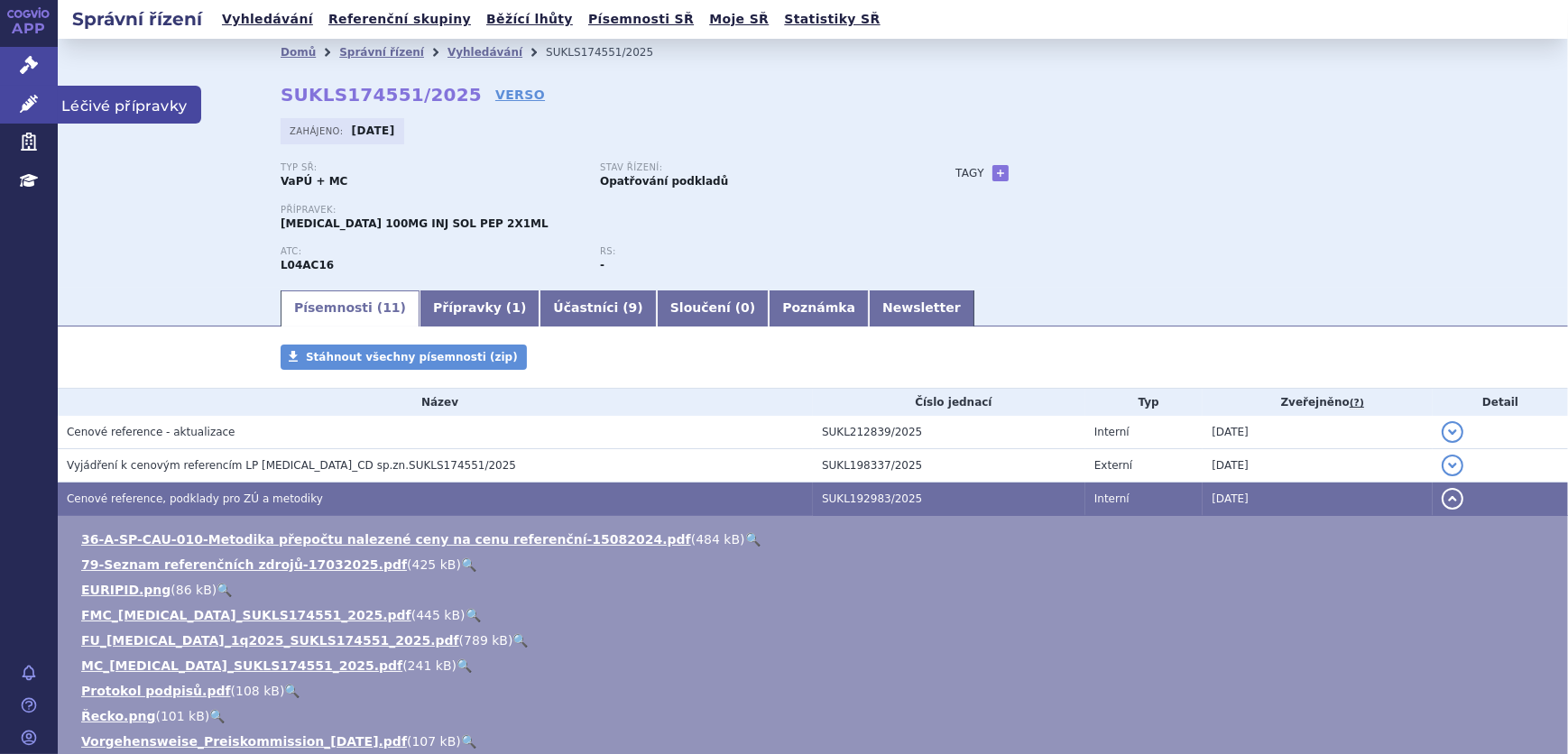
click at [21, 108] on icon at bounding box center [28, 104] width 18 height 18
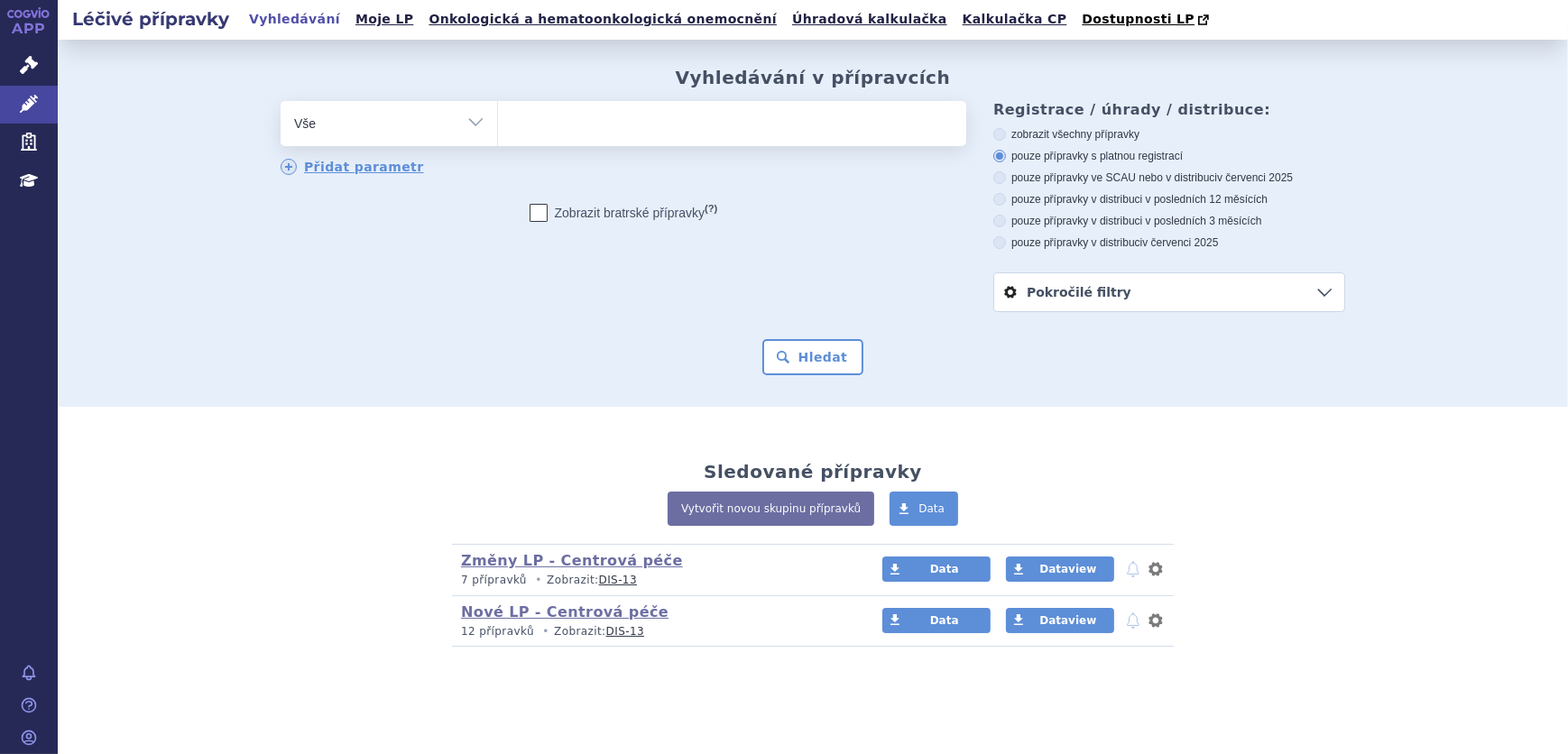
click at [611, 120] on ul at bounding box center [732, 119] width 468 height 38
click at [498, 120] on select at bounding box center [497, 123] width 1 height 45
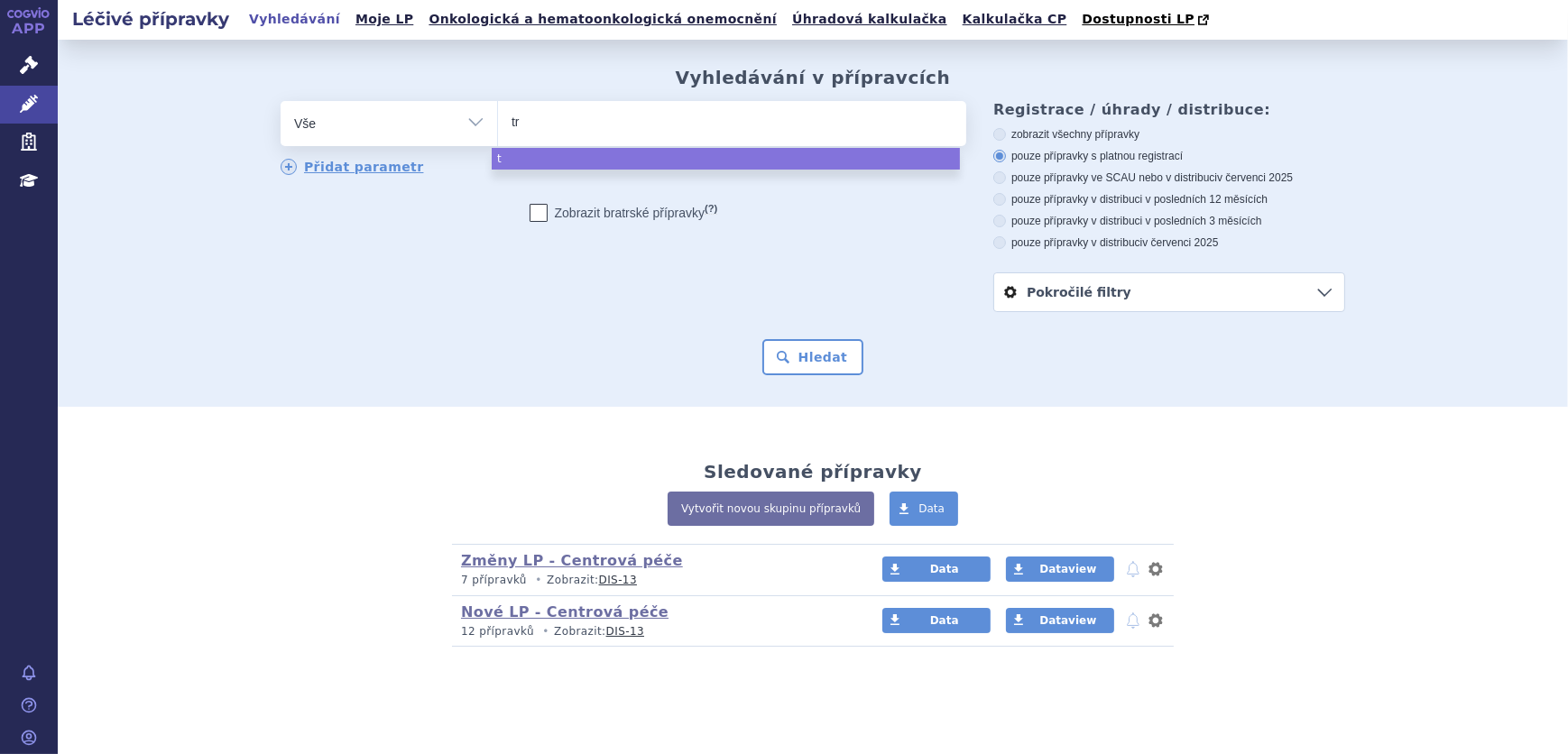
type input "tre"
type input "trem"
type input "tremf"
type input "tremfy"
type input "[MEDICAL_DATA]"
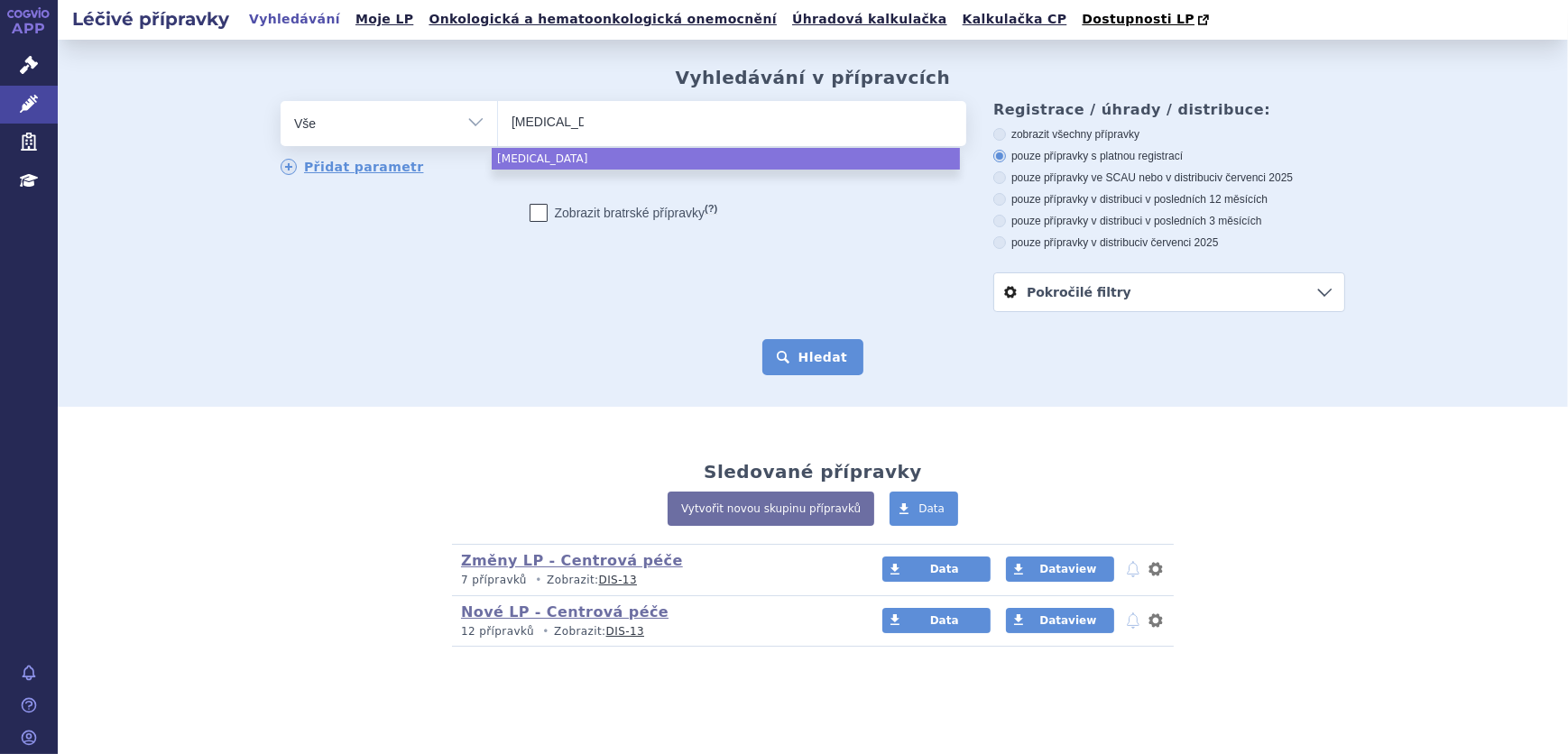
select select "tremfya"
click at [820, 359] on button "Hledat" at bounding box center [813, 356] width 102 height 36
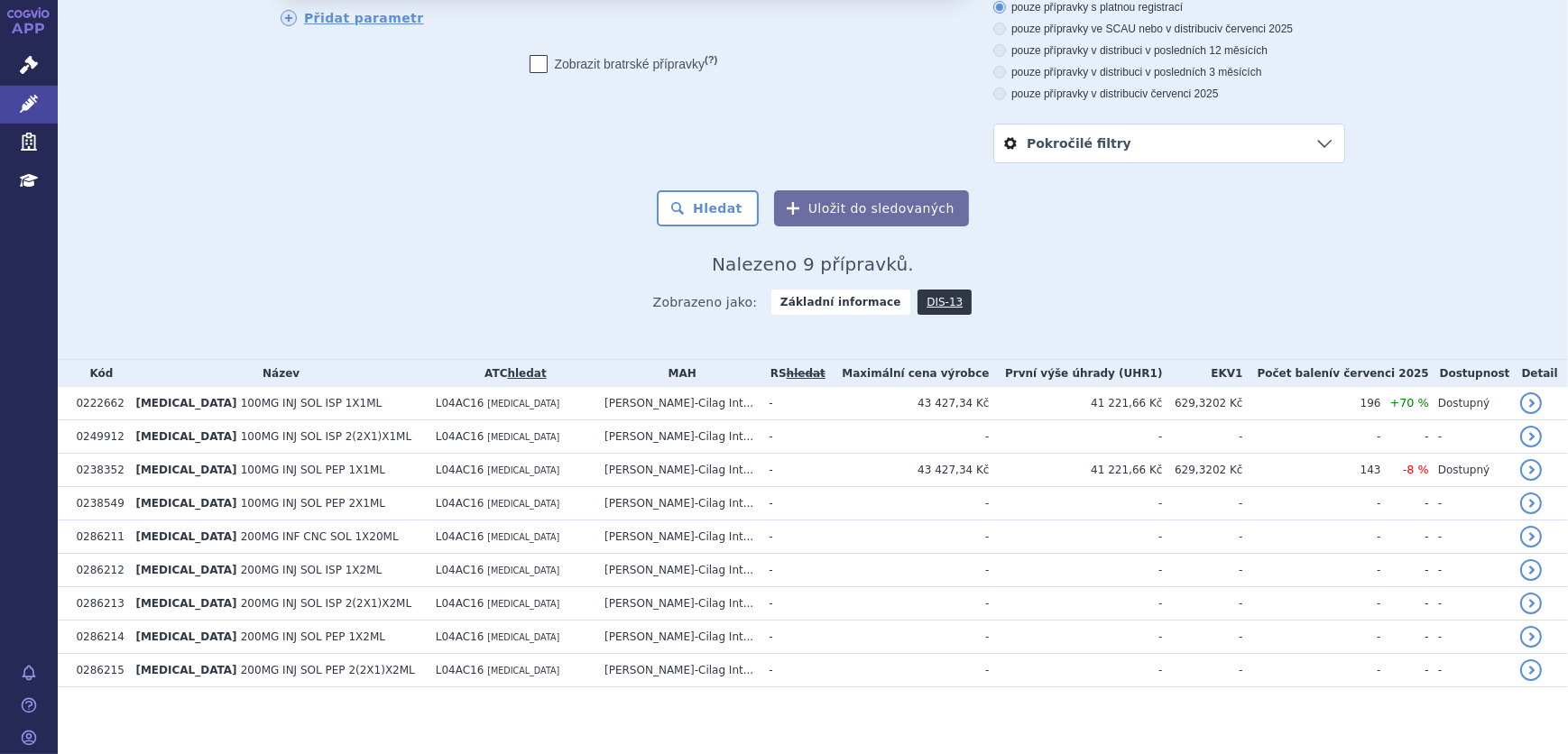
scroll to position [154, 0]
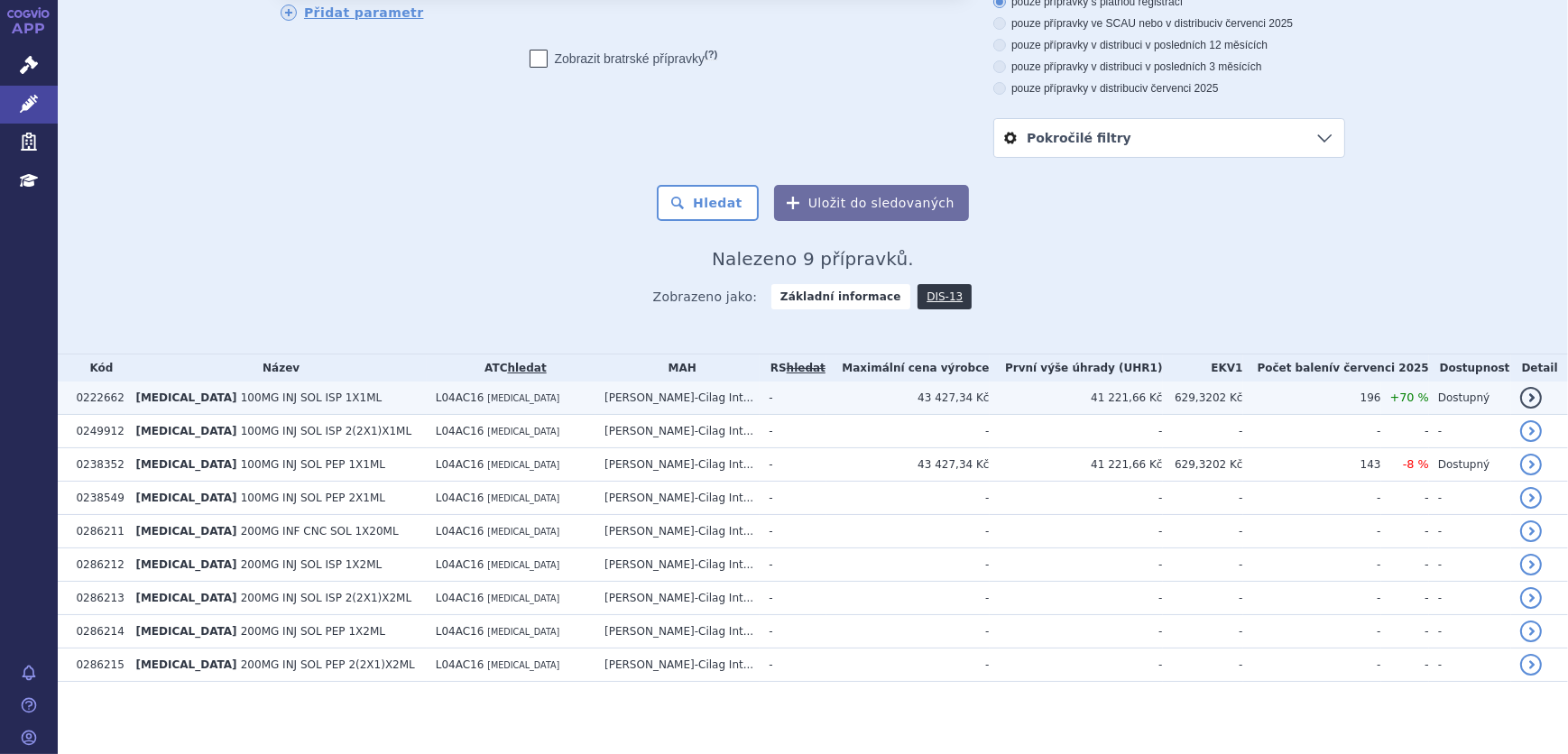
click at [372, 394] on td "[MEDICAL_DATA] 100MG INJ SOL ISP 1X1ML" at bounding box center [275, 398] width 300 height 33
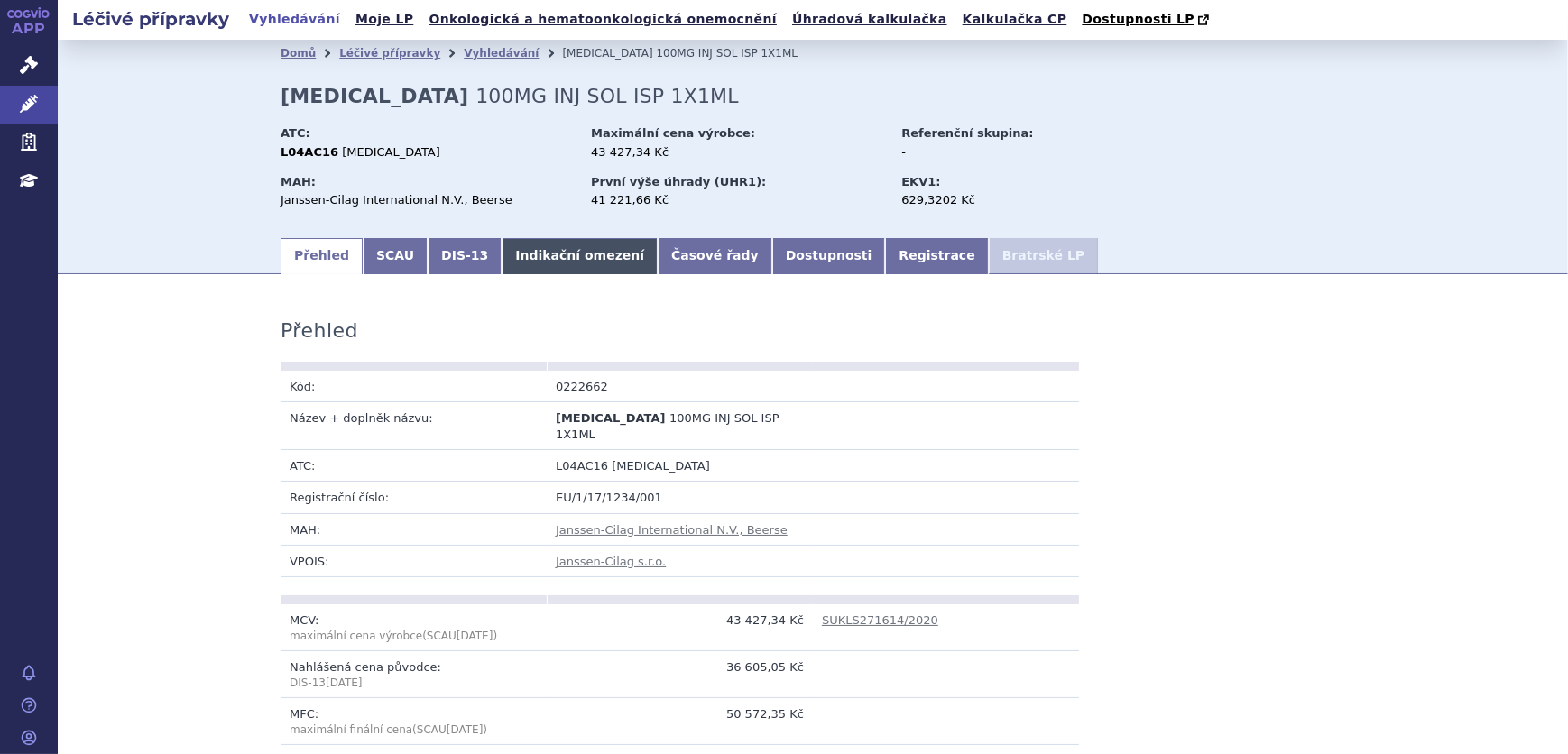
click at [515, 268] on link "Indikační omezení" at bounding box center [579, 256] width 156 height 36
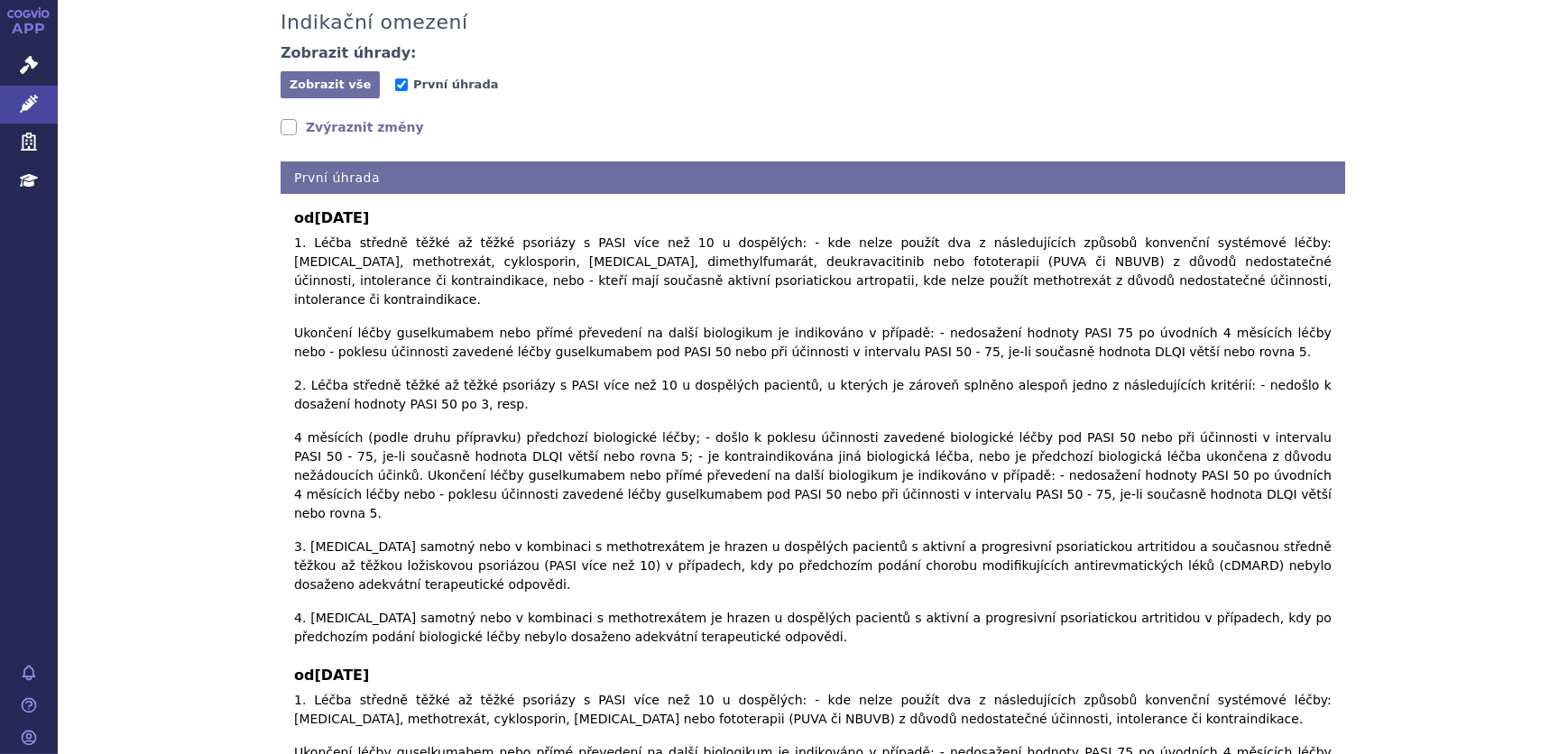
scroll to position [327, 0]
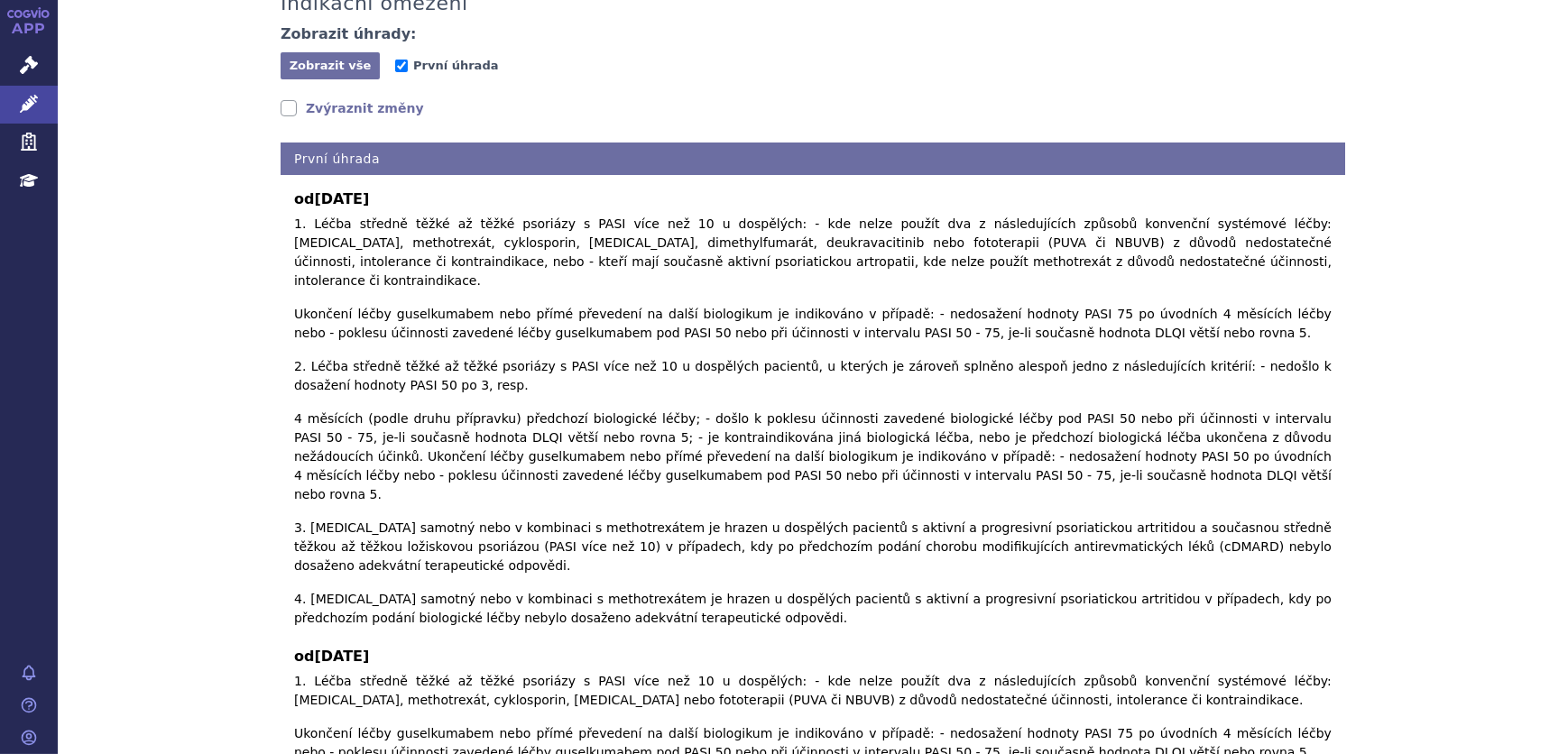
click at [368, 111] on link "Zvýraznit změny" at bounding box center [352, 108] width 144 height 18
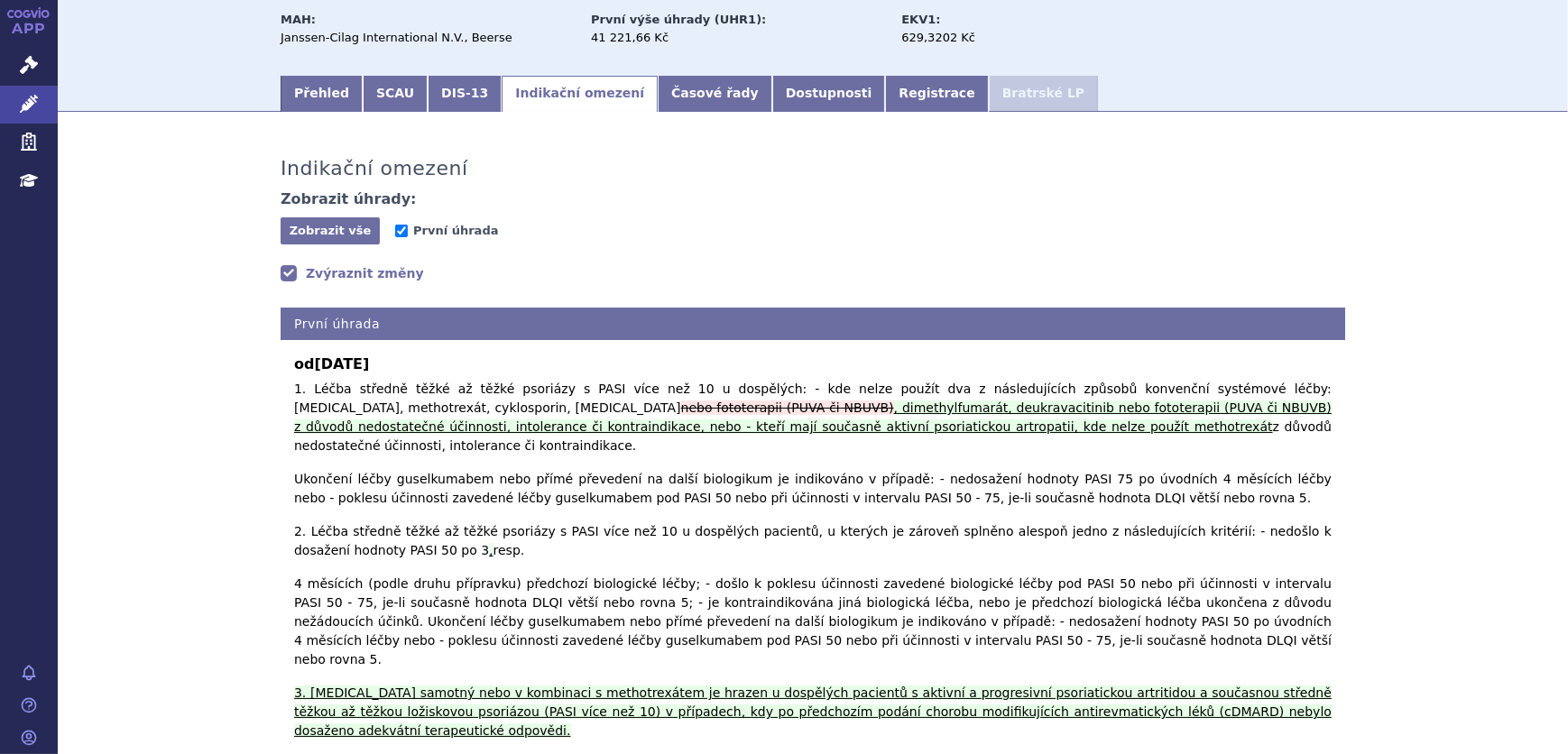
scroll to position [0, 0]
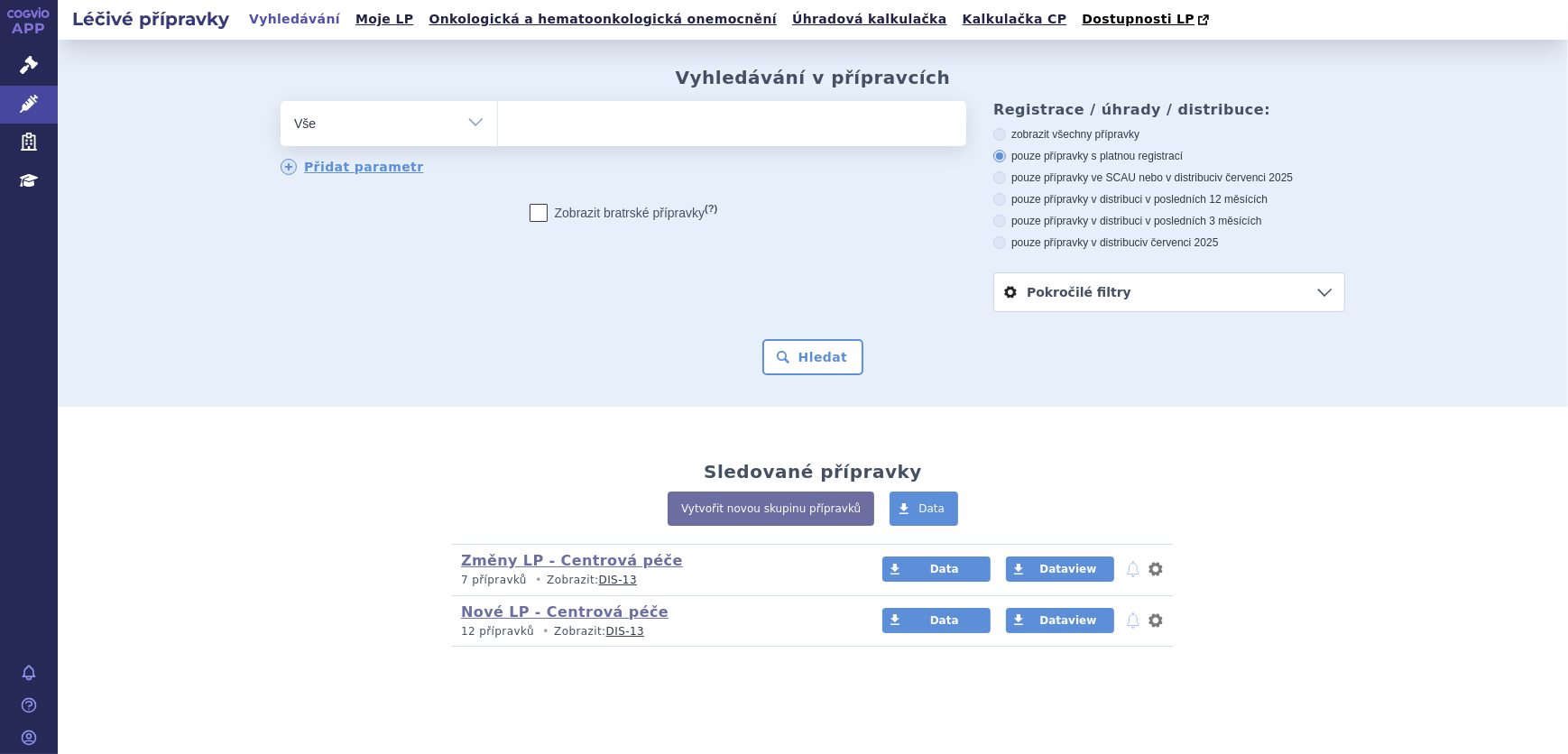
click at [391, 131] on select "Vše Přípravek/SUKL kód MAH VPOIS ATC/Aktivní látka Léková forma Síla" at bounding box center [389, 121] width 217 height 41
select select "filter-atc-group"
click at [280, 102] on select "Vše Přípravek/SUKL kód MAH VPOIS ATC/Aktivní látka Léková forma Síla" at bounding box center [389, 121] width 217 height 41
click at [616, 123] on ul at bounding box center [732, 119] width 468 height 38
click at [498, 123] on select at bounding box center [497, 123] width 1 height 45
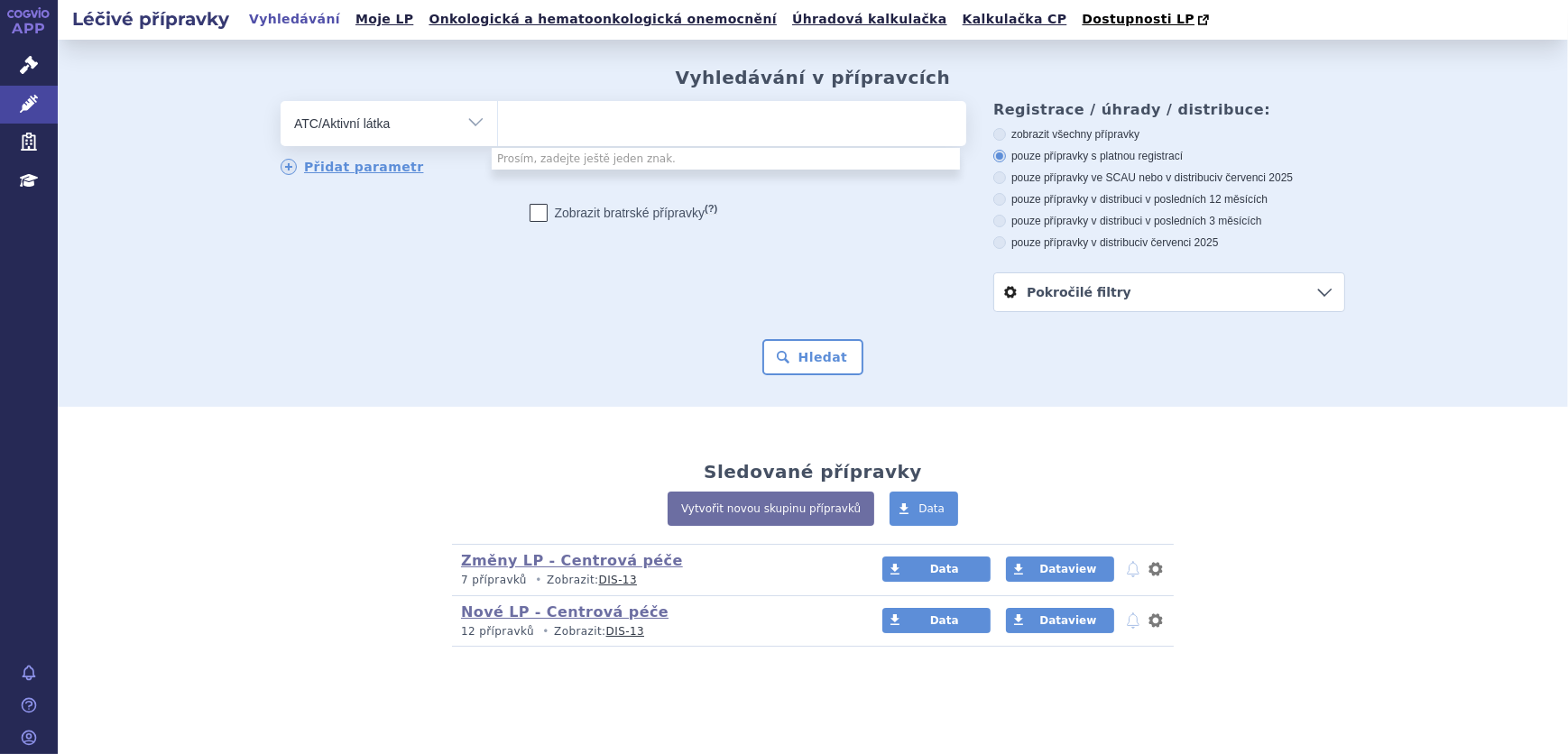
paste input "a L04AC18"
type input "a L04AC18"
select select "a L04AC18"
select select
type input "a L04AC18"
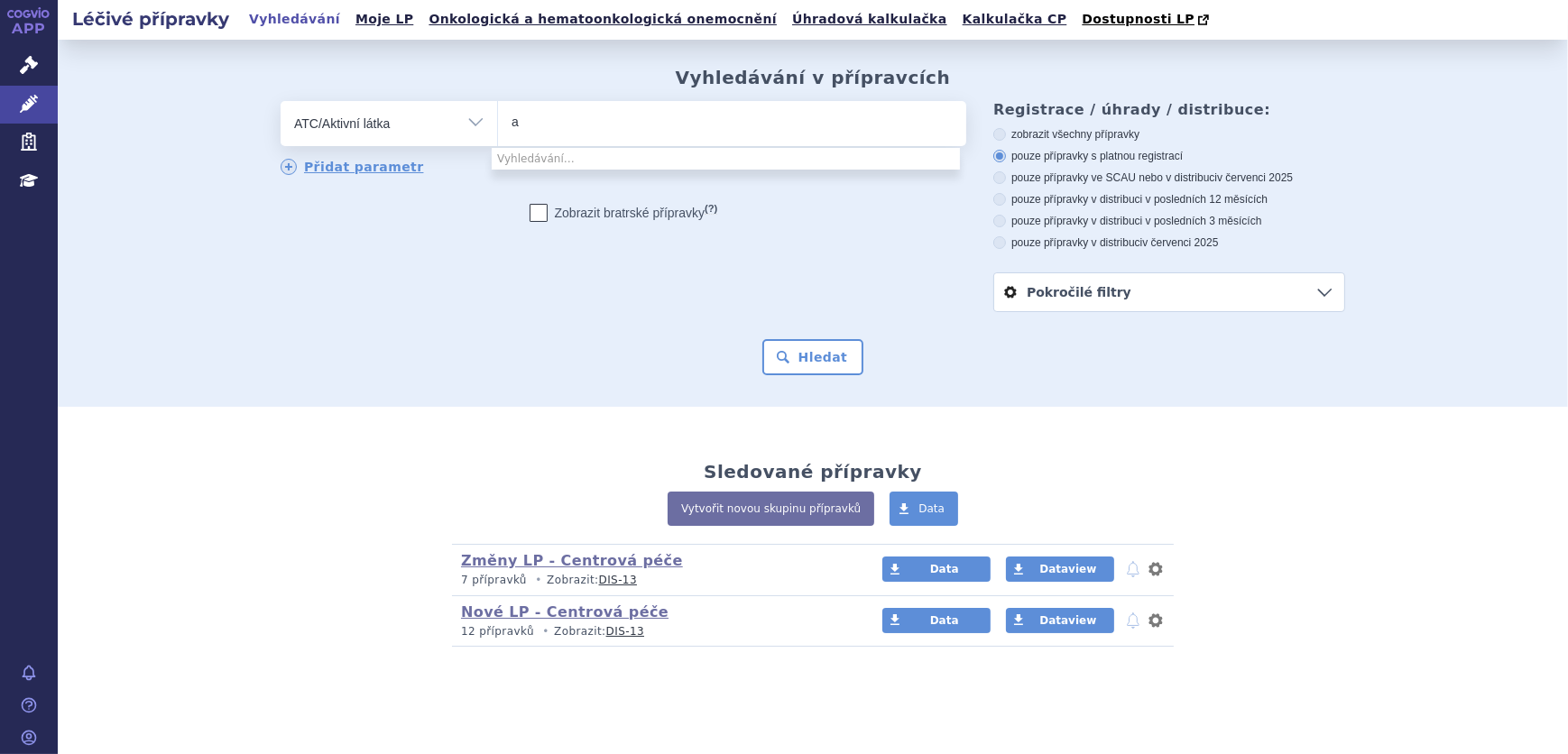
type input "a"
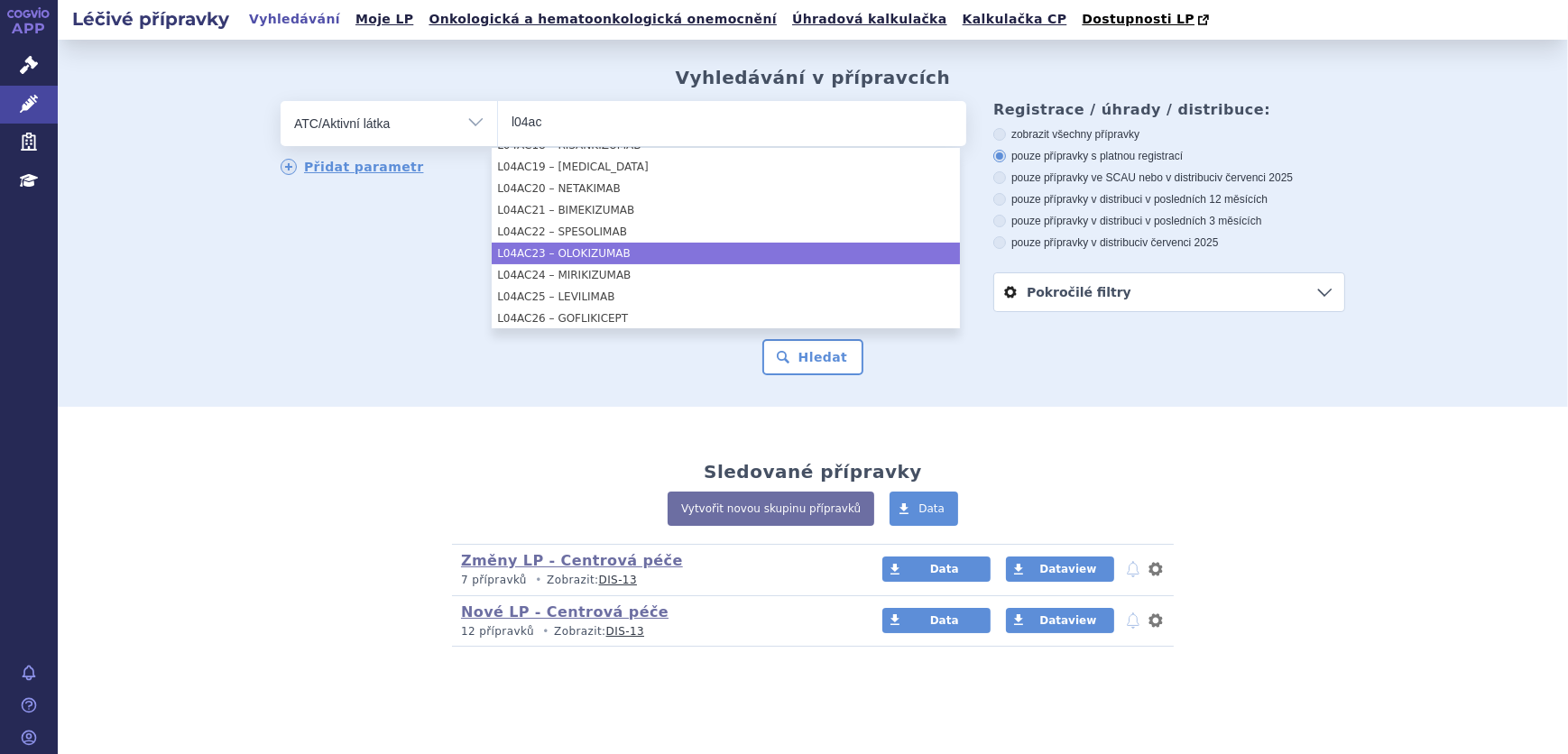
scroll to position [343, 0]
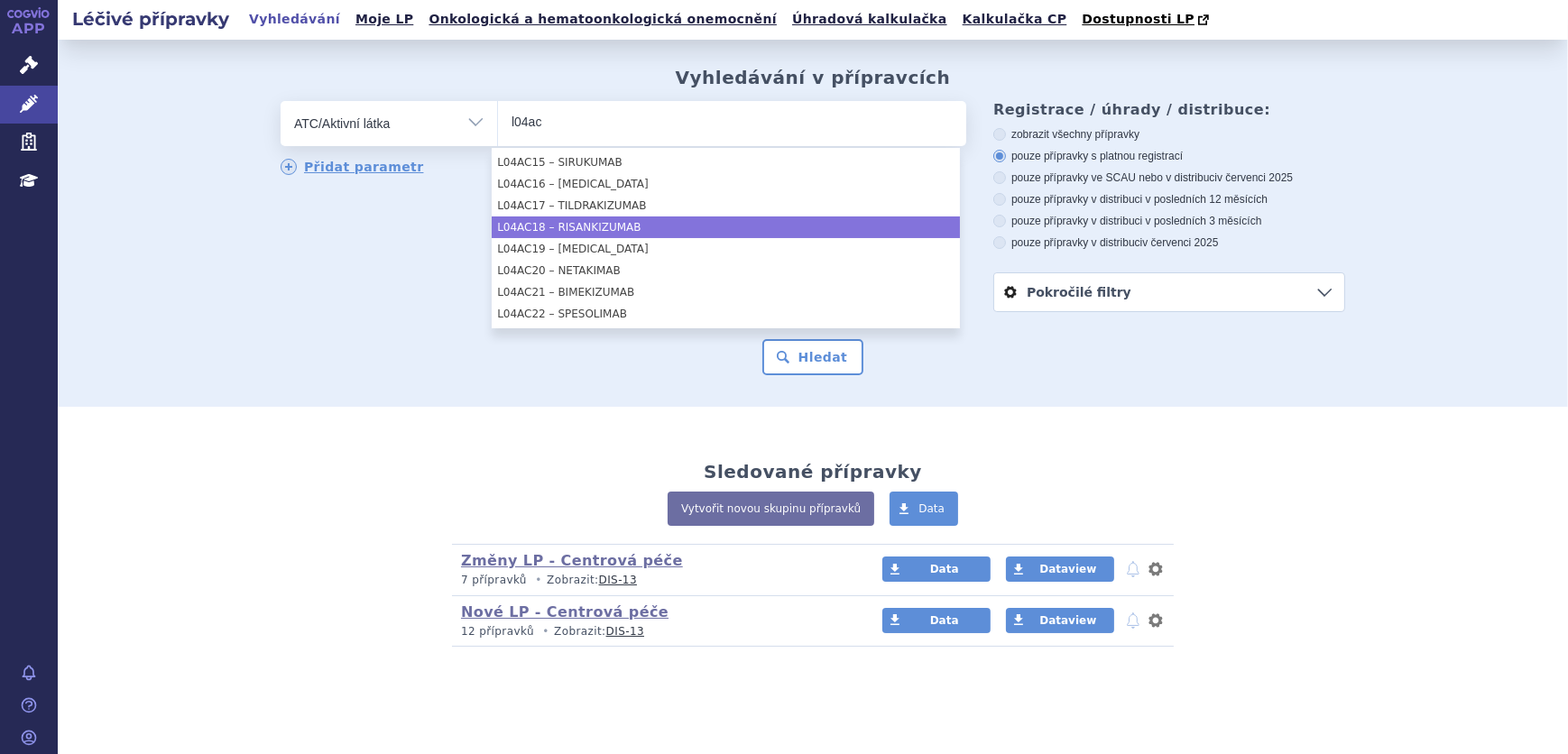
type input "l04ac"
select select "L04AC18"
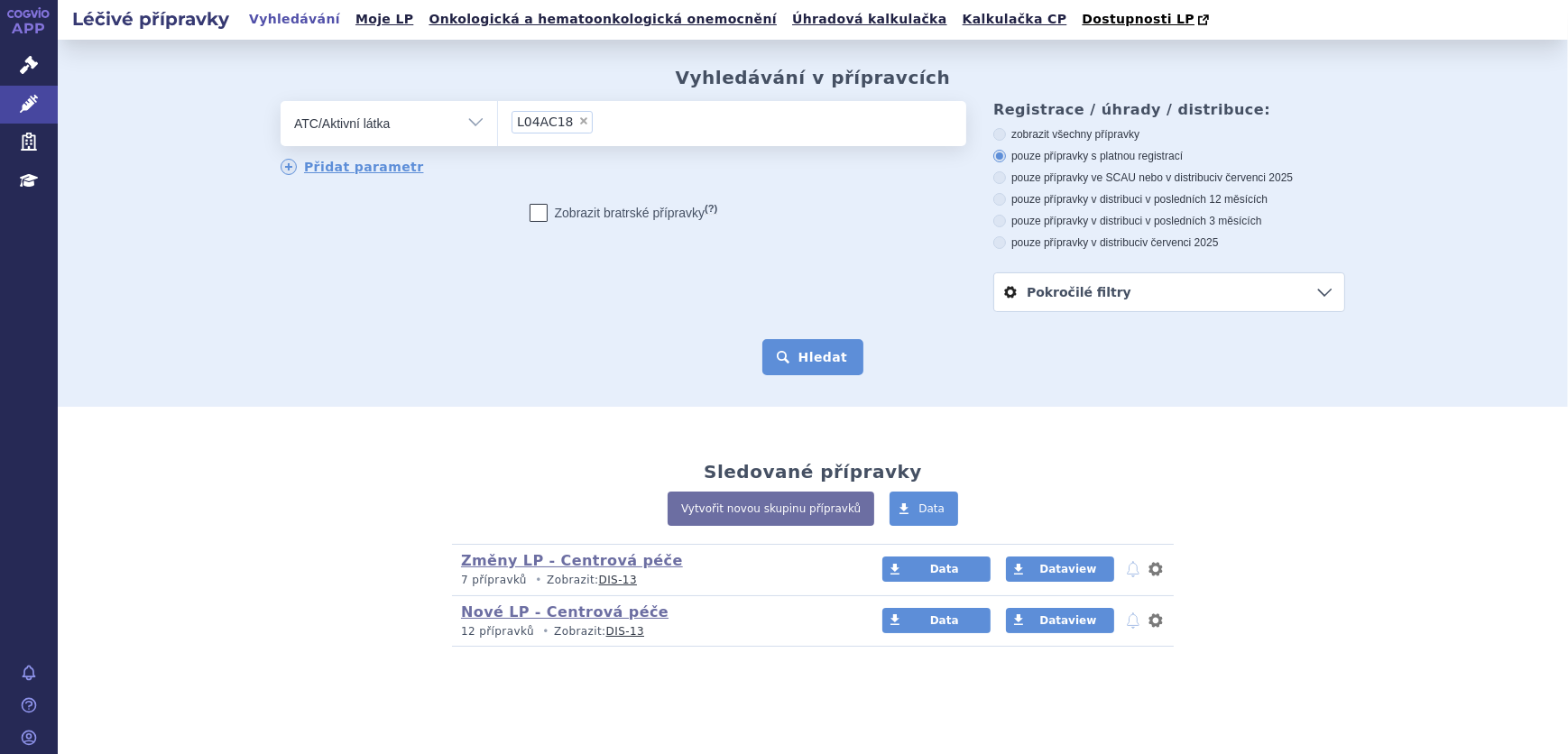
click at [813, 343] on button "Hledat" at bounding box center [813, 356] width 102 height 36
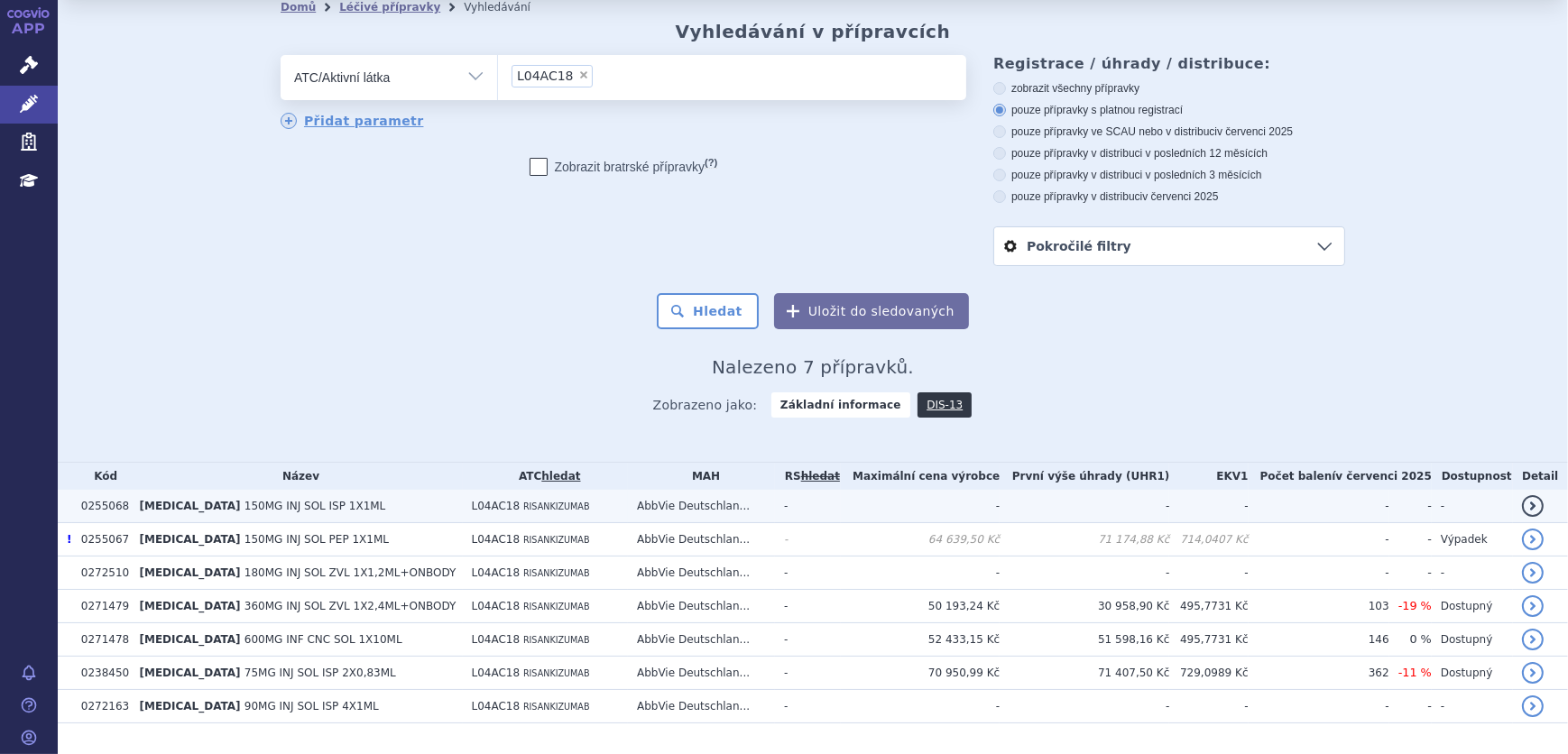
scroll to position [88, 0]
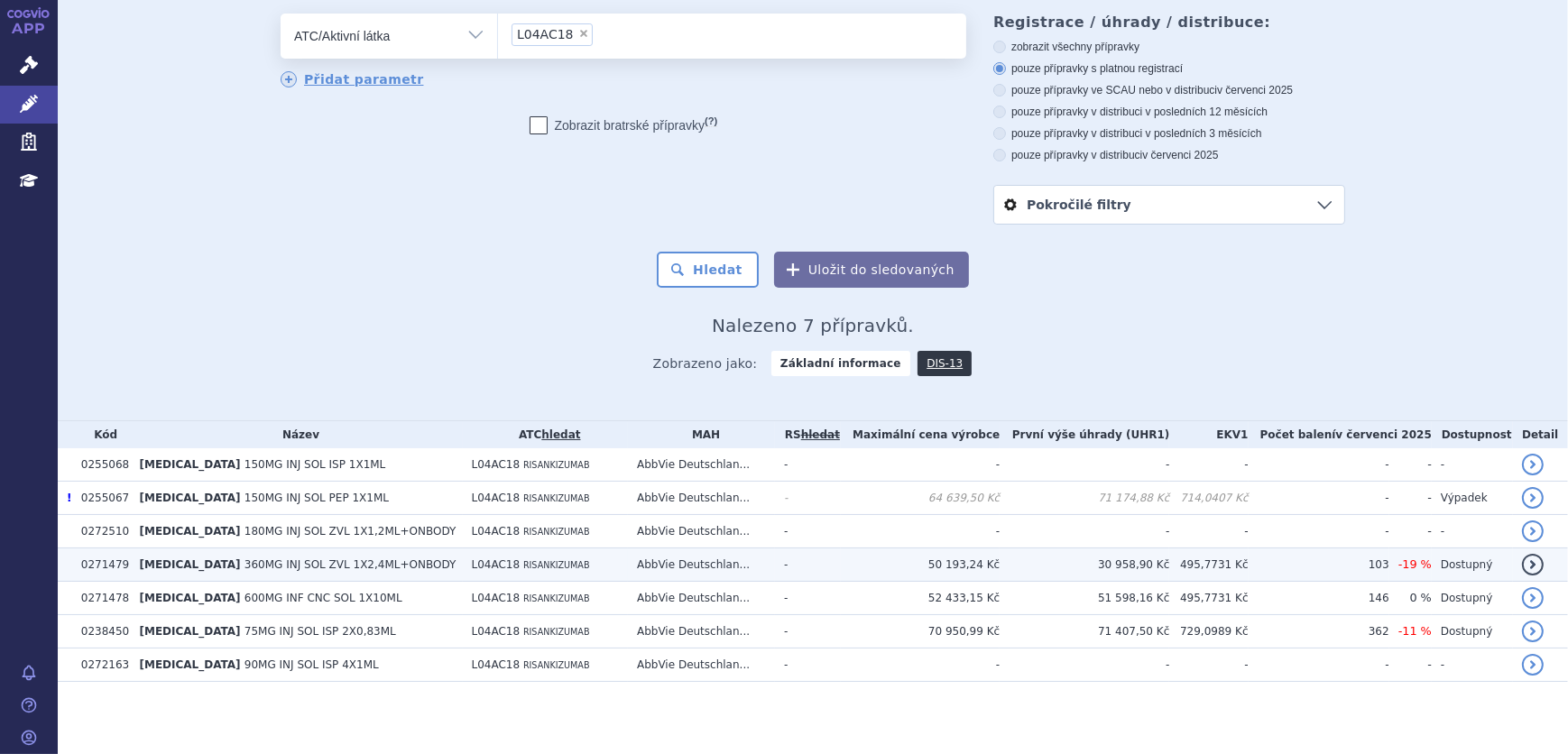
click at [524, 570] on span "RISANKIZUMAB" at bounding box center [557, 565] width 66 height 10
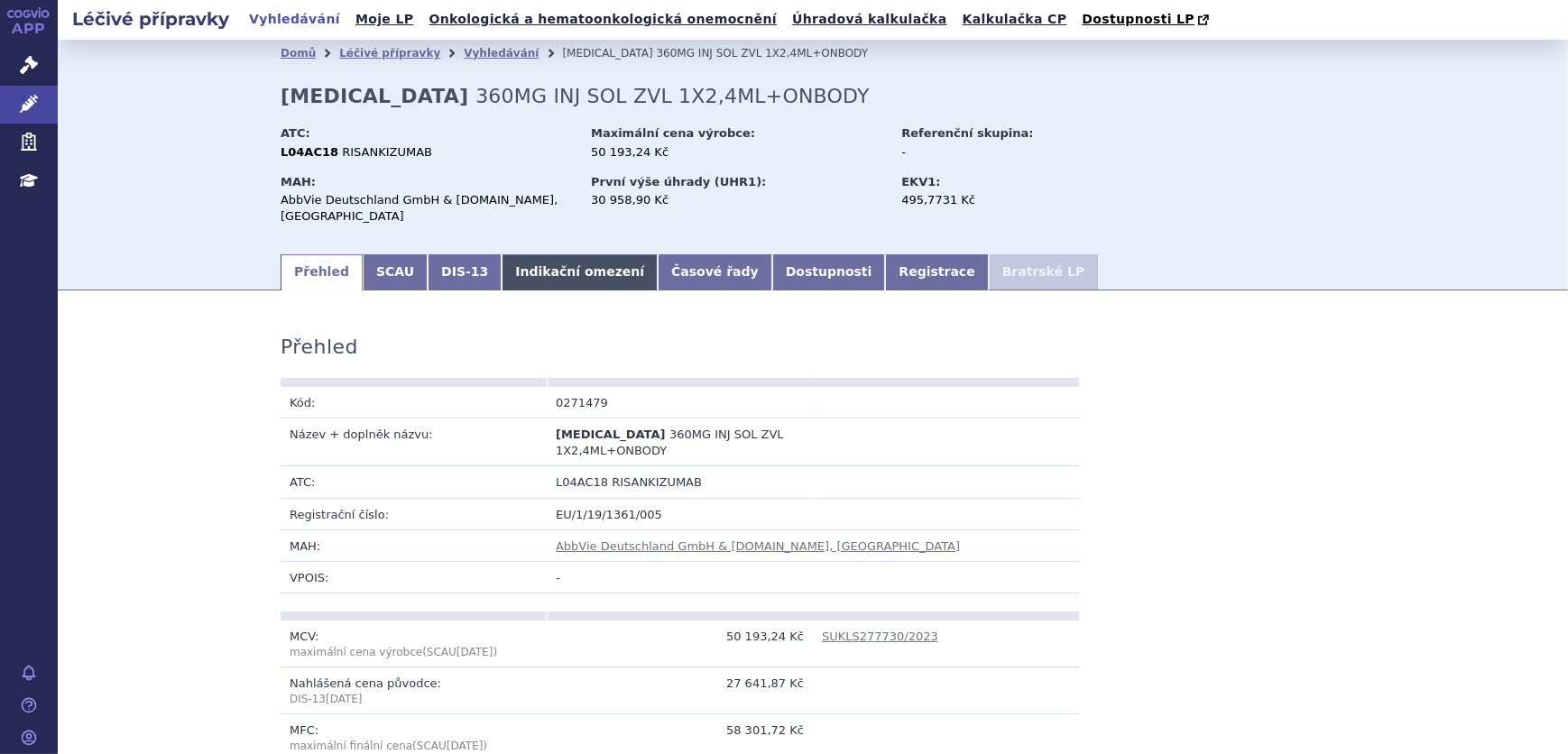
click at [543, 262] on link "Indikační omezení" at bounding box center [579, 272] width 156 height 36
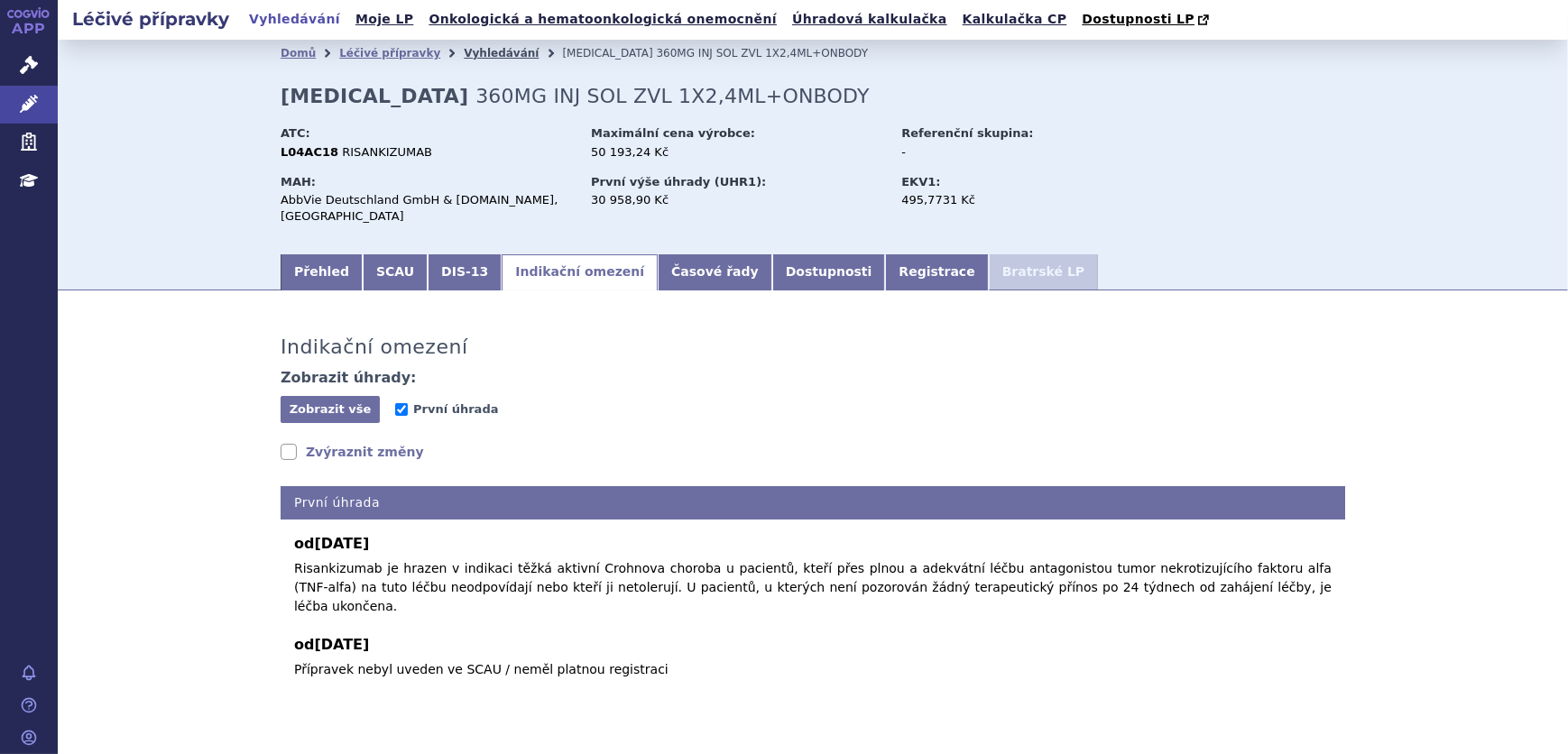
click at [464, 53] on link "Vyhledávání" at bounding box center [501, 53] width 75 height 13
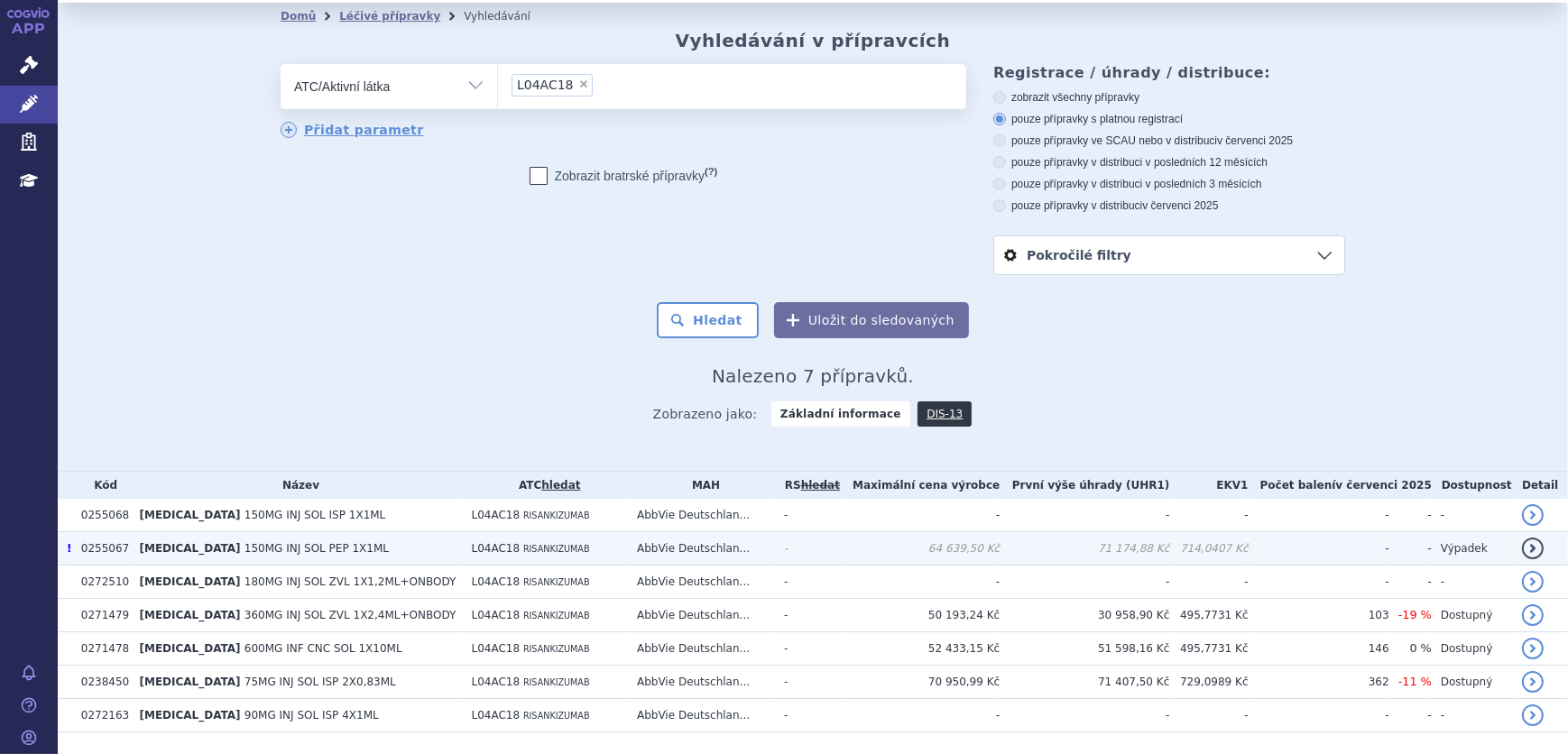
scroll to position [88, 0]
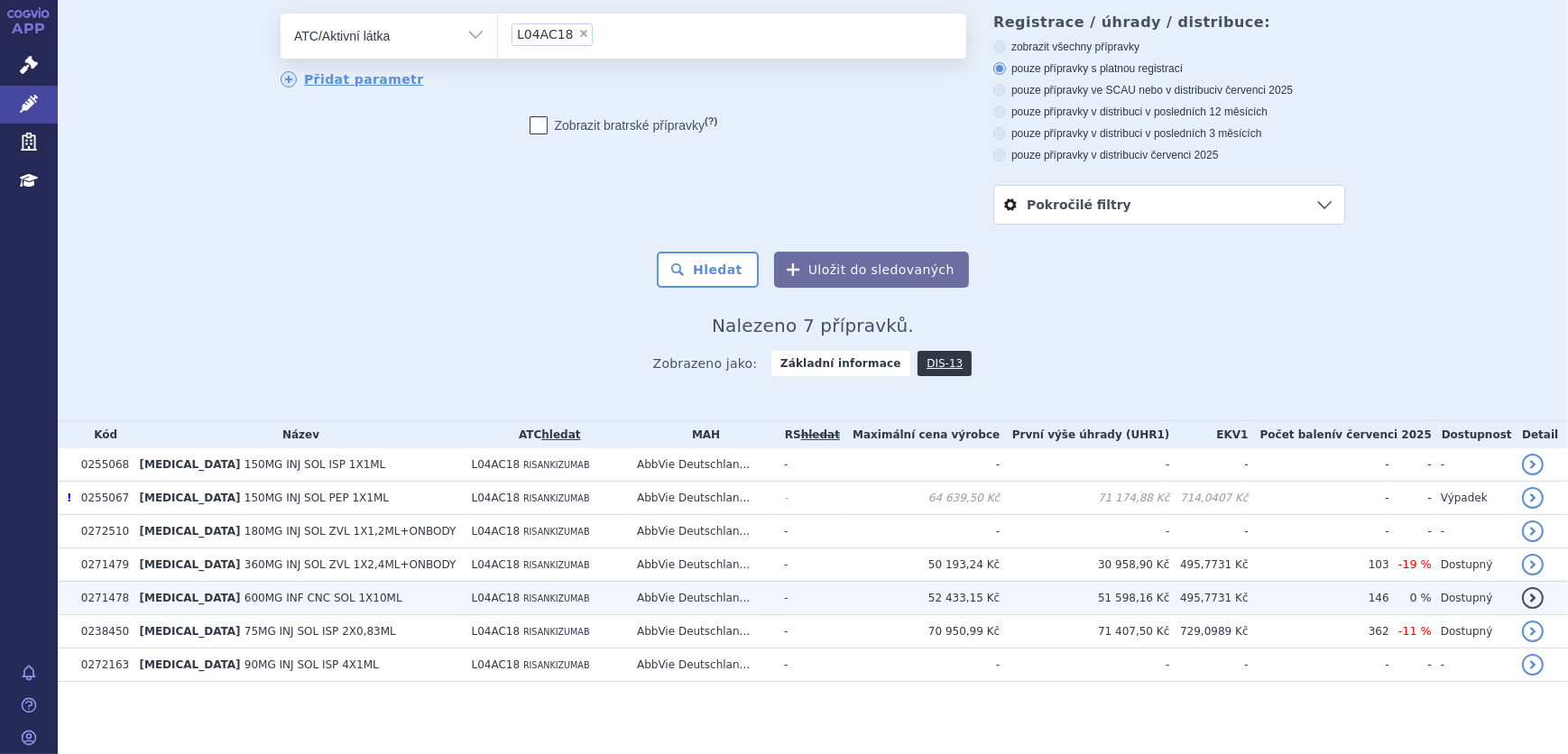
click at [463, 586] on td "L04AC18 RISANKIZUMAB" at bounding box center [546, 599] width 166 height 33
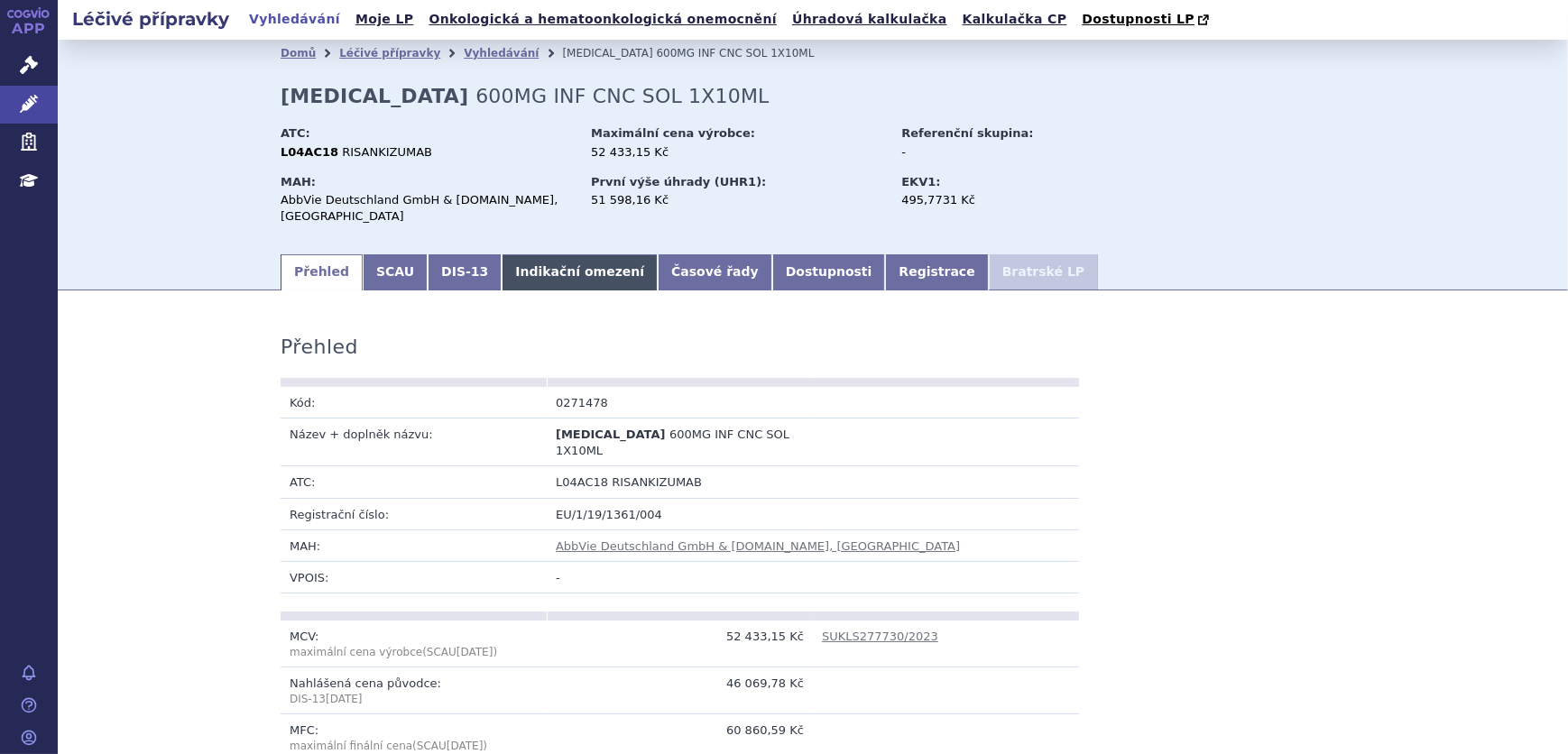
click at [554, 264] on link "Indikační omezení" at bounding box center [579, 272] width 156 height 36
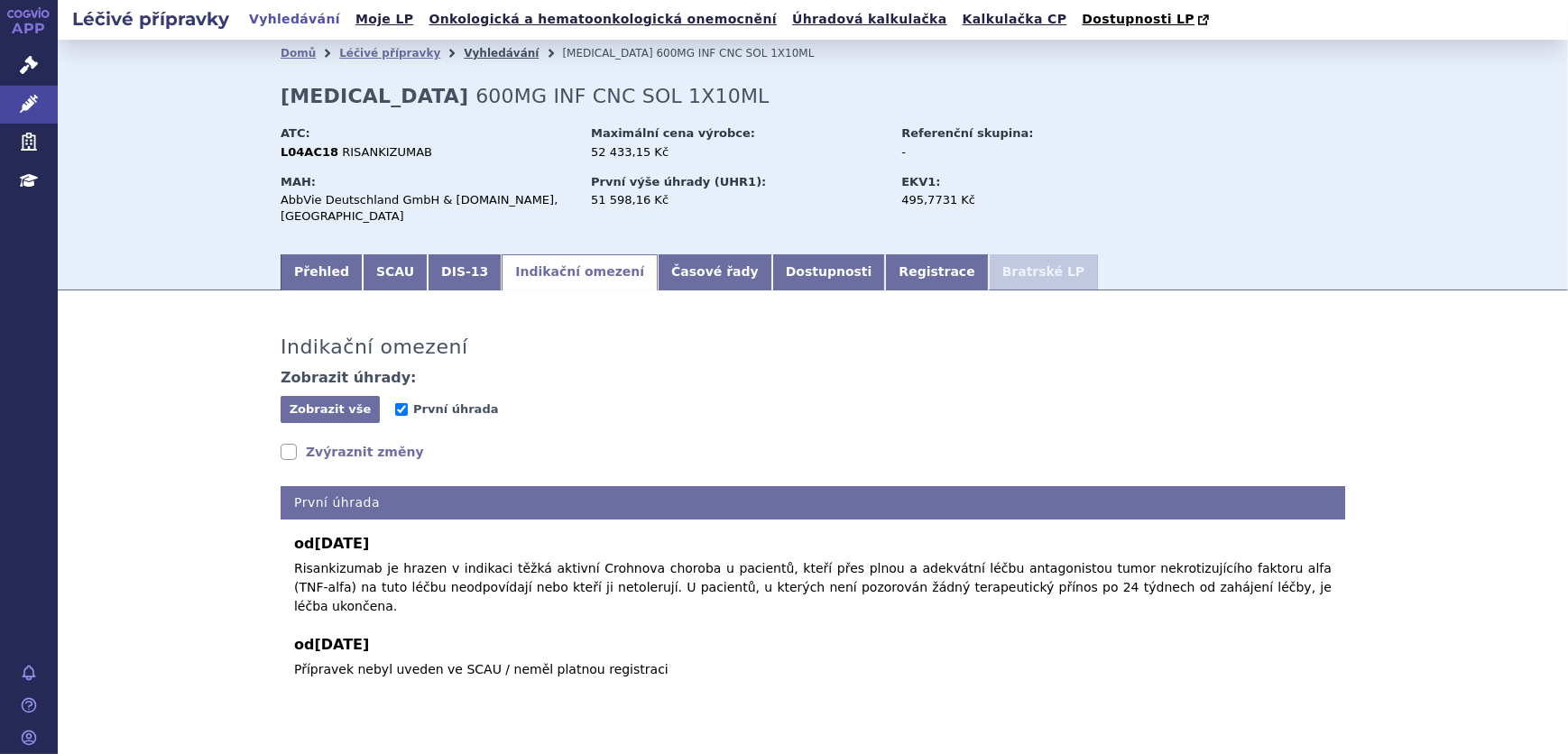
click at [478, 47] on link "Vyhledávání" at bounding box center [501, 53] width 75 height 13
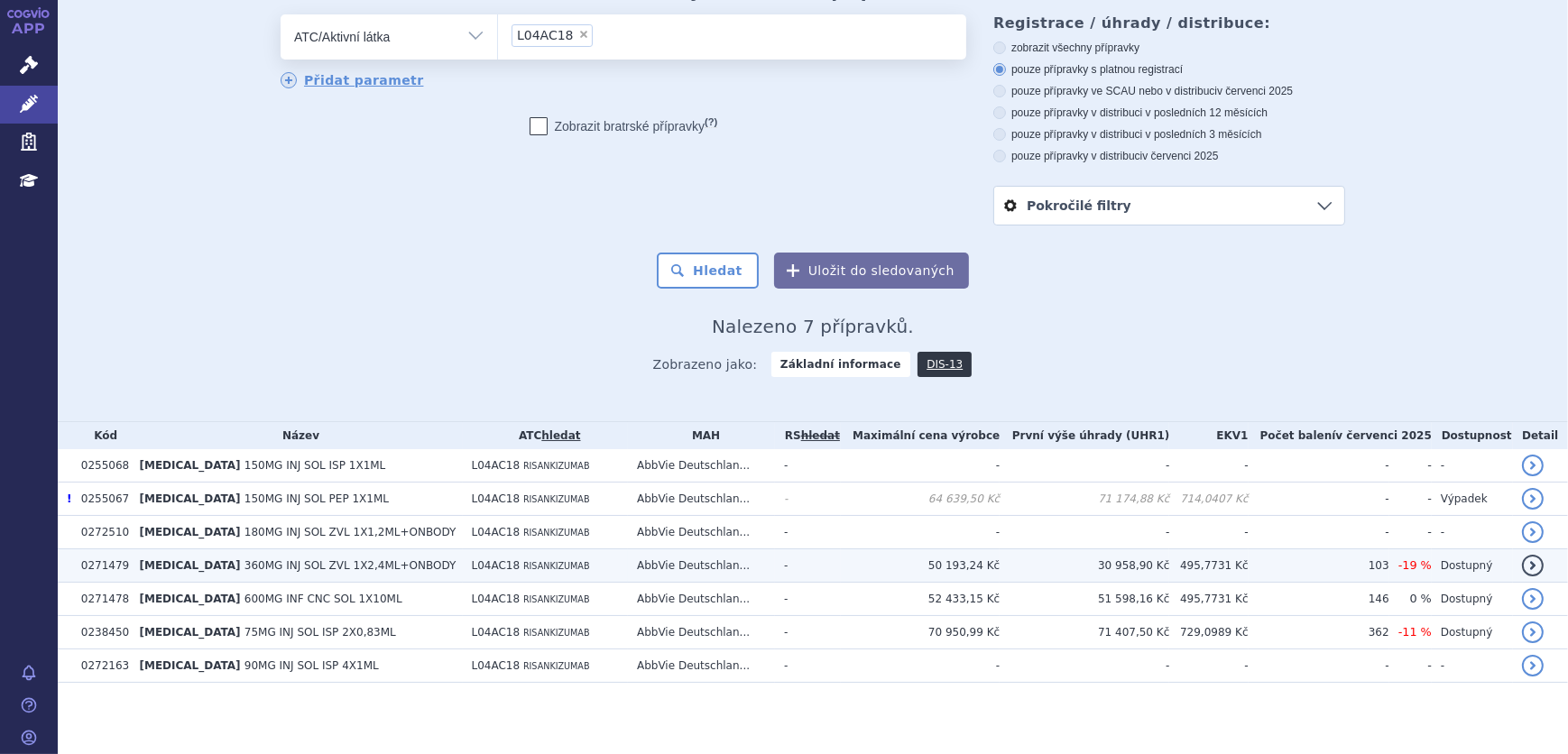
scroll to position [88, 0]
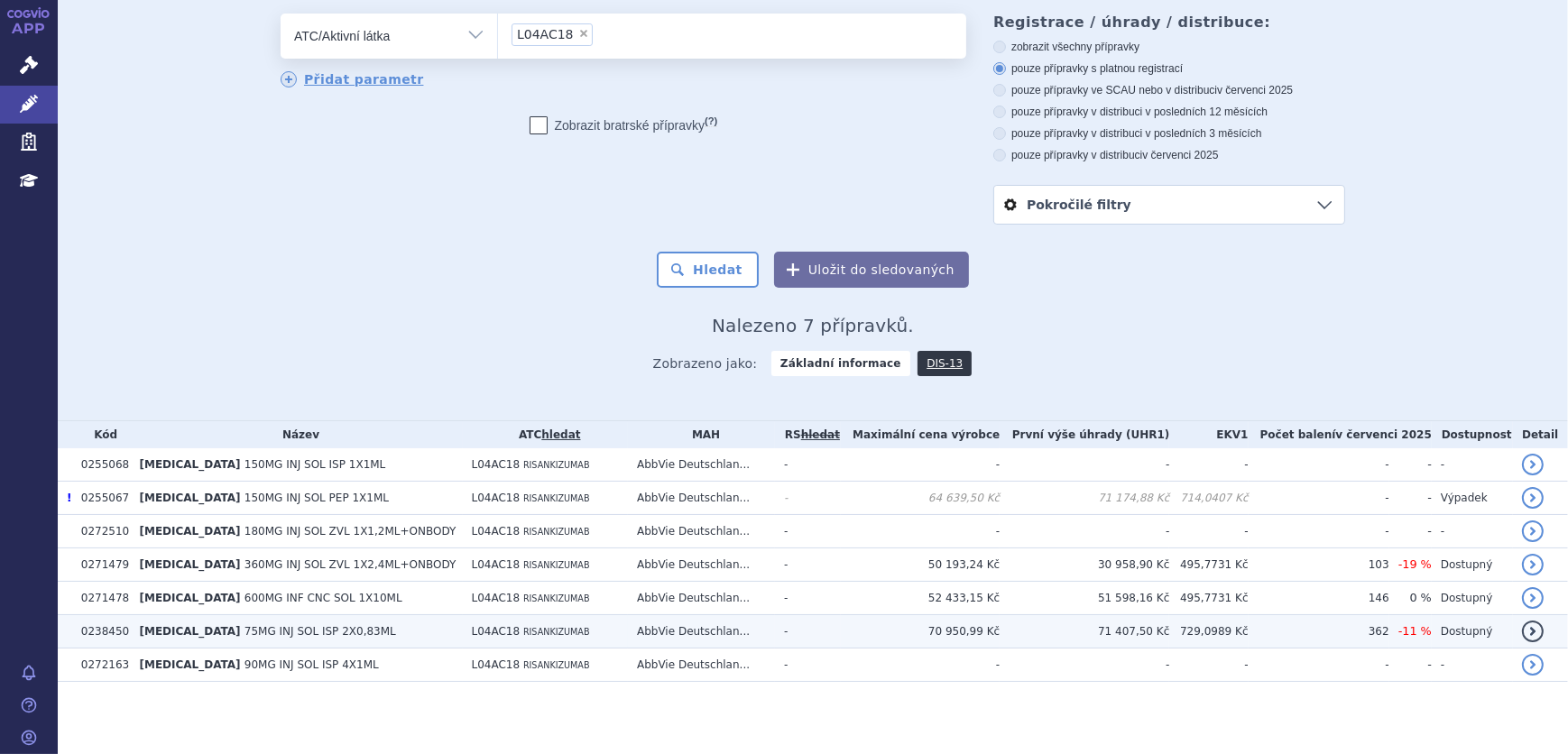
click at [339, 630] on td "[MEDICAL_DATA] 75MG INJ SOL ISP 2X0,83ML" at bounding box center [296, 632] width 332 height 33
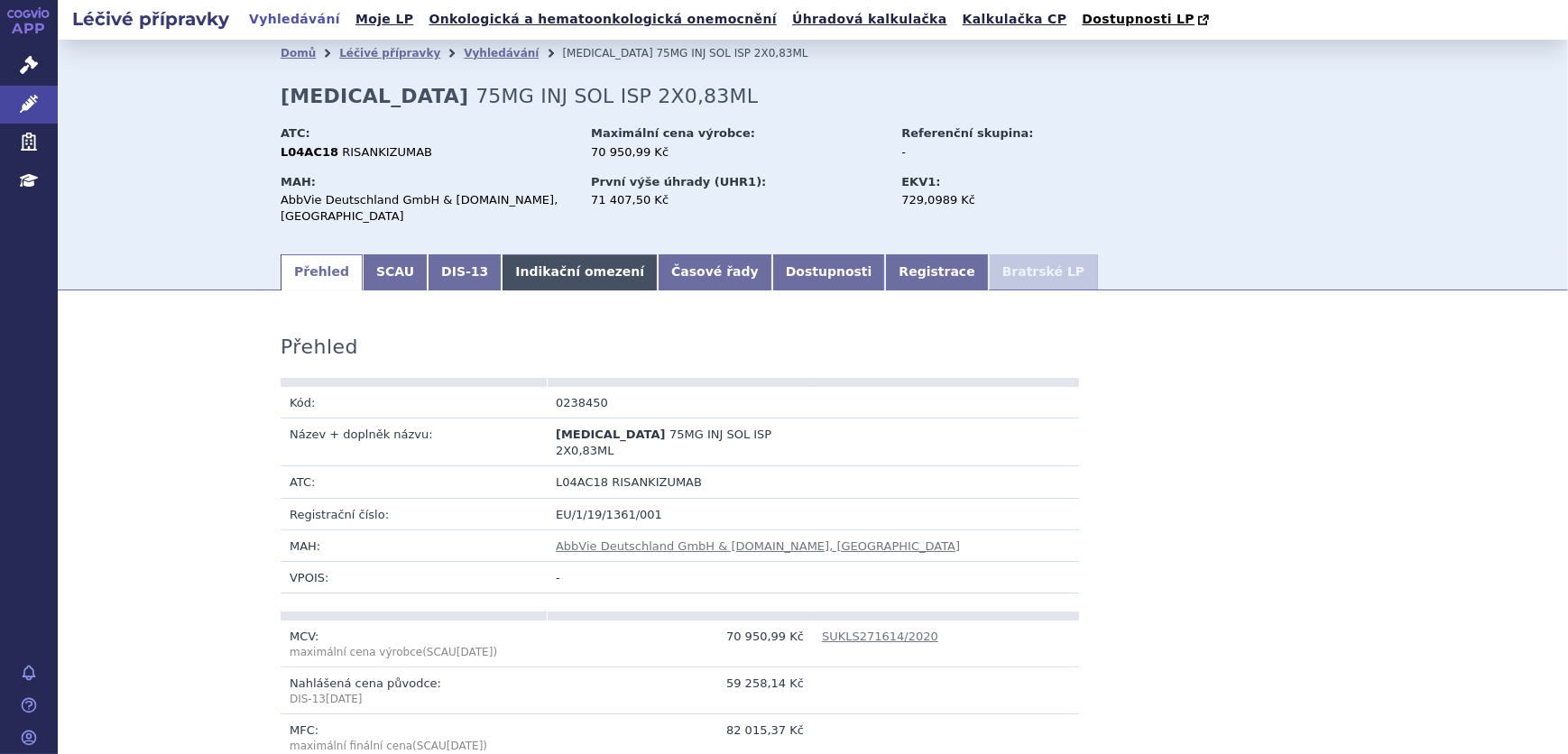
click at [519, 256] on link "Indikační omezení" at bounding box center [579, 272] width 156 height 36
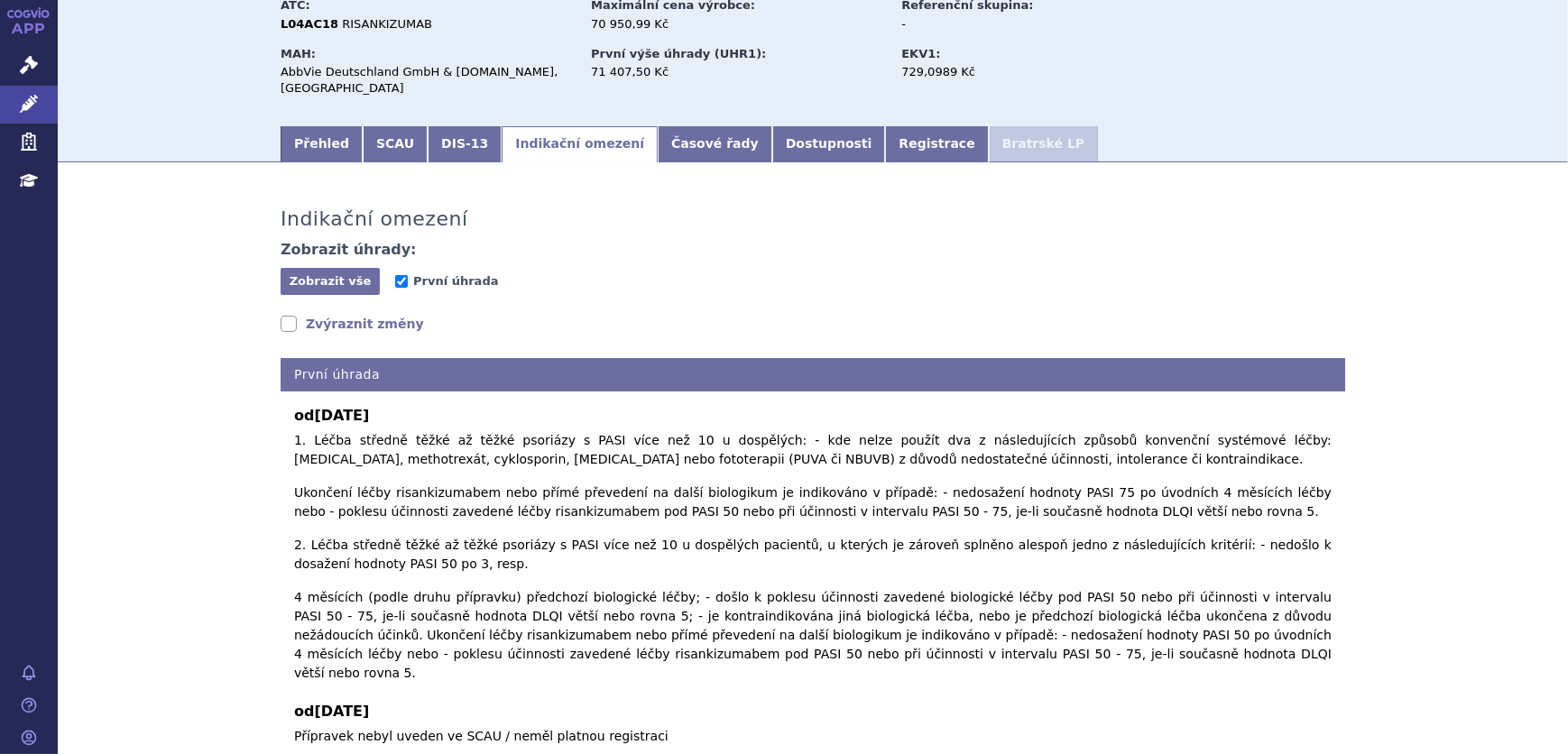
scroll to position [163, 0]
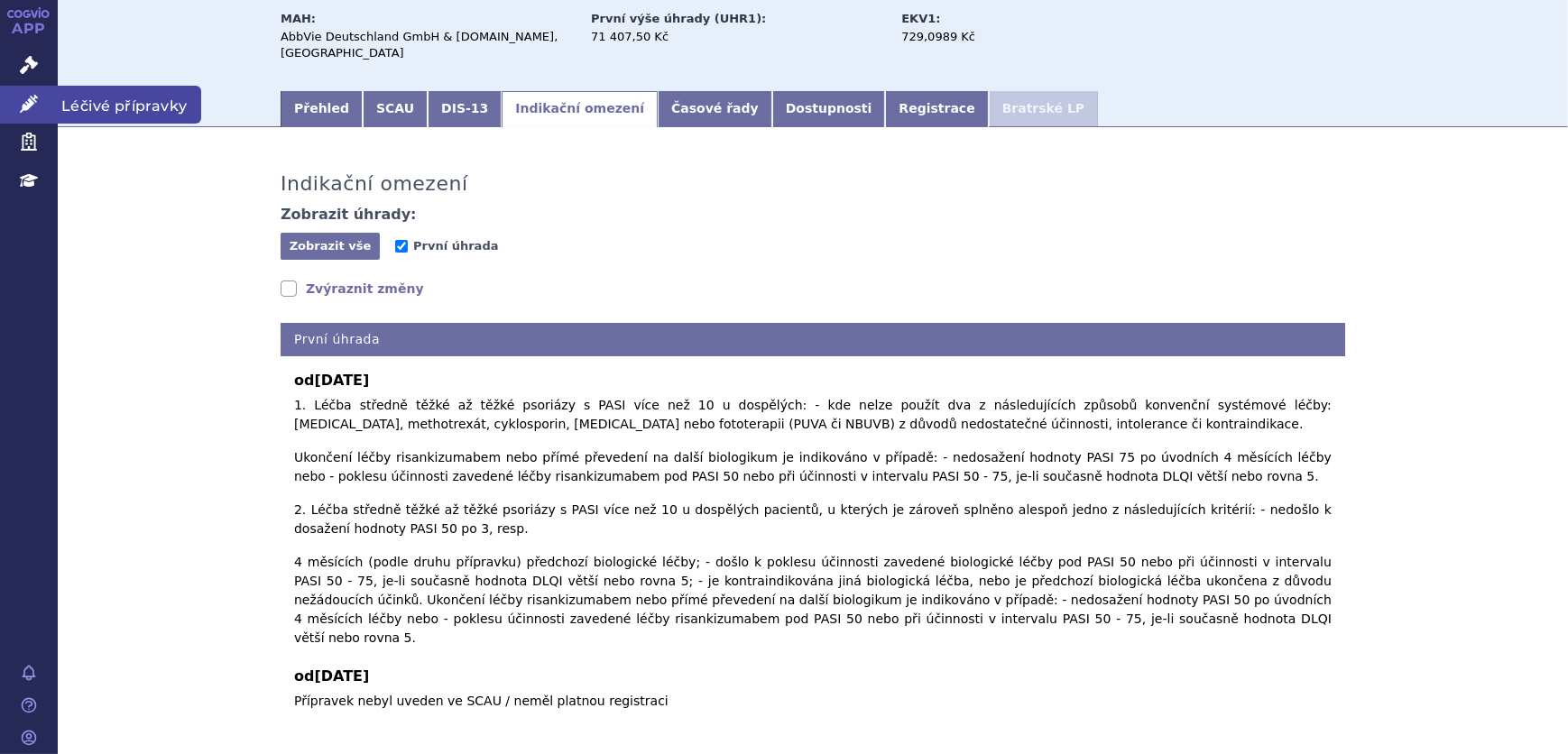
click at [36, 100] on icon at bounding box center [28, 104] width 18 height 18
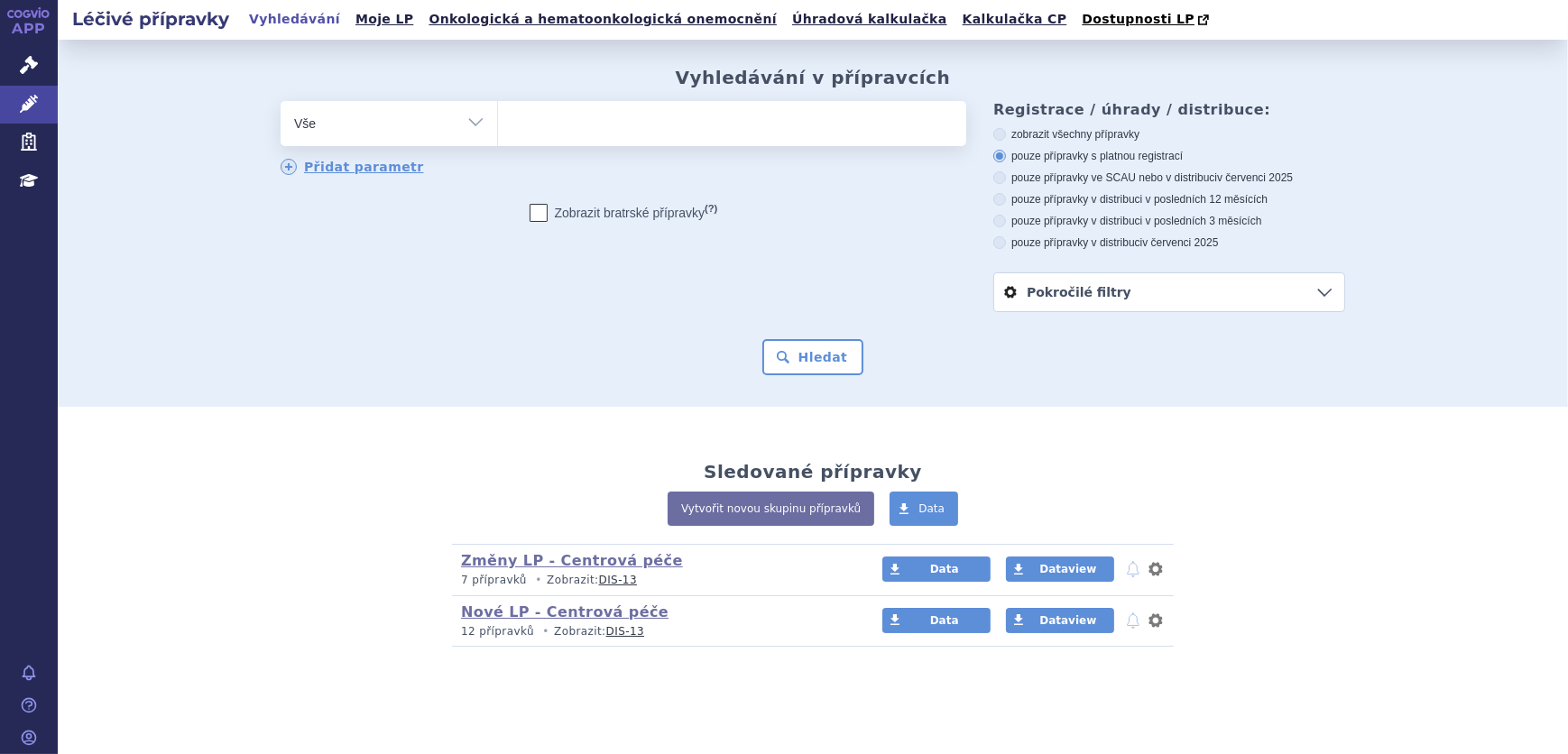
click at [601, 124] on ul at bounding box center [732, 119] width 468 height 38
click at [498, 124] on select at bounding box center [497, 123] width 1 height 45
click at [445, 131] on select "Vše Přípravek/SUKL kód MAH VPOIS ATC/Aktivní látka Léková forma Síla" at bounding box center [389, 121] width 217 height 41
select select "filter-registration-procedure"
click at [280, 102] on select "Vše Přípravek/SUKL kód MAH VPOIS ATC/Aktivní látka Léková forma Síla" at bounding box center [389, 121] width 217 height 41
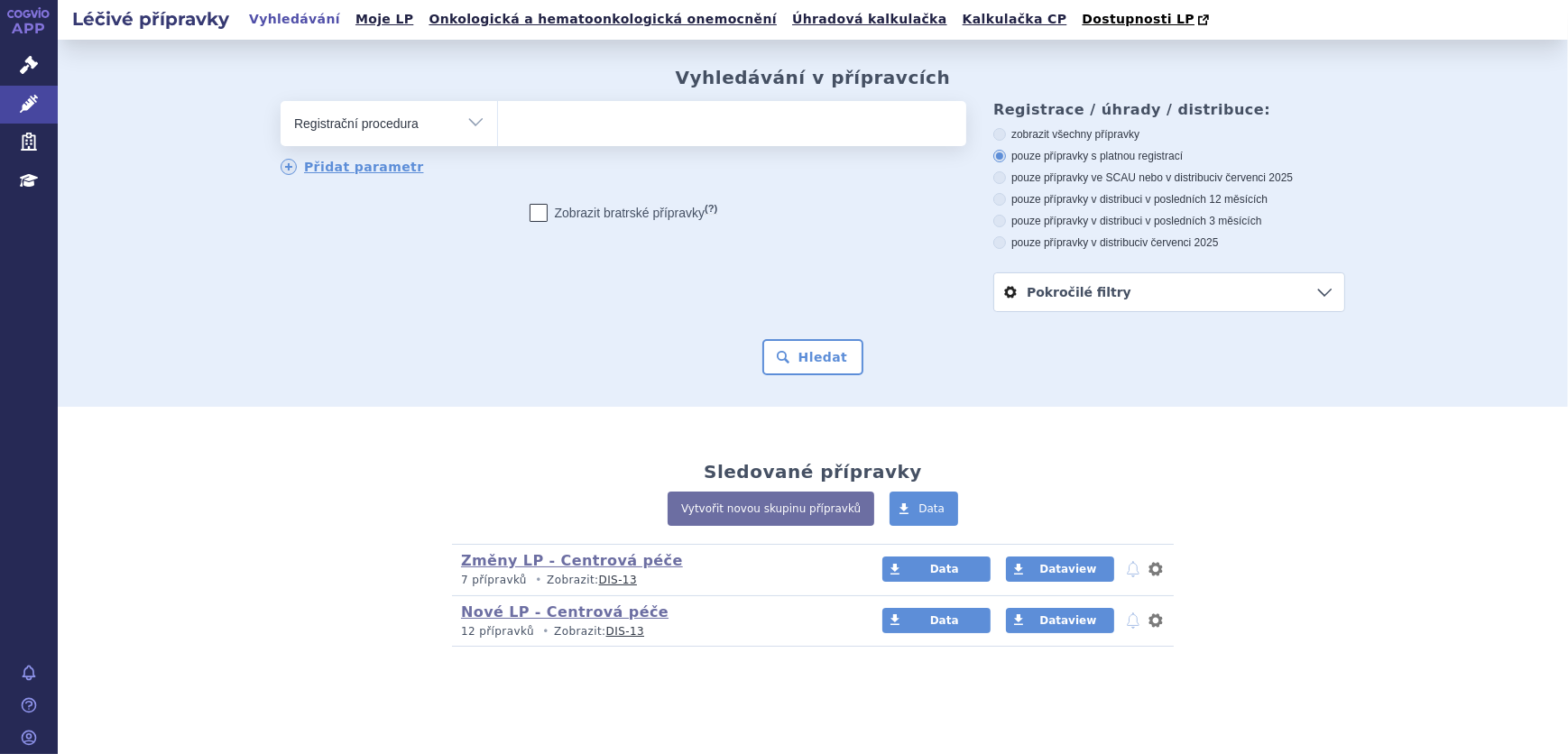
select select
click at [377, 120] on select "Vše Přípravek/SUKL kód MAH VPOIS ATC/Aktivní látka Léková forma Síla" at bounding box center [389, 121] width 217 height 41
select select "filter-package-size"
click at [280, 102] on select "Vše Přípravek/SUKL kód MAH VPOIS ATC/Aktivní látka Léková forma Síla" at bounding box center [389, 121] width 217 height 41
click at [530, 121] on ul at bounding box center [732, 119] width 468 height 38
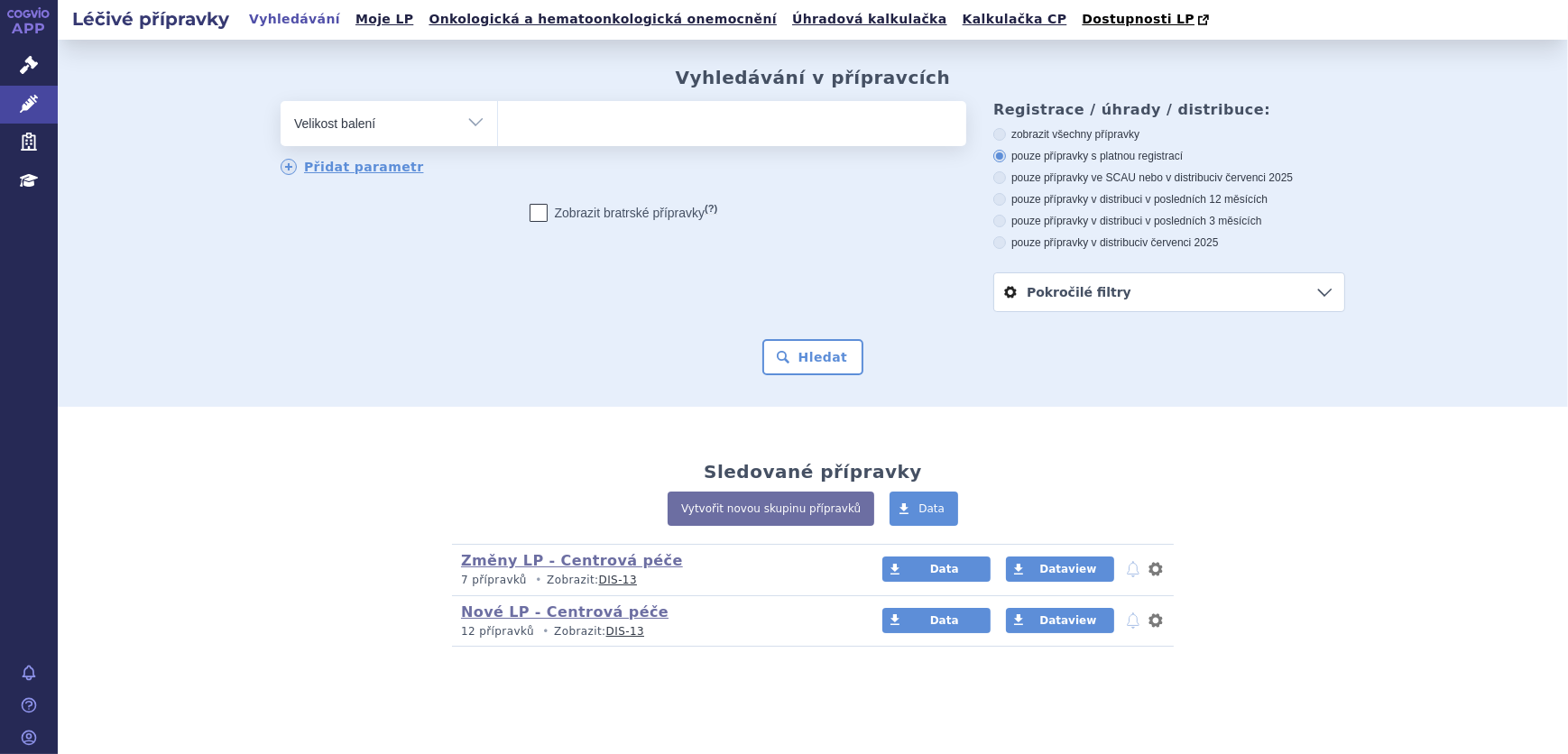
click at [498, 121] on select at bounding box center [497, 123] width 1 height 45
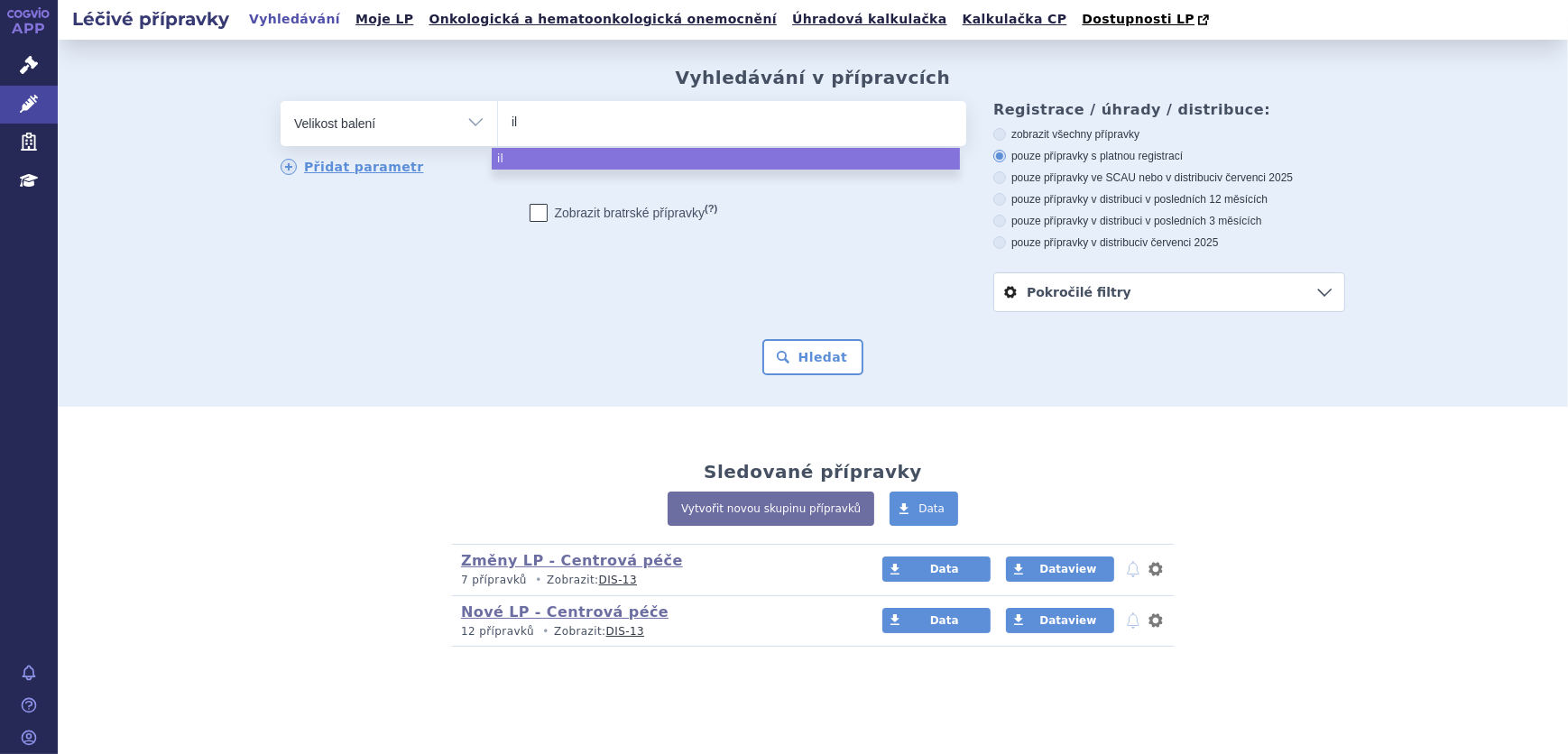
type input "i"
type input "crohn"
select select "crohn"
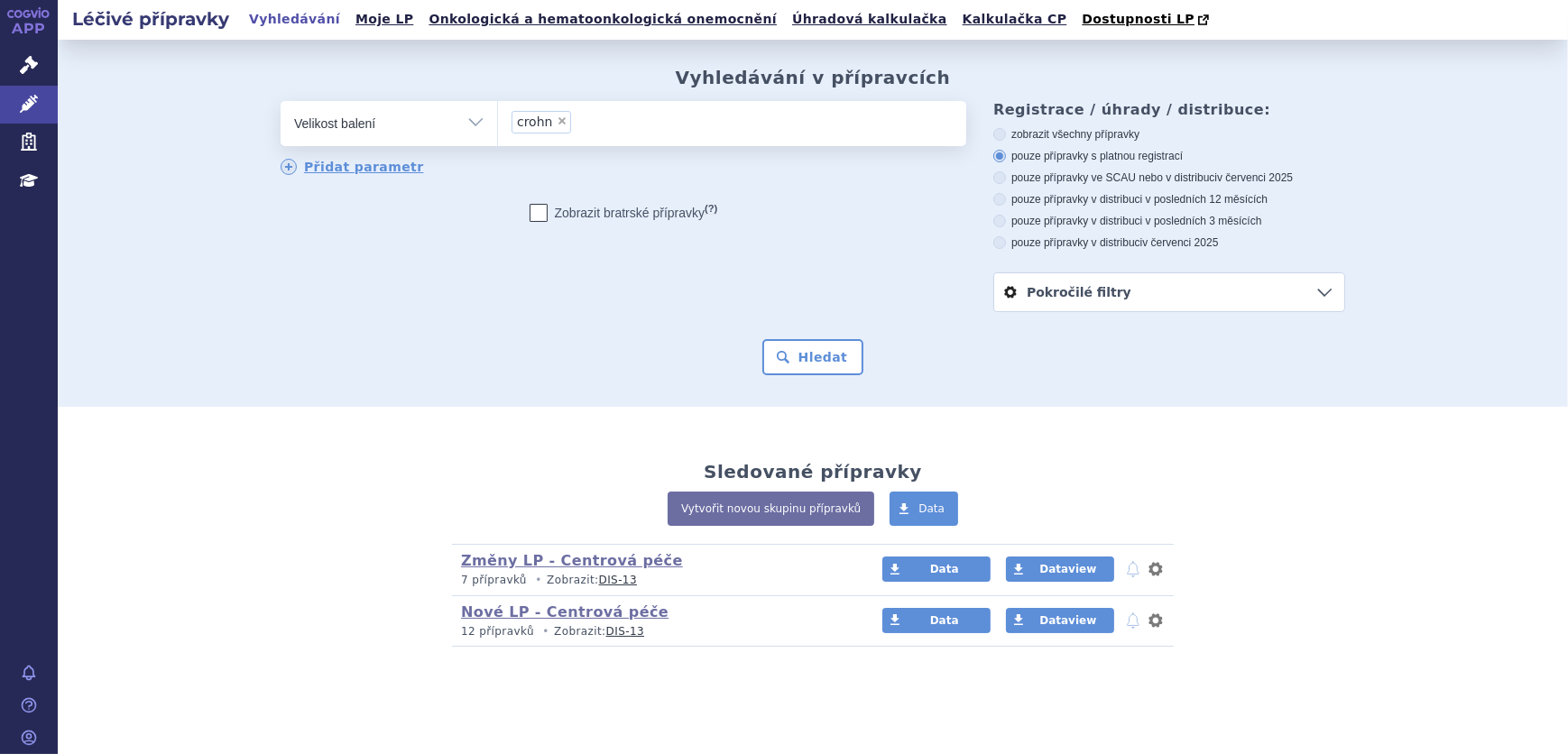
click at [459, 128] on select "Vše Přípravek/SUKL kód MAH VPOIS ATC/Aktivní látka Léková forma Síla" at bounding box center [389, 121] width 217 height 41
click at [407, 106] on select "Vše Přípravek/SUKL kód MAH VPOIS ATC/Aktivní látka Léková forma Síla" at bounding box center [389, 121] width 217 height 41
select select "filter-reference-group"
click at [280, 102] on select "Vše Přípravek/SUKL kód MAH VPOIS ATC/Aktivní látka Léková forma Síla" at bounding box center [389, 121] width 217 height 41
click at [551, 113] on ul at bounding box center [732, 119] width 468 height 38
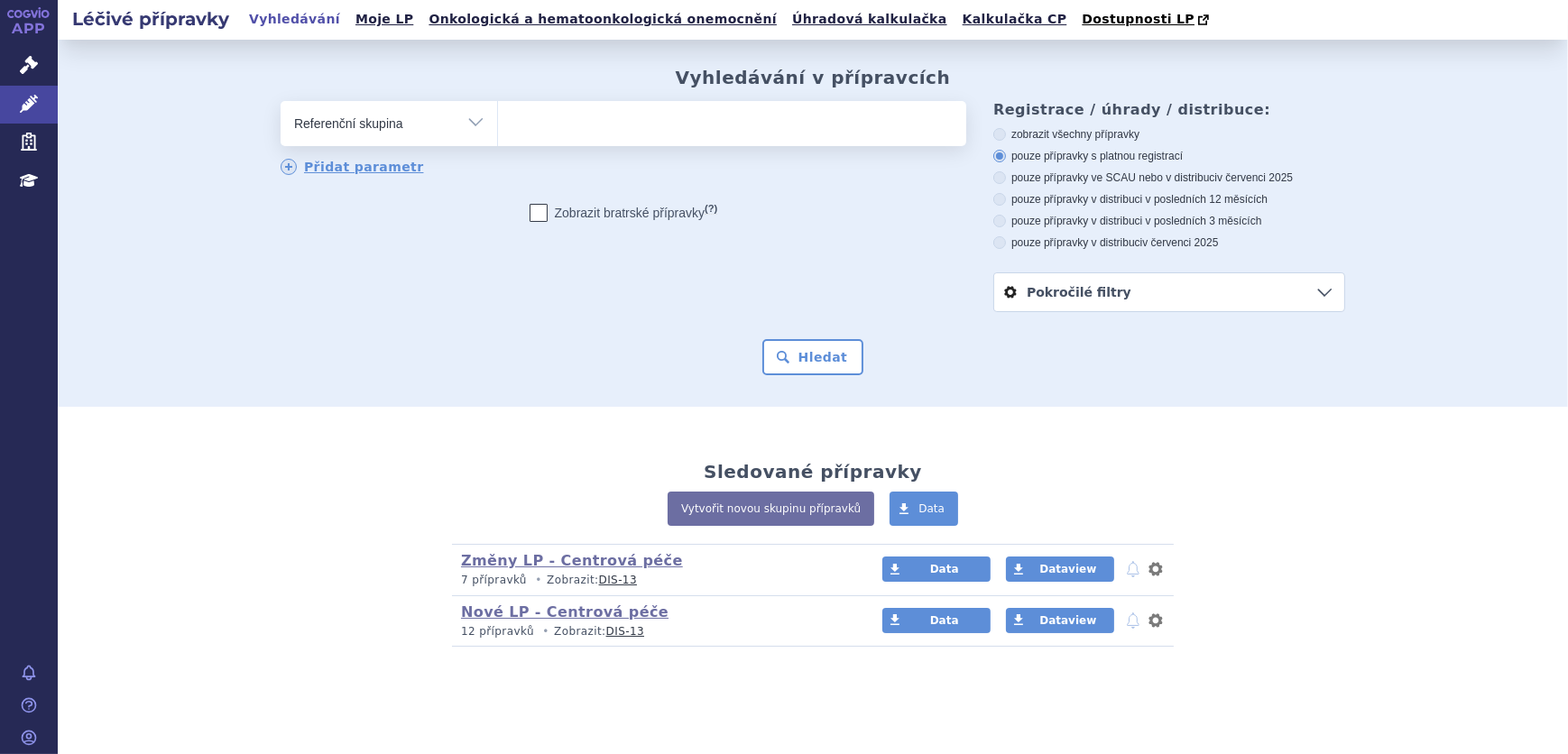
click at [498, 113] on select at bounding box center [497, 123] width 1 height 45
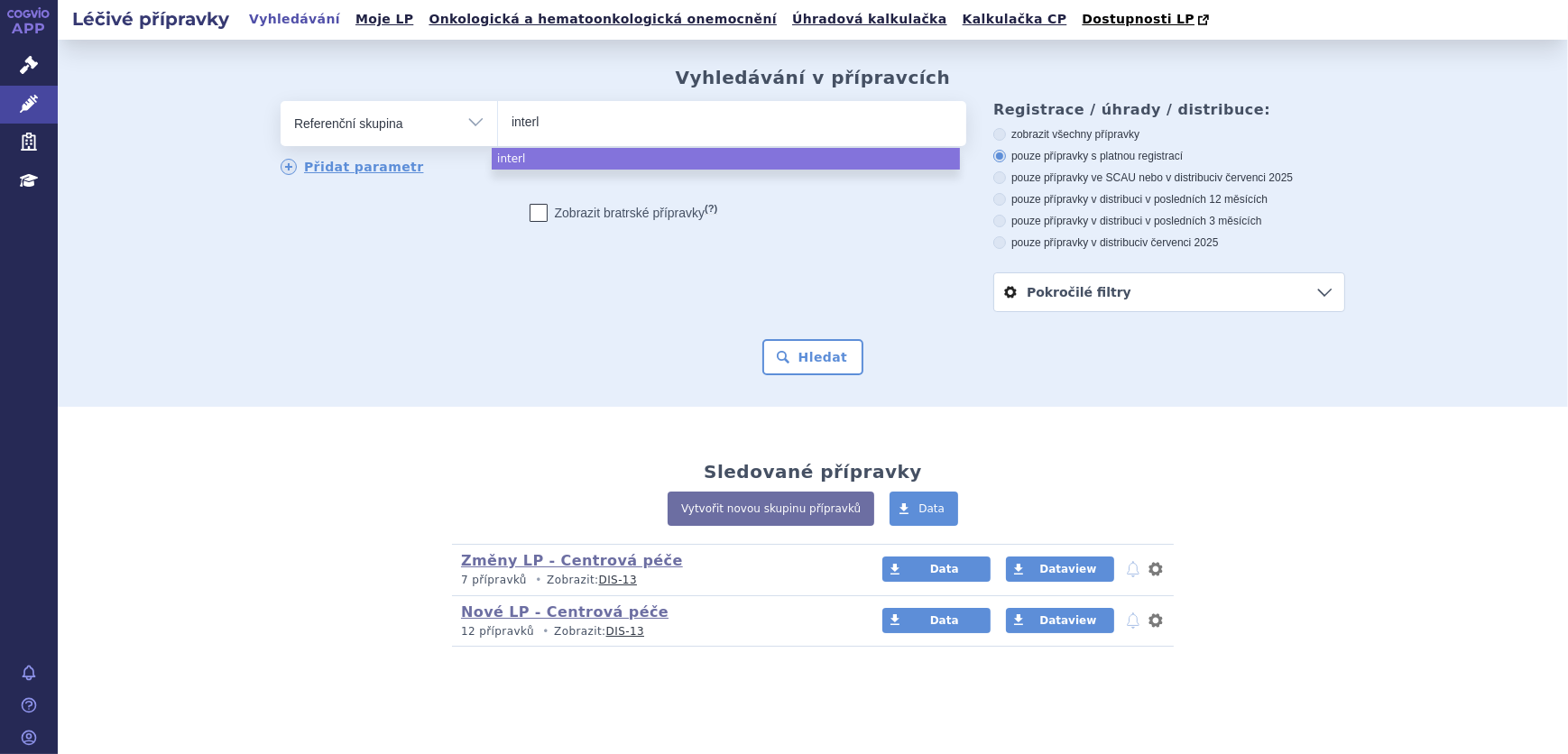
type input "interl"
select select "interl"
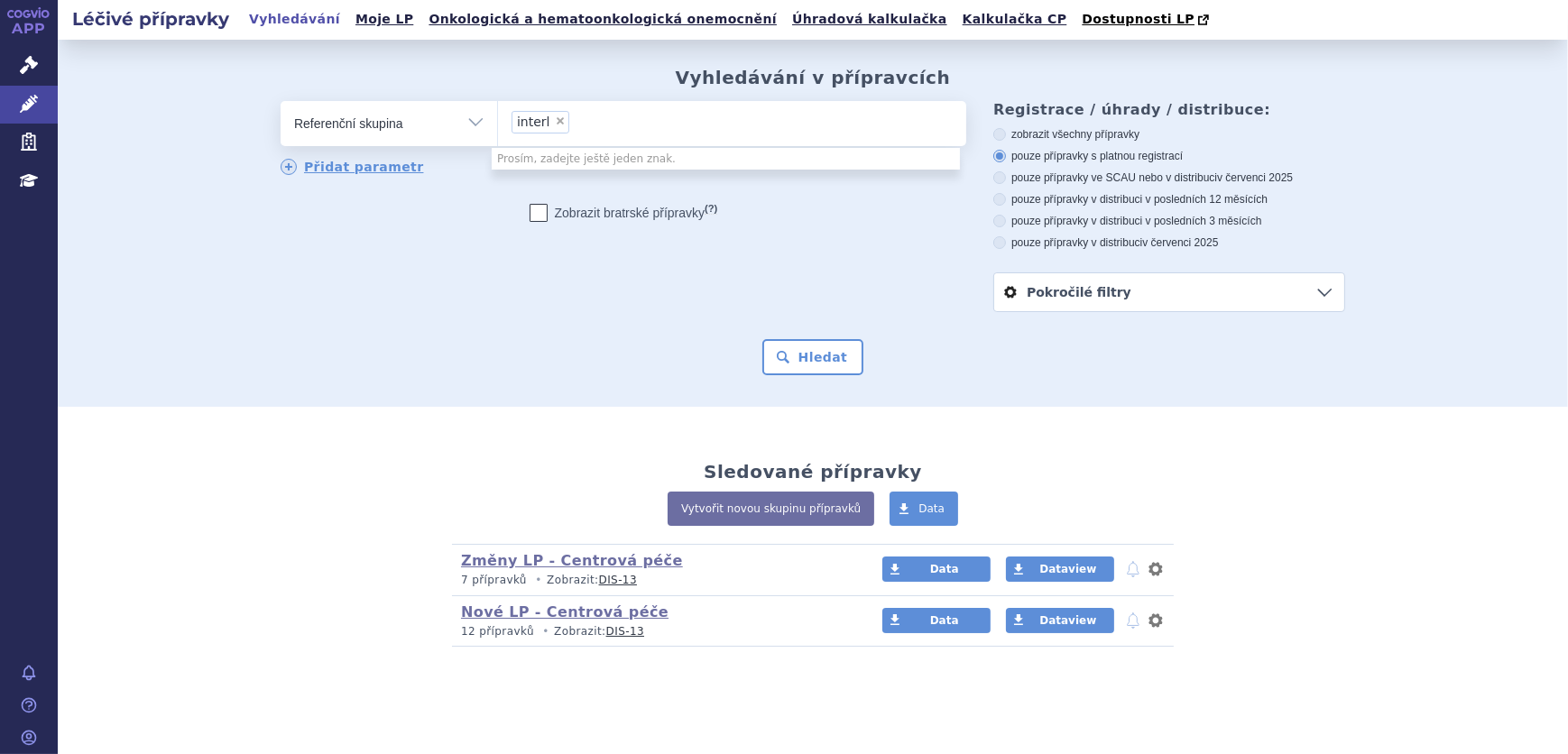
select select
type input "interl"
type input "i"
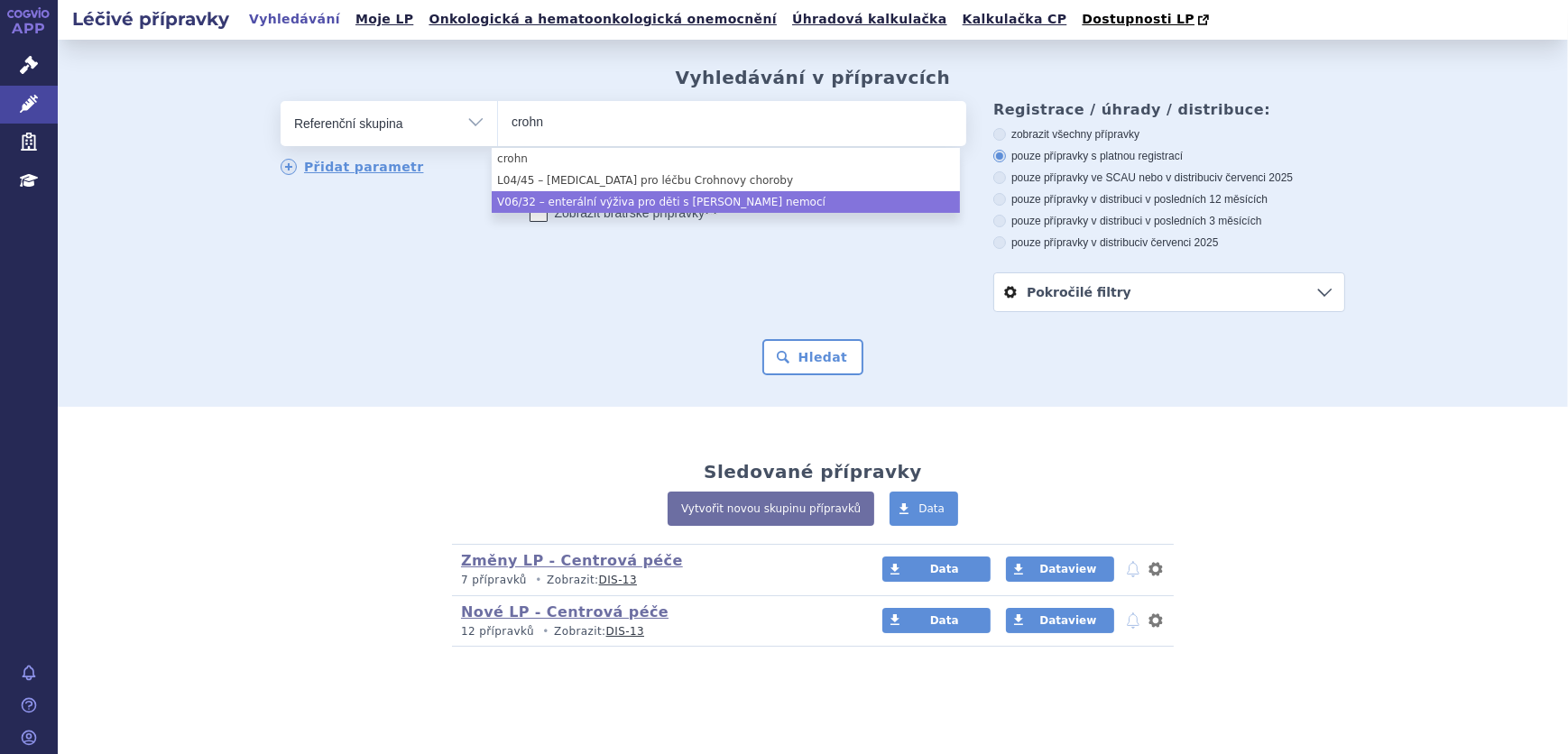
type input "crohn"
click at [280, 333] on form "odstranit Vše Přípravek/SUKL kód MAH VPOIS ATC/Aktivní látka (?)" at bounding box center [813, 237] width 1065 height 274
select select "7ee92262-007a-462e-bd52-ec6838de4a25"
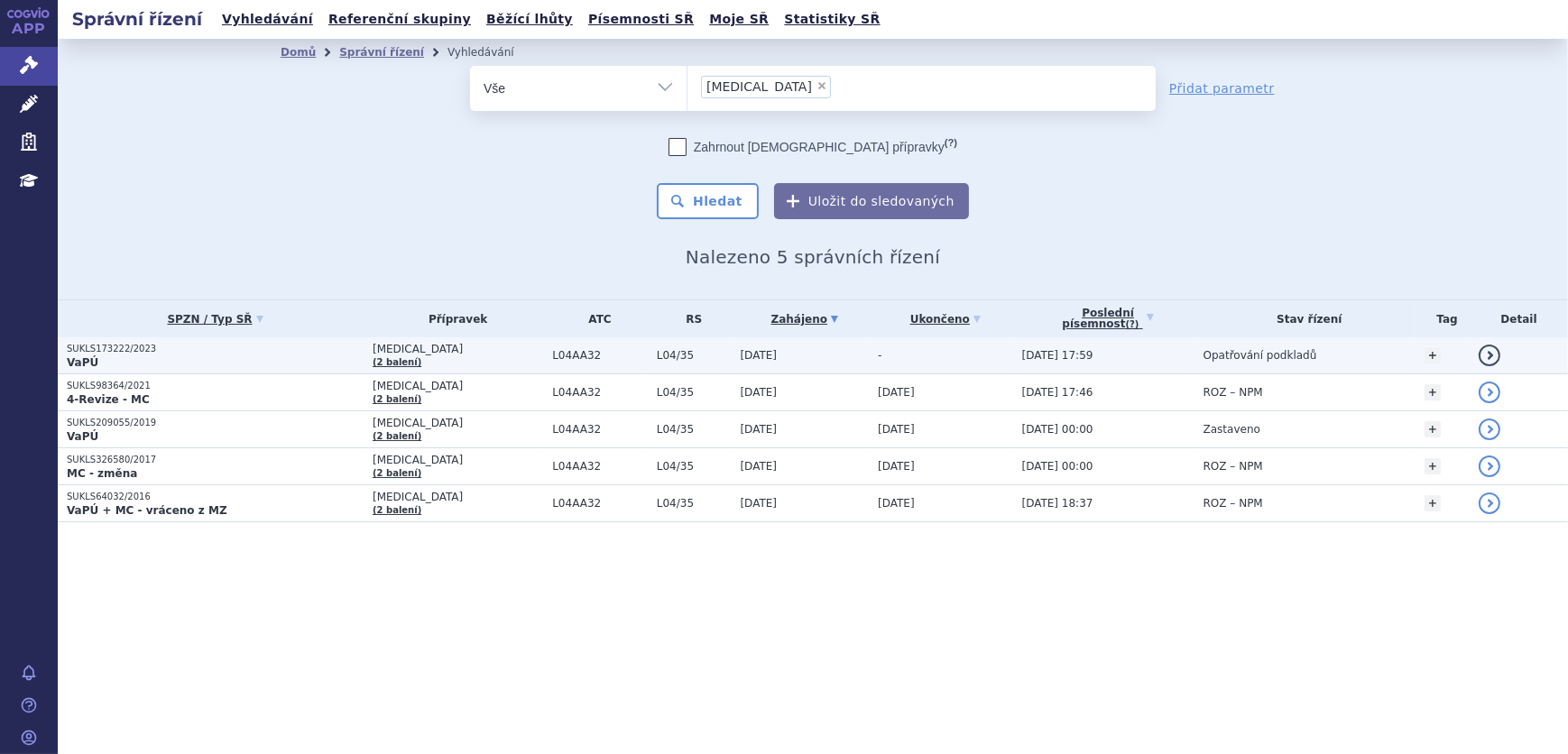
click at [648, 366] on td "L04/35" at bounding box center [690, 356] width 84 height 37
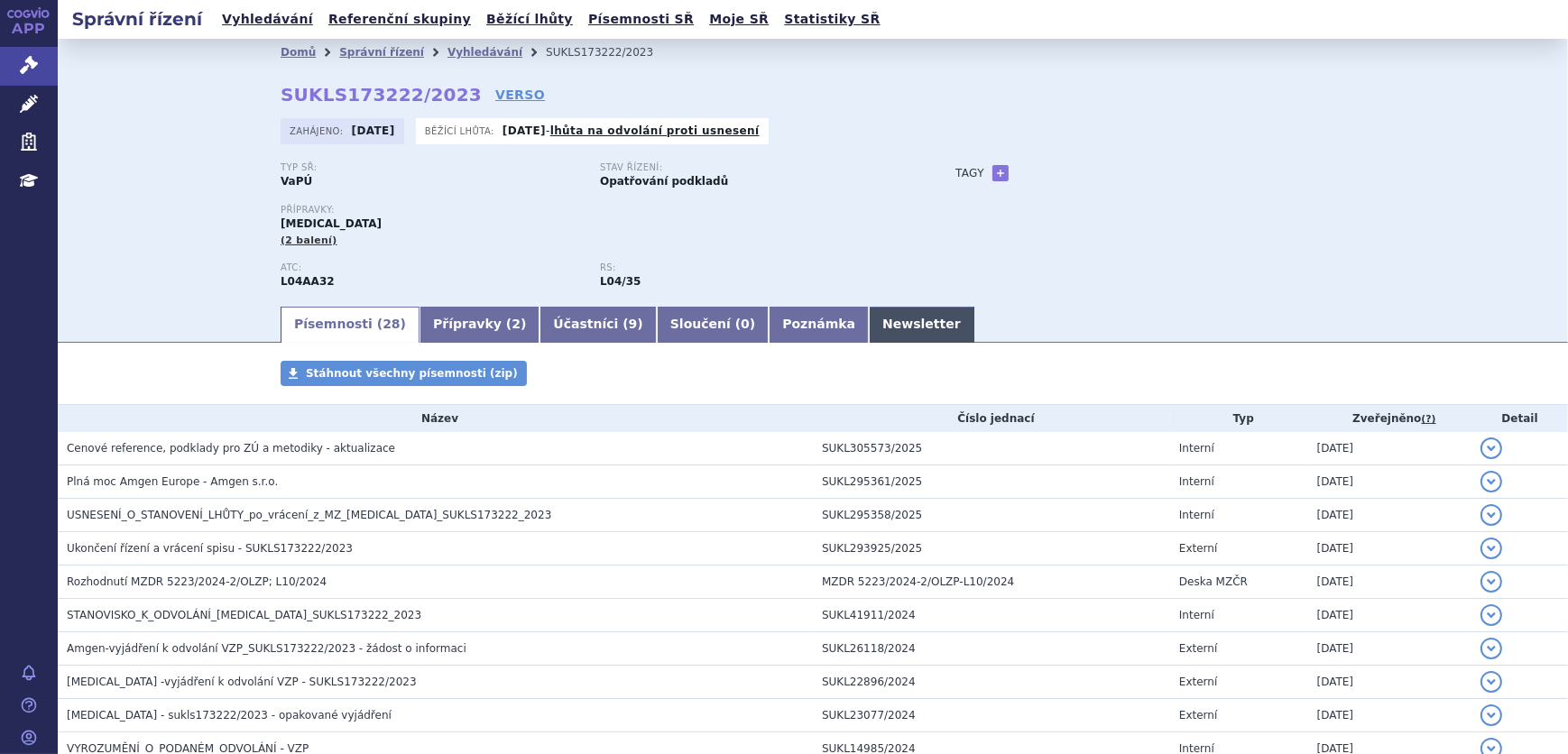
click at [869, 324] on link "Newsletter" at bounding box center [921, 324] width 106 height 36
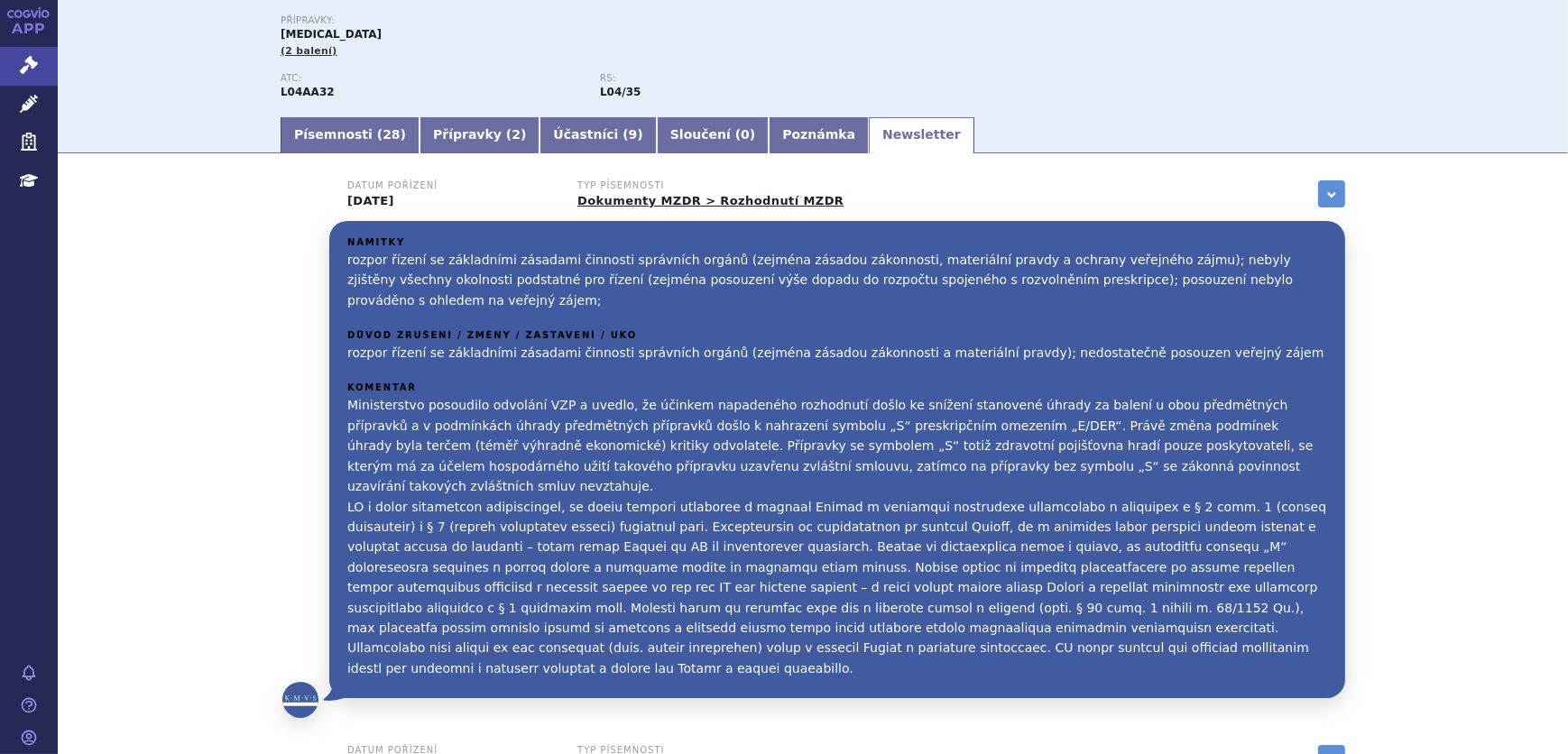
scroll to position [163, 0]
